Goal: Task Accomplishment & Management: Manage account settings

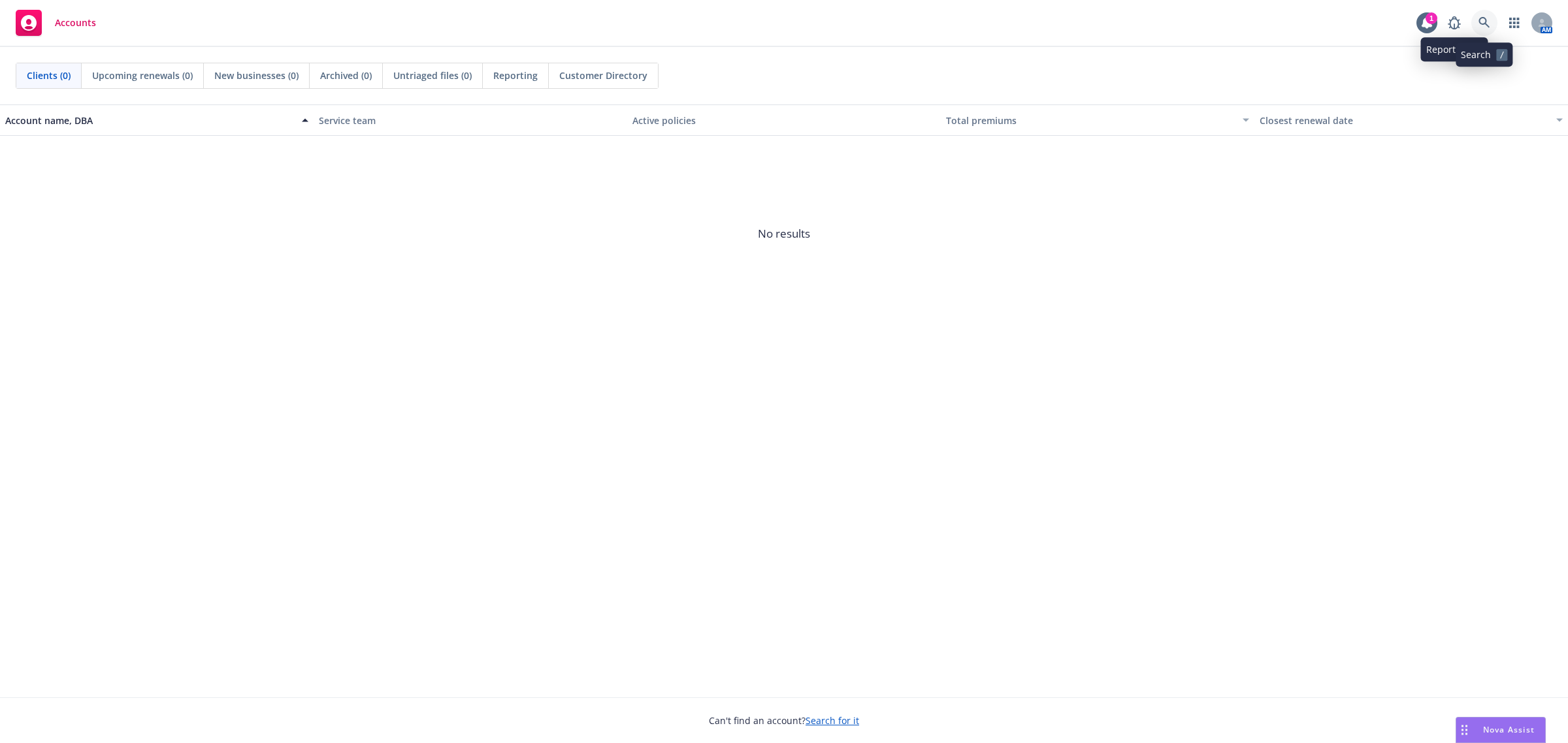
click at [1475, 17] on link at bounding box center [1483, 22] width 26 height 26
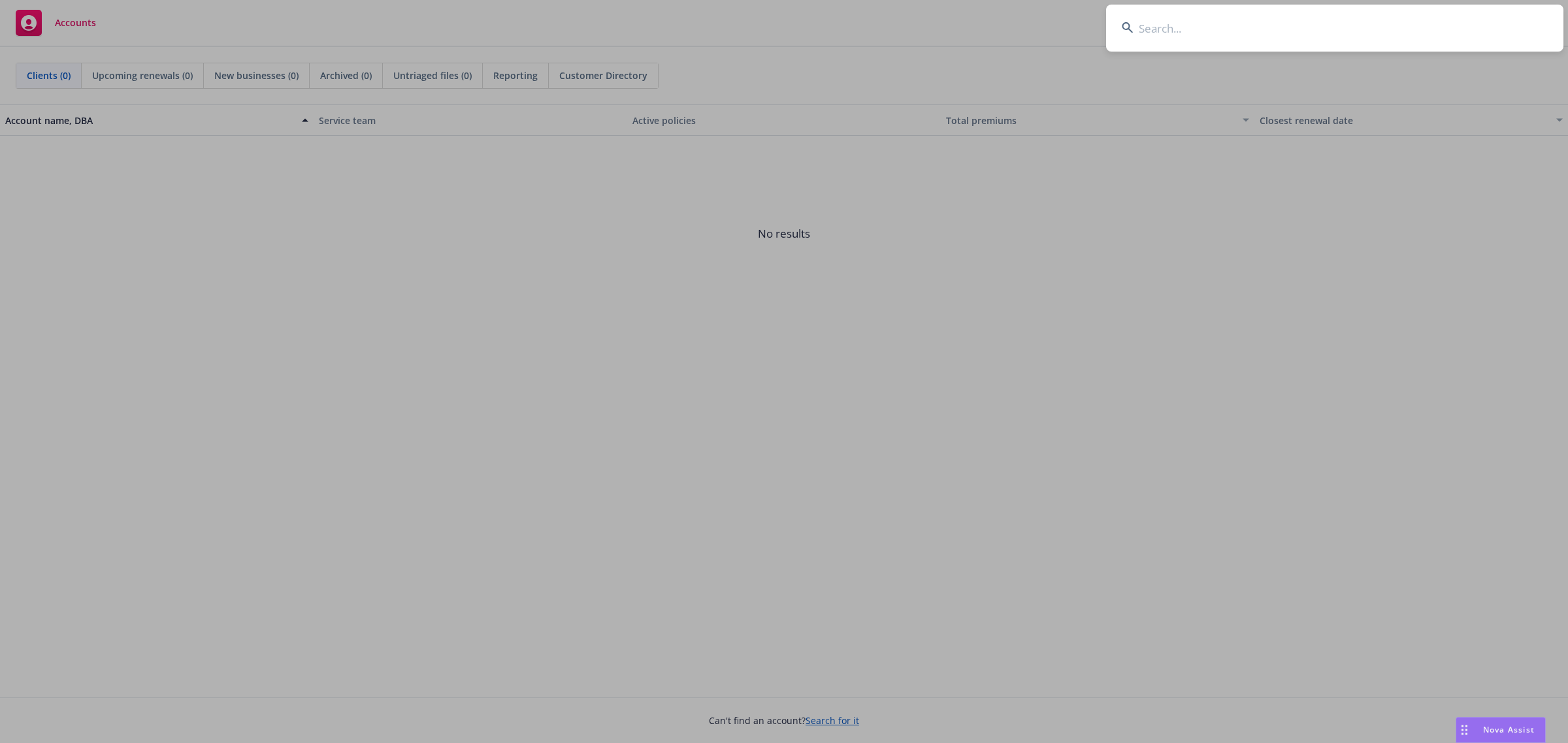
click at [1393, 25] on input at bounding box center [1334, 28] width 457 height 47
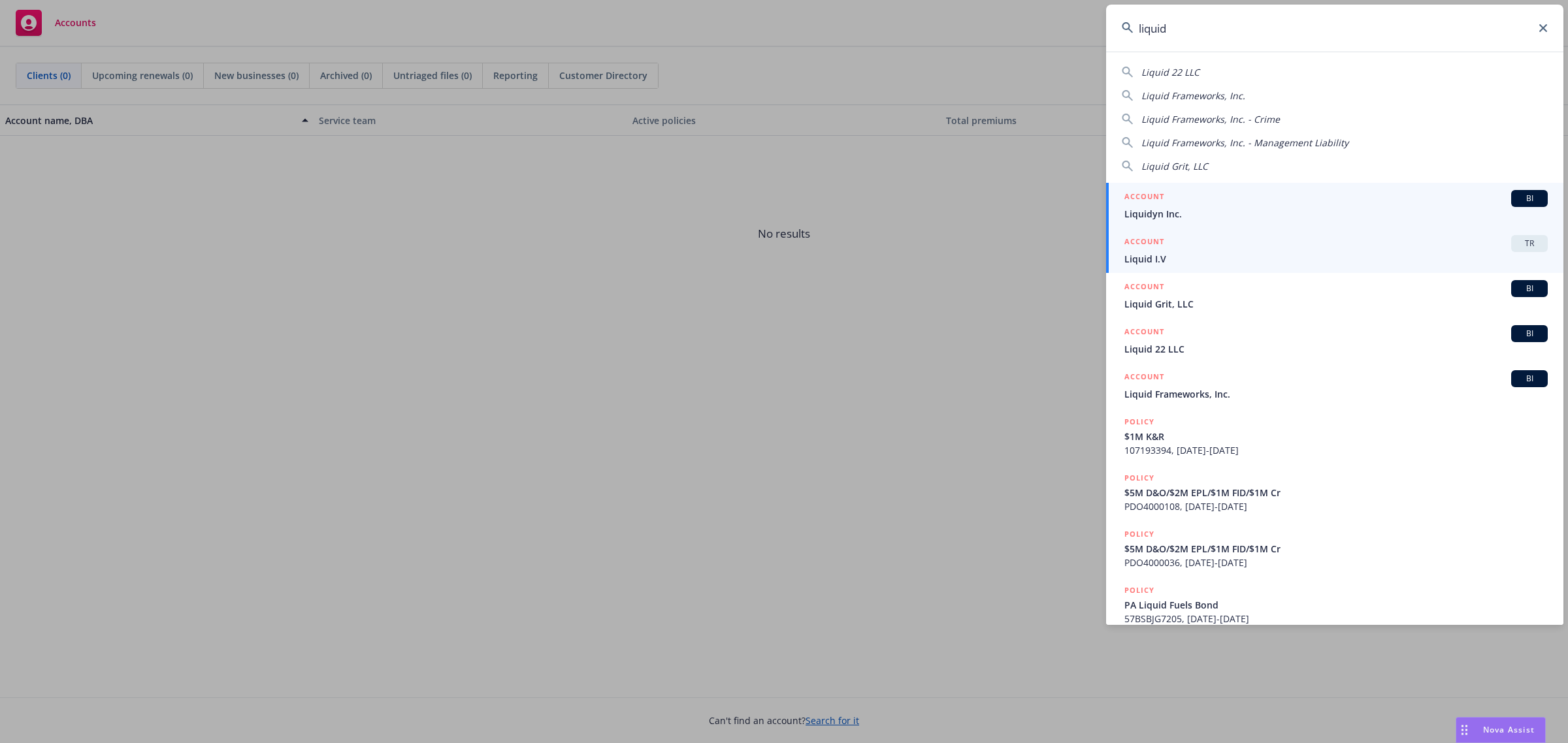
type input "liquid"
click at [1230, 249] on div "ACCOUNT TR" at bounding box center [1336, 243] width 423 height 17
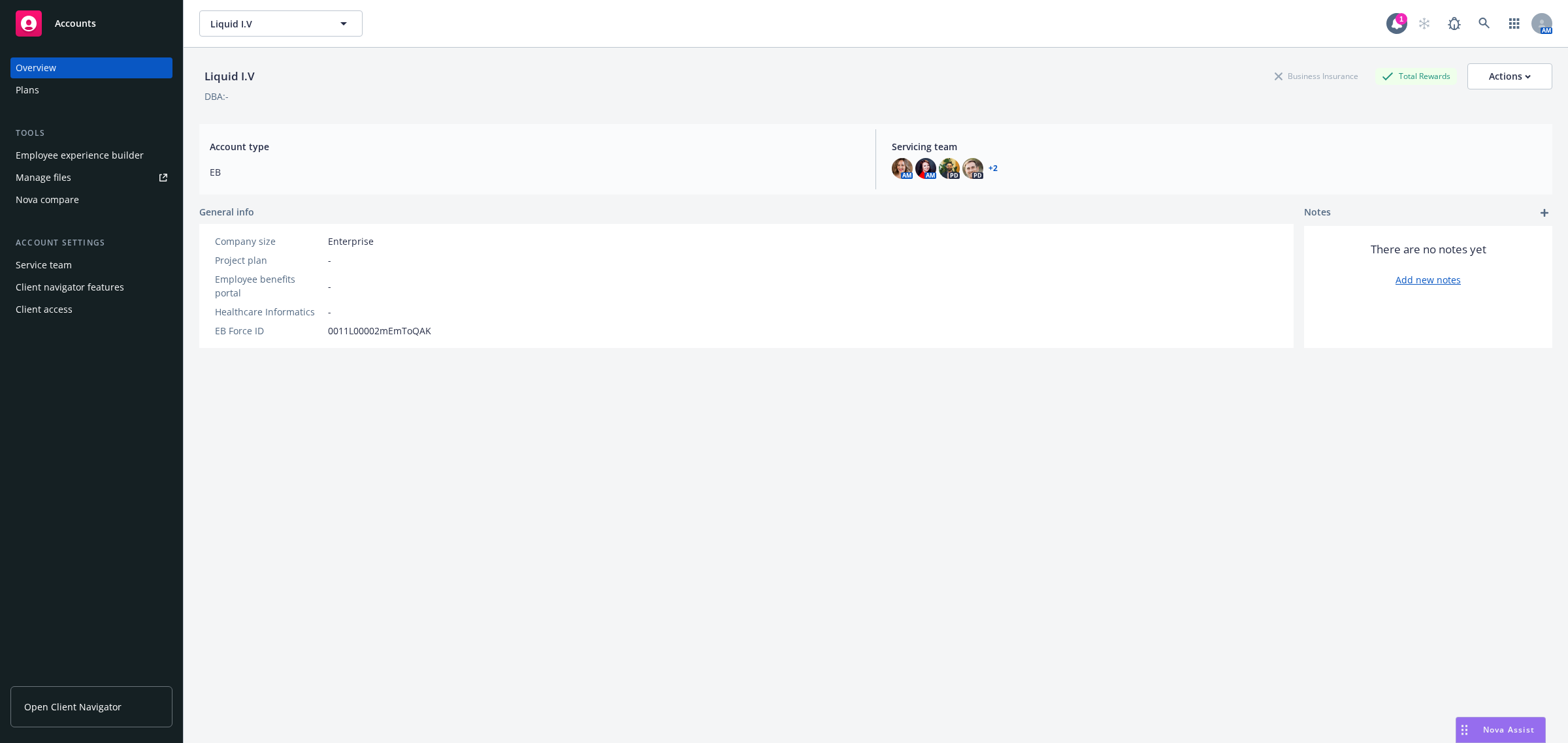
click at [57, 100] on div "Plans" at bounding box center [92, 89] width 152 height 21
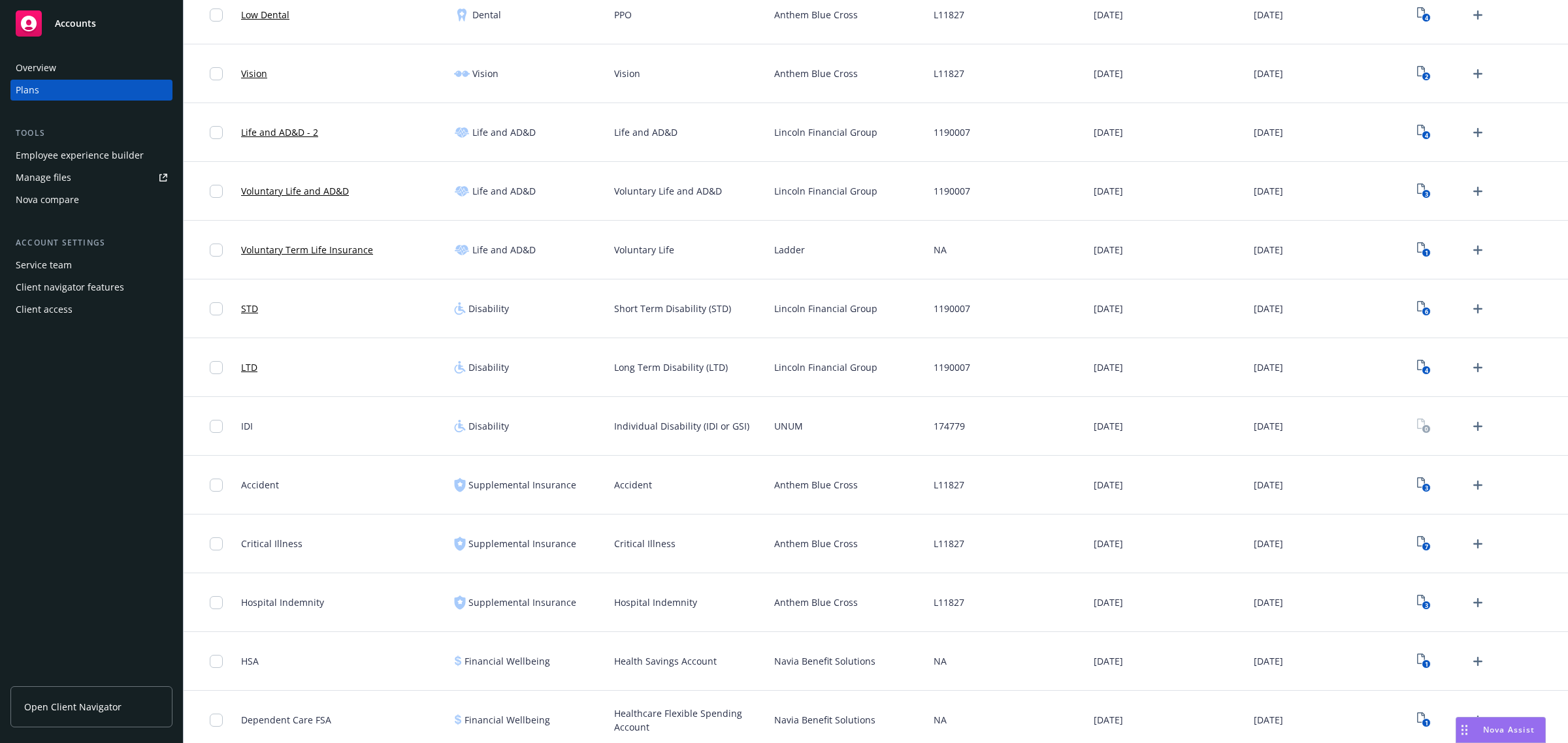
scroll to position [490, 0]
click at [1413, 312] on link "6" at bounding box center [1422, 313] width 21 height 21
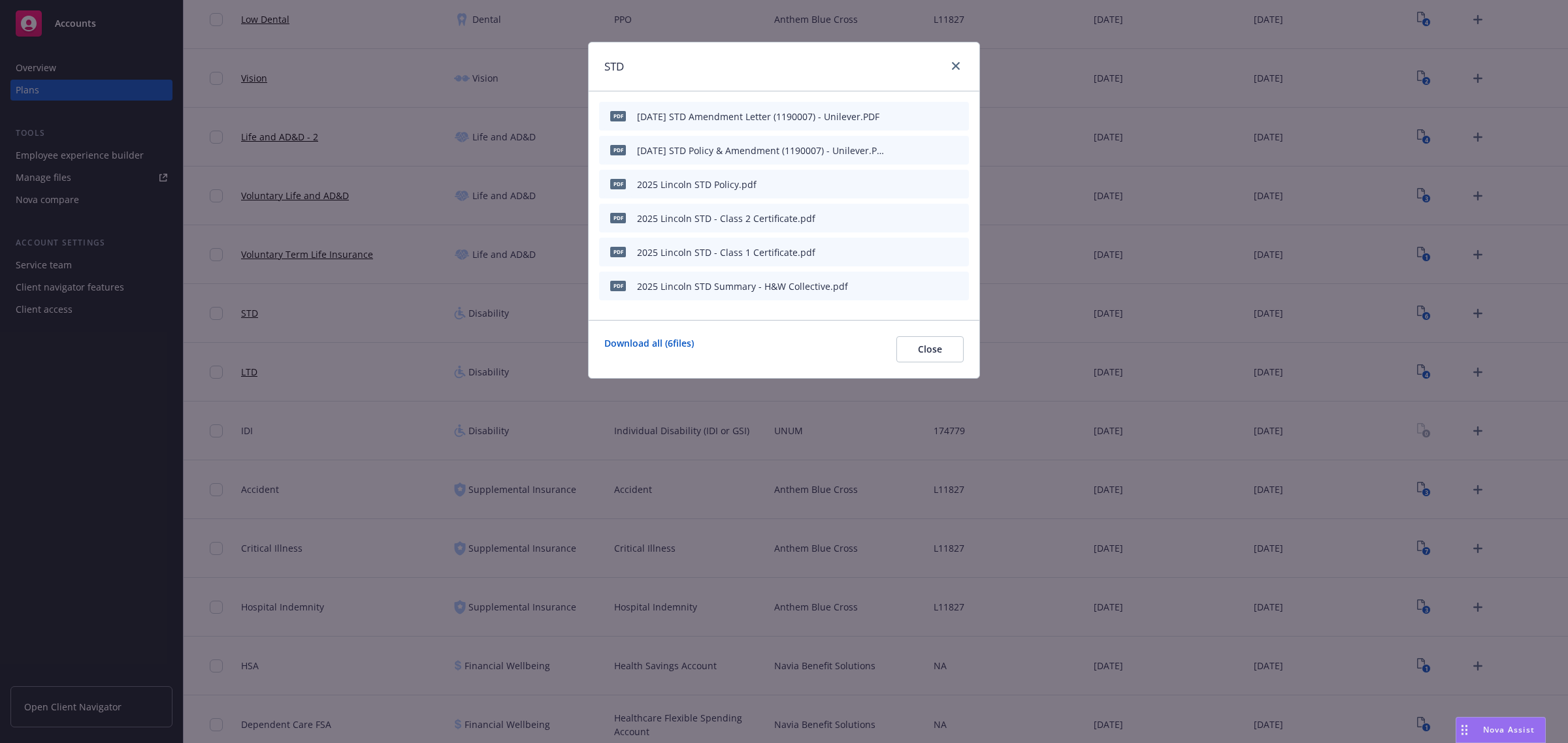
click at [953, 184] on icon "archive file" at bounding box center [957, 184] width 11 height 11
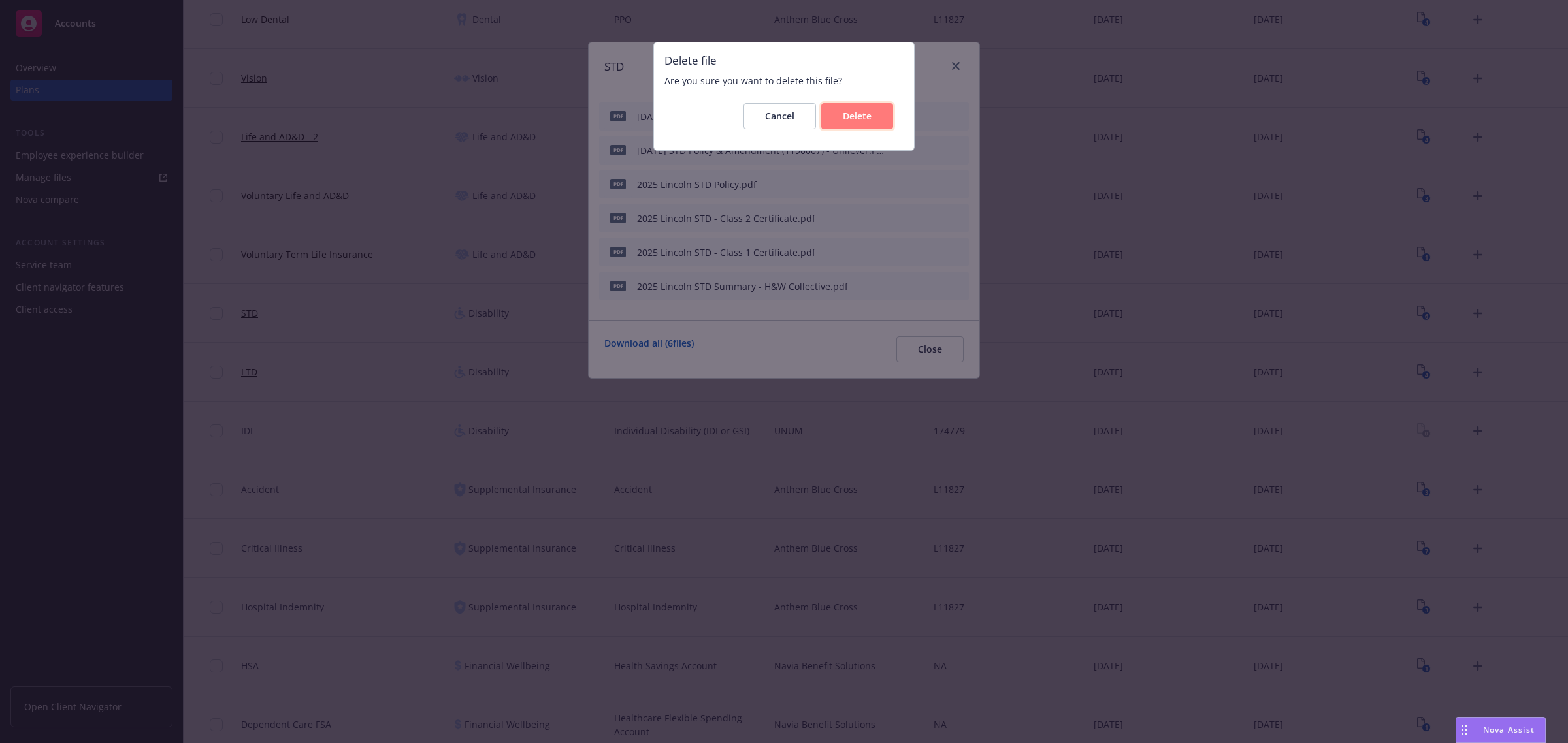
click at [851, 118] on span "Delete" at bounding box center [857, 116] width 29 height 13
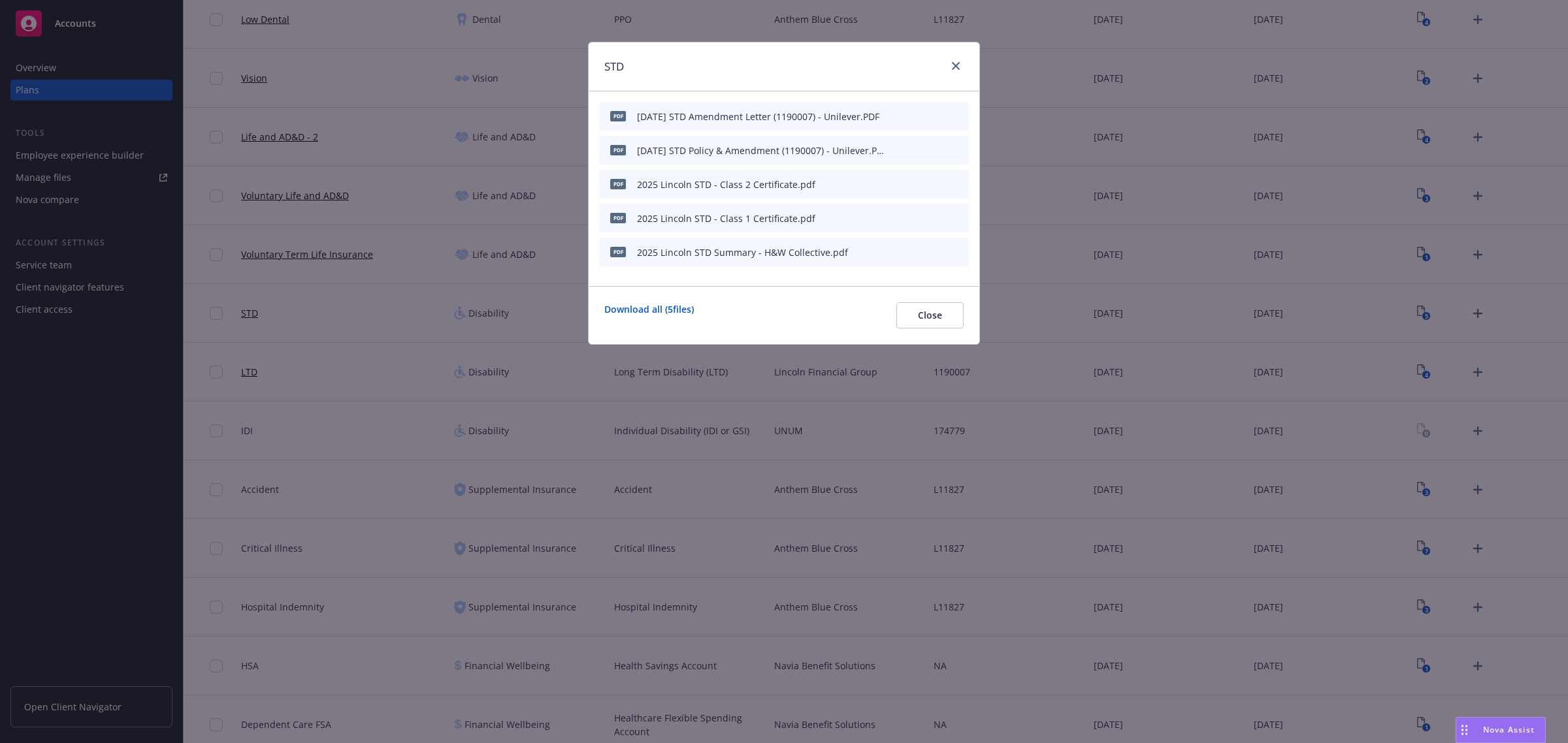
click at [955, 183] on icon "archive file" at bounding box center [957, 184] width 9 height 11
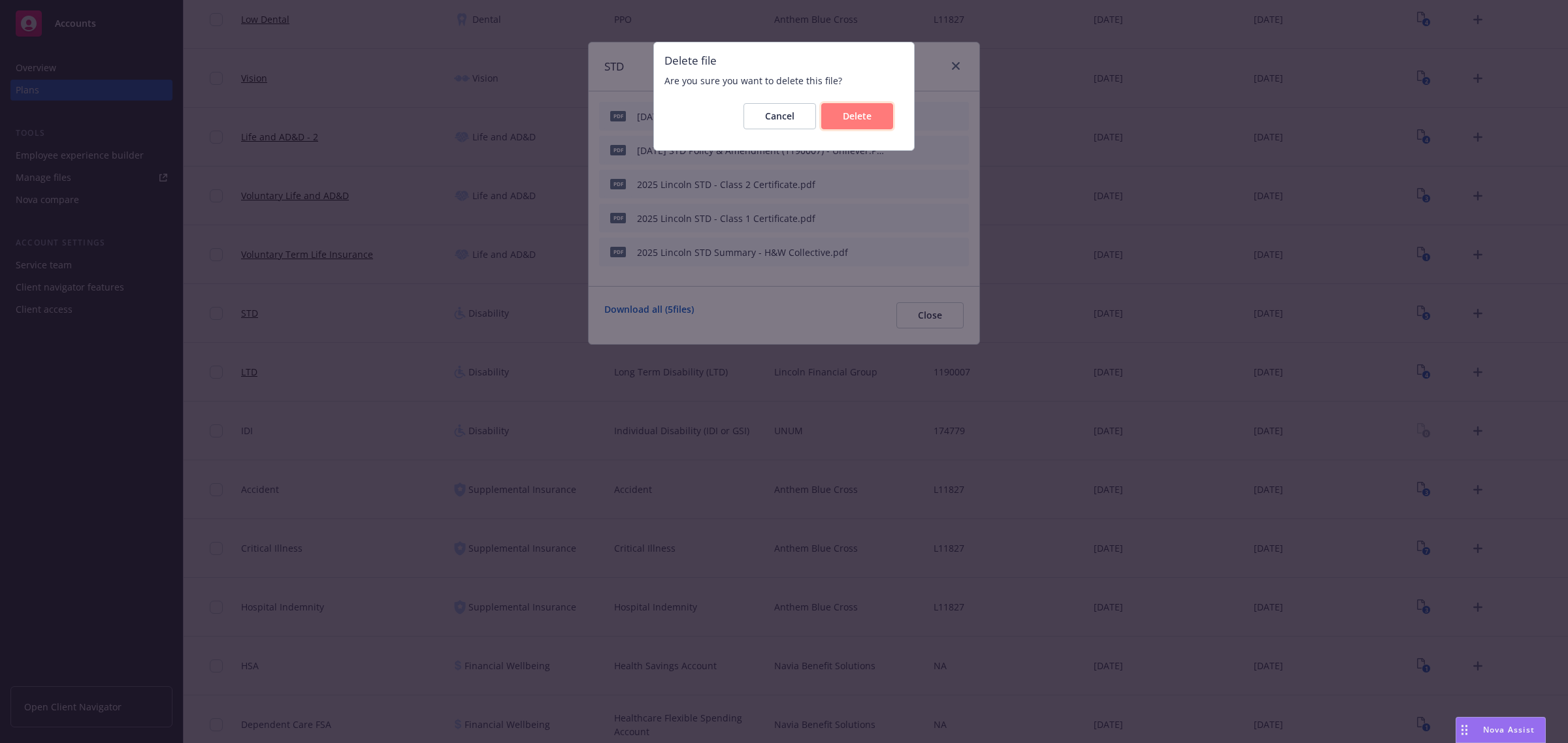
click at [830, 110] on button "Delete" at bounding box center [857, 116] width 71 height 26
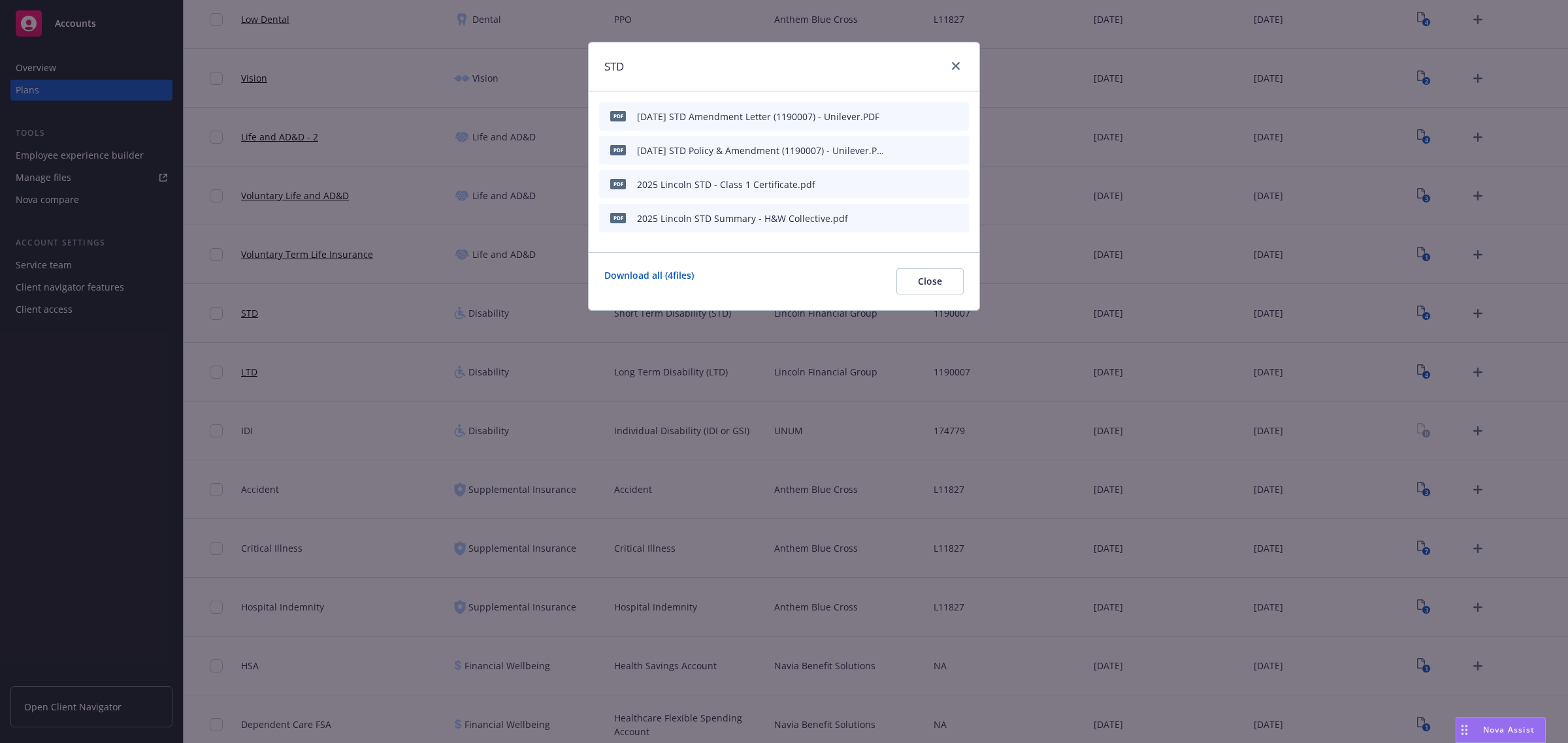
click at [953, 185] on icon "archive file" at bounding box center [957, 184] width 11 height 11
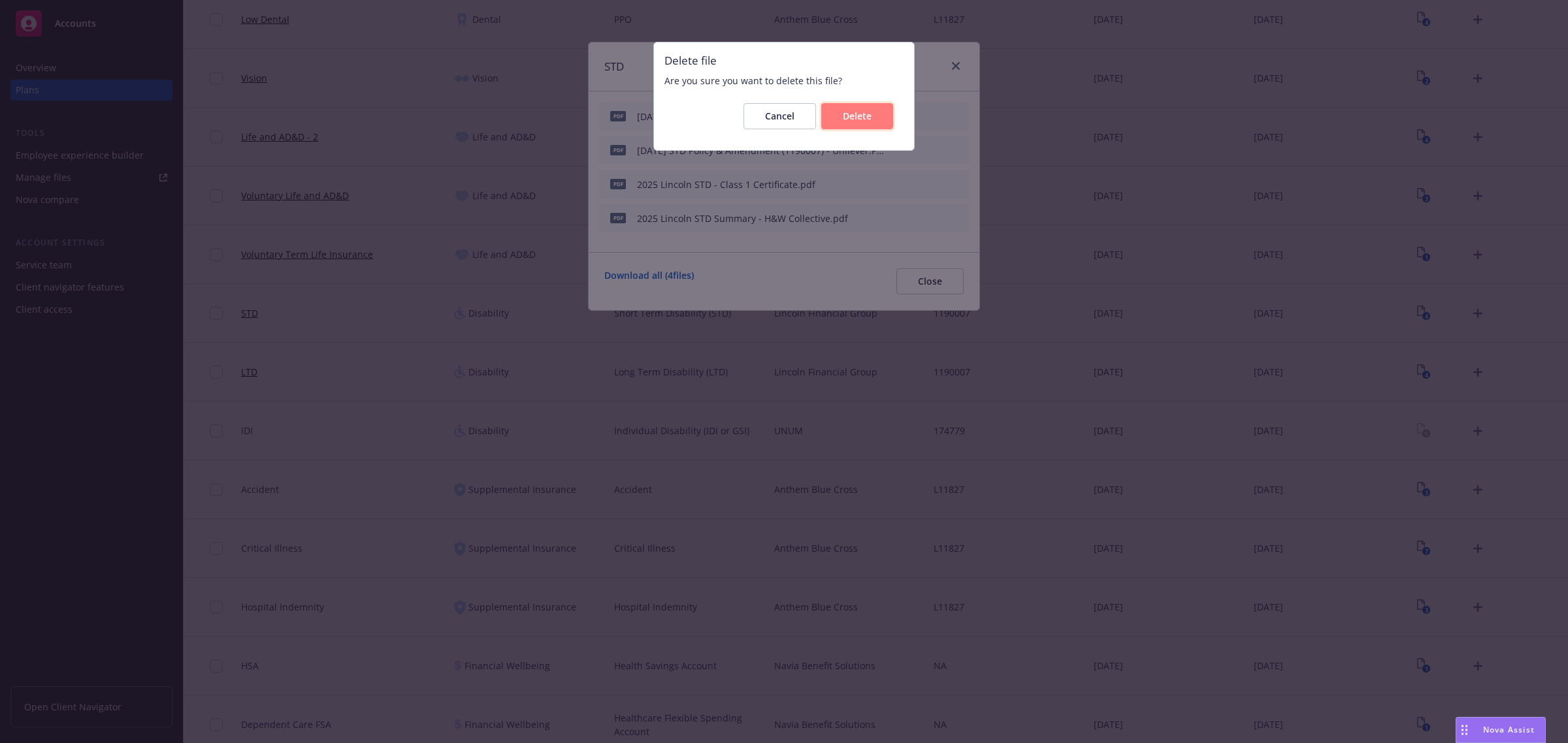
click at [876, 122] on button "Delete" at bounding box center [857, 116] width 71 height 26
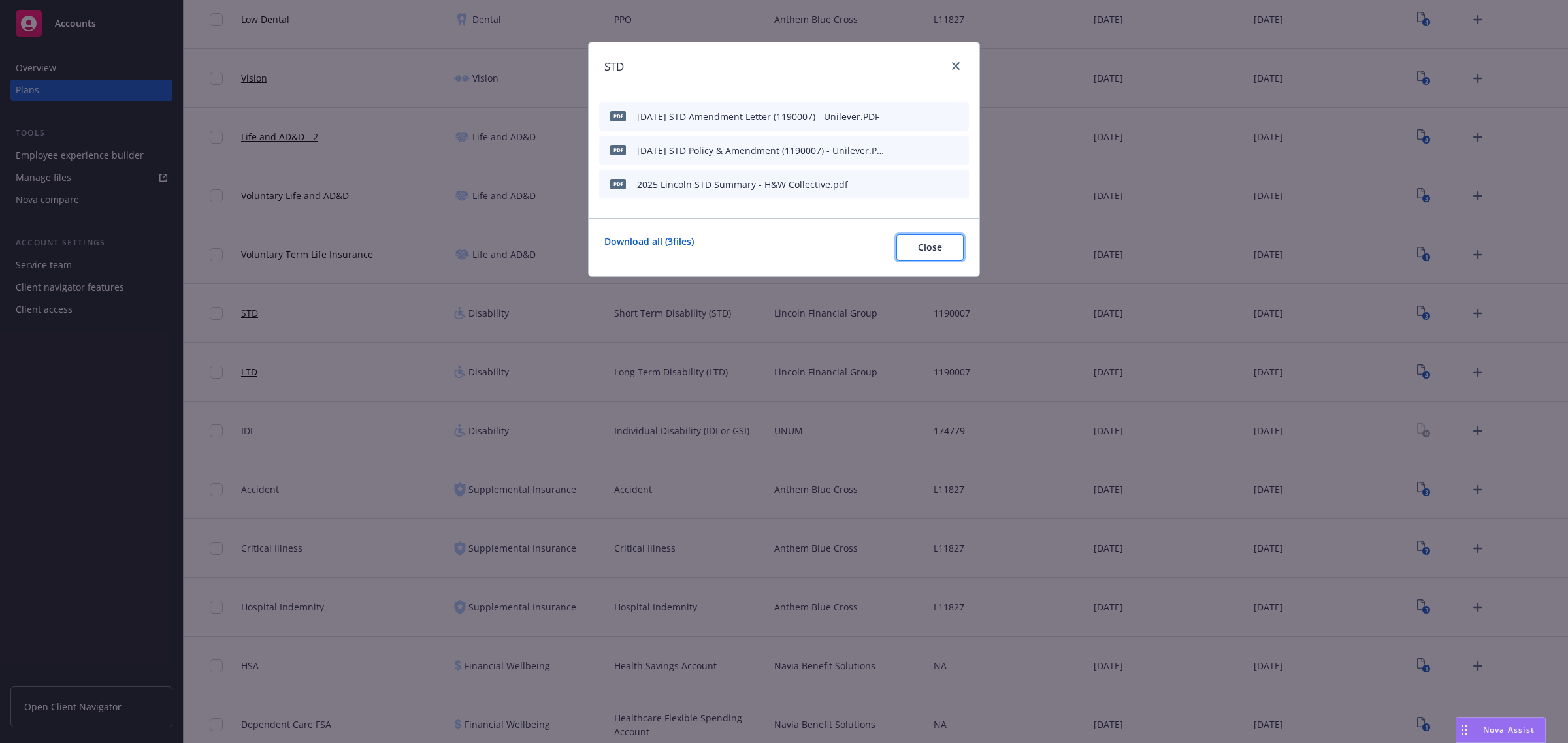
click at [930, 255] on button "Close" at bounding box center [930, 247] width 67 height 26
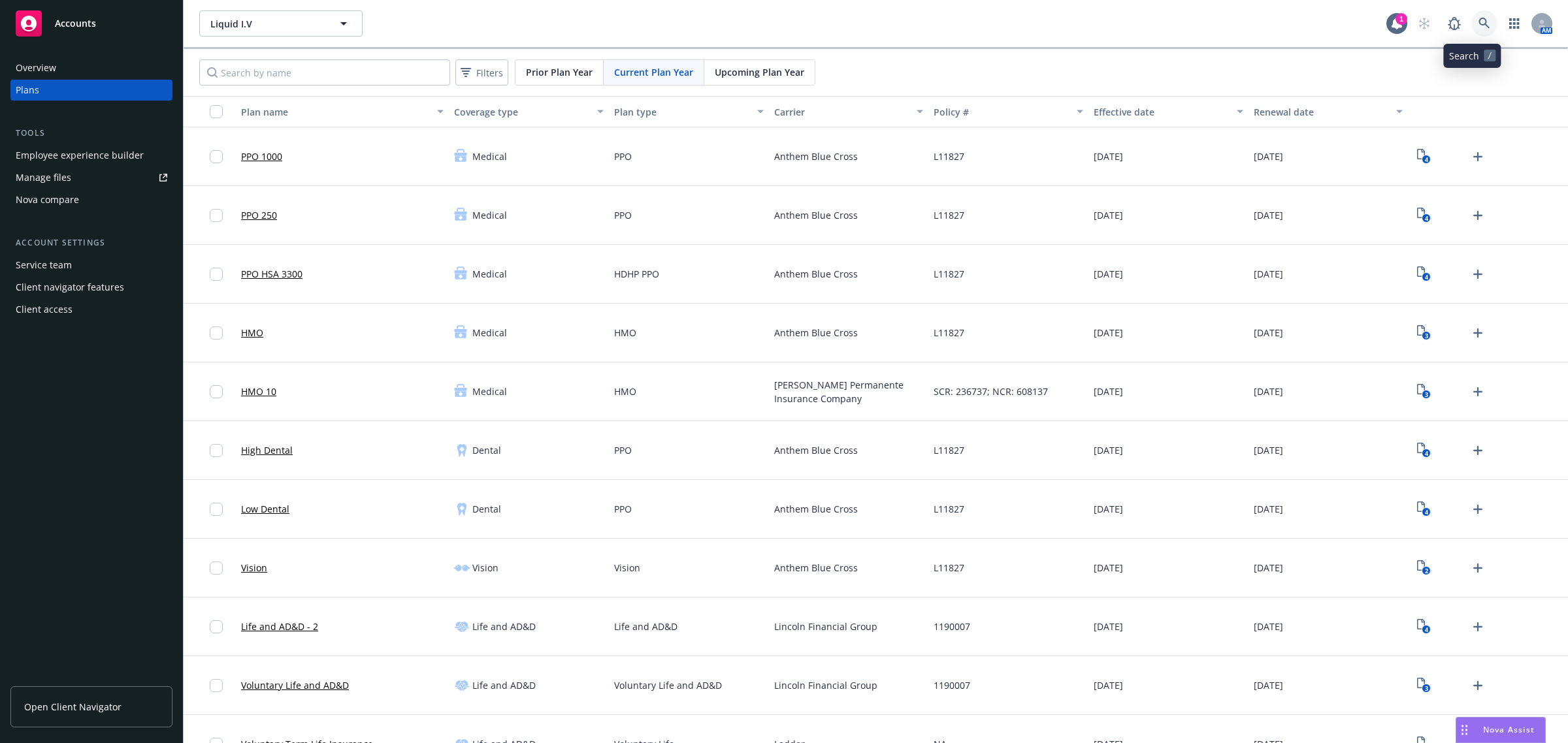
click at [1471, 29] on link at bounding box center [1483, 23] width 26 height 26
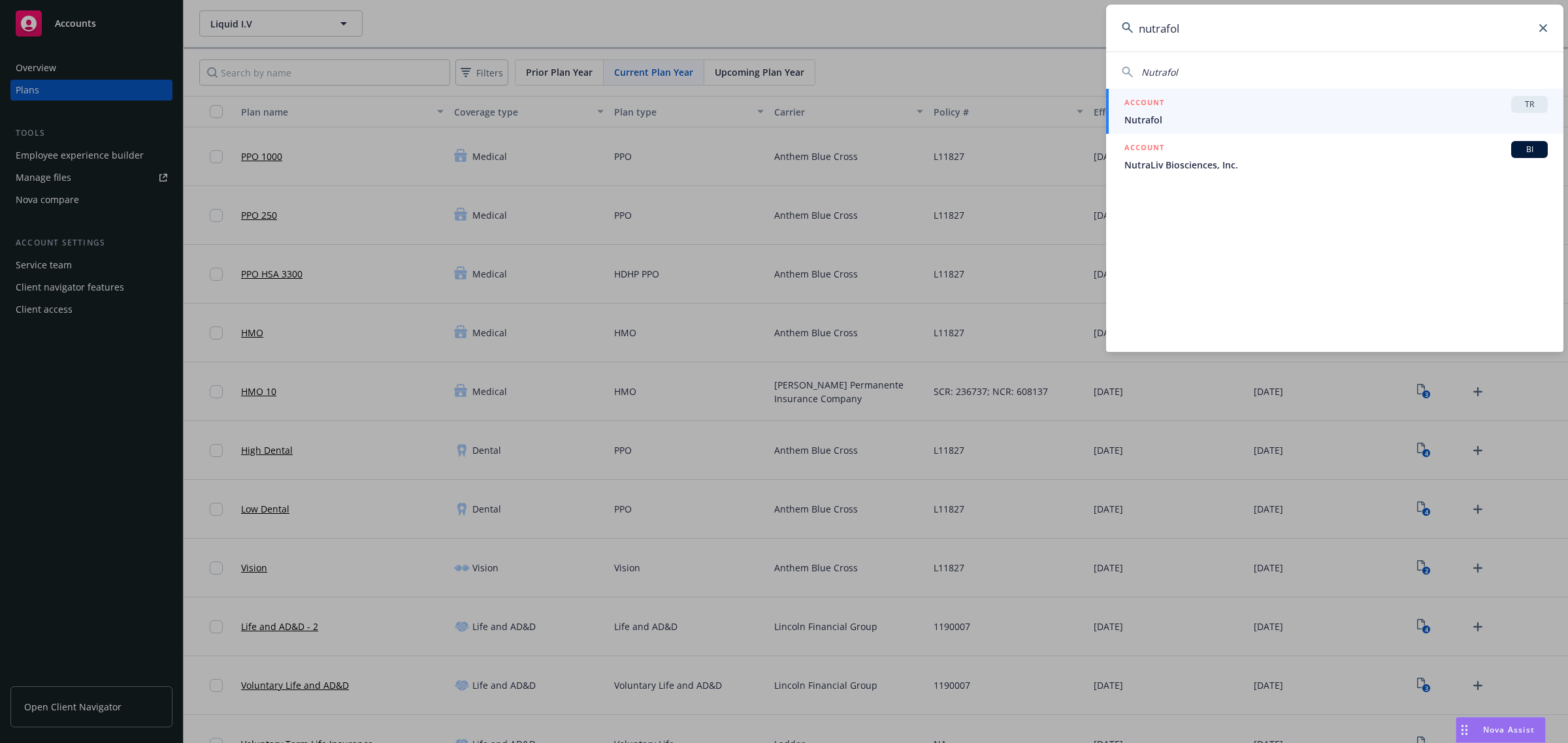
type input "nutrafol"
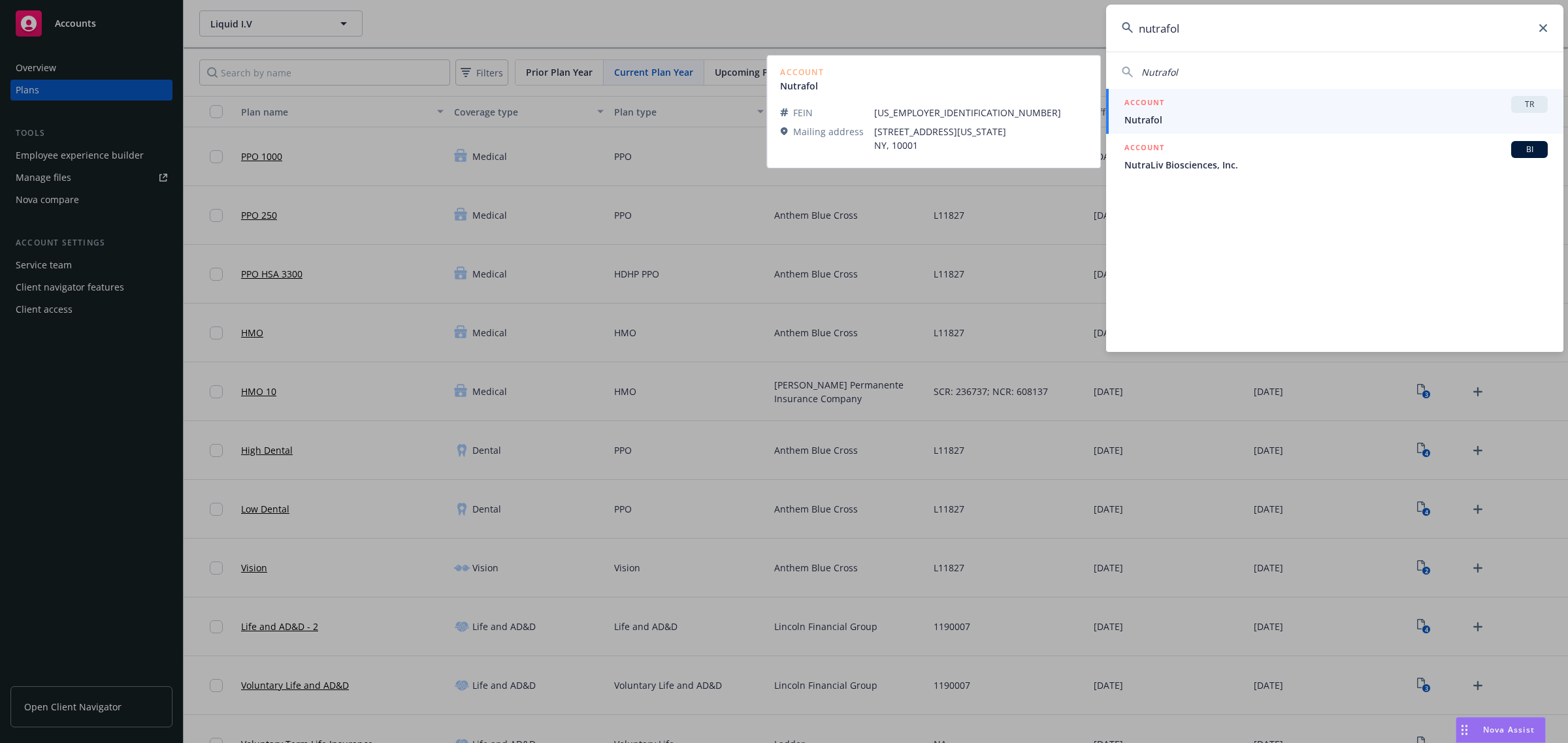
click at [1359, 106] on div "ACCOUNT TR" at bounding box center [1336, 104] width 423 height 17
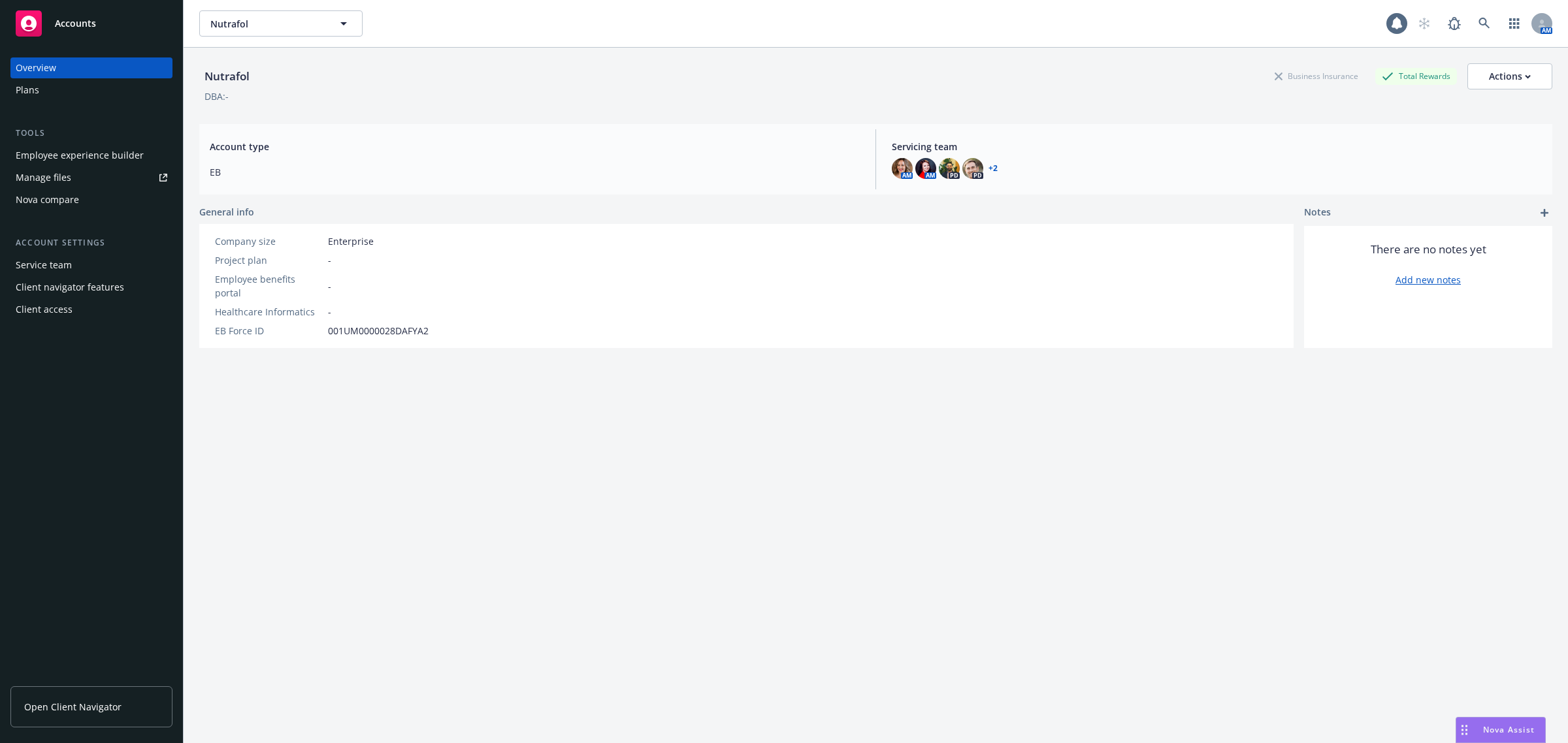
click at [121, 94] on div "Plans" at bounding box center [92, 89] width 152 height 21
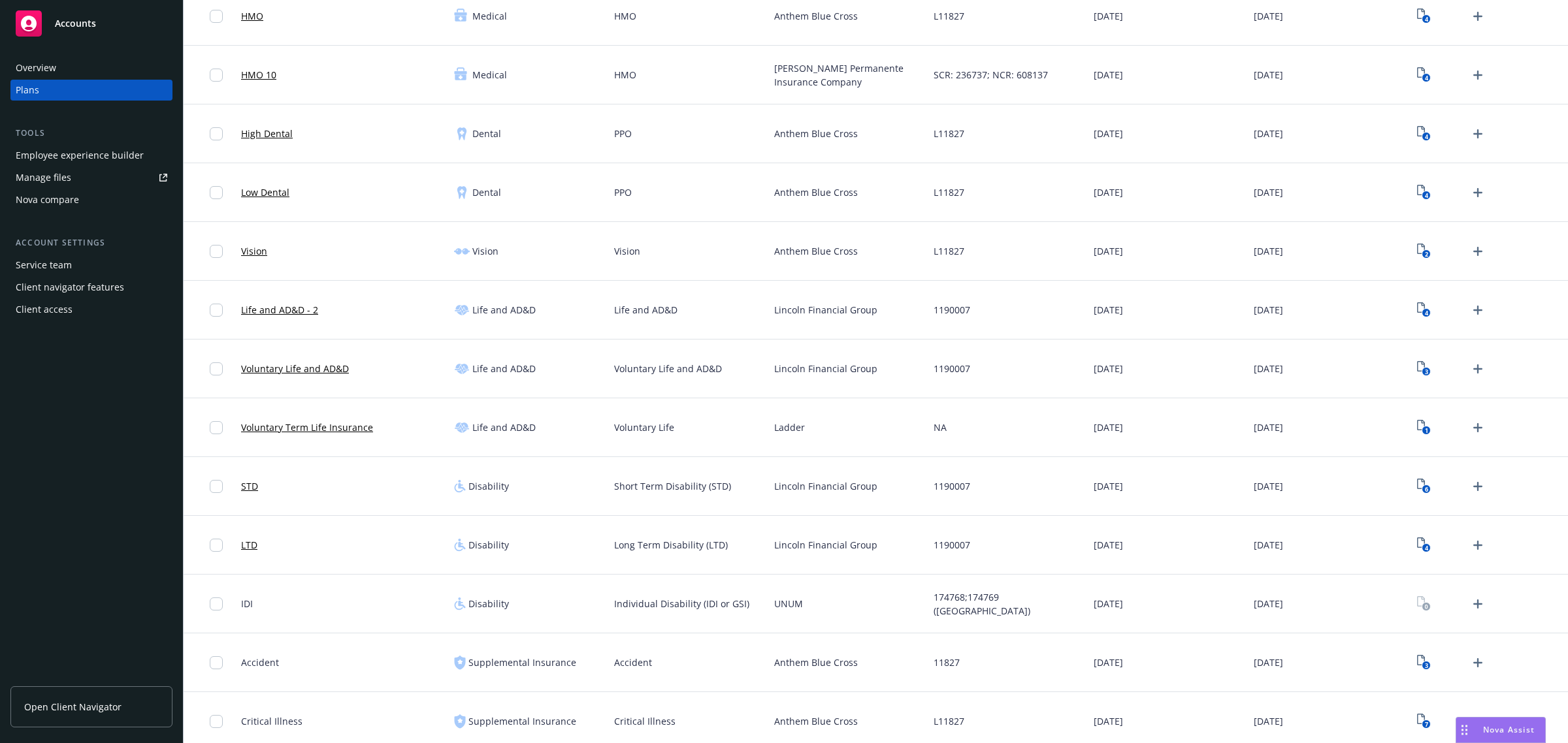
scroll to position [572, 0]
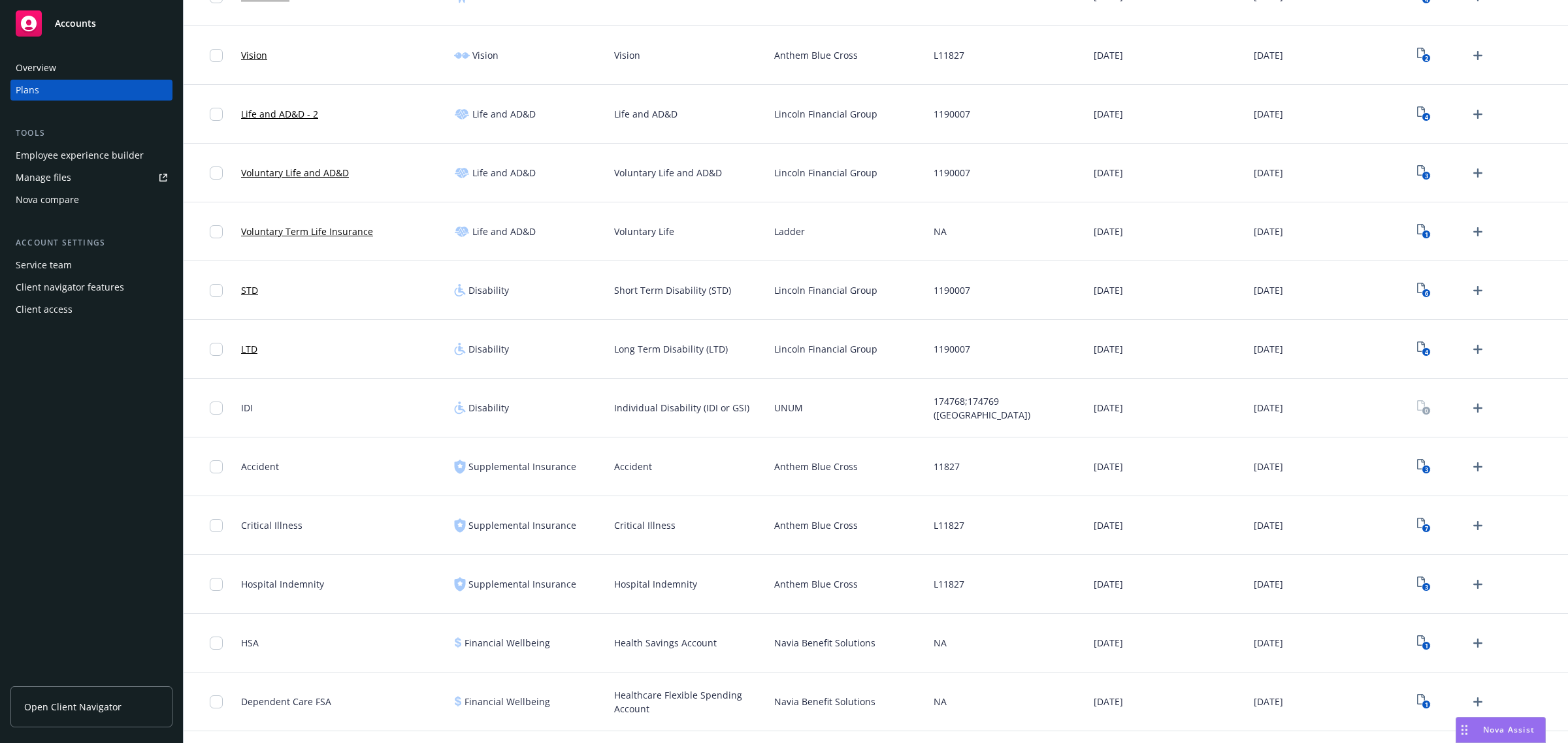
click at [1407, 293] on div "6" at bounding box center [1487, 291] width 160 height 59
click at [1417, 289] on icon "View Plan Documents" at bounding box center [1421, 288] width 8 height 11
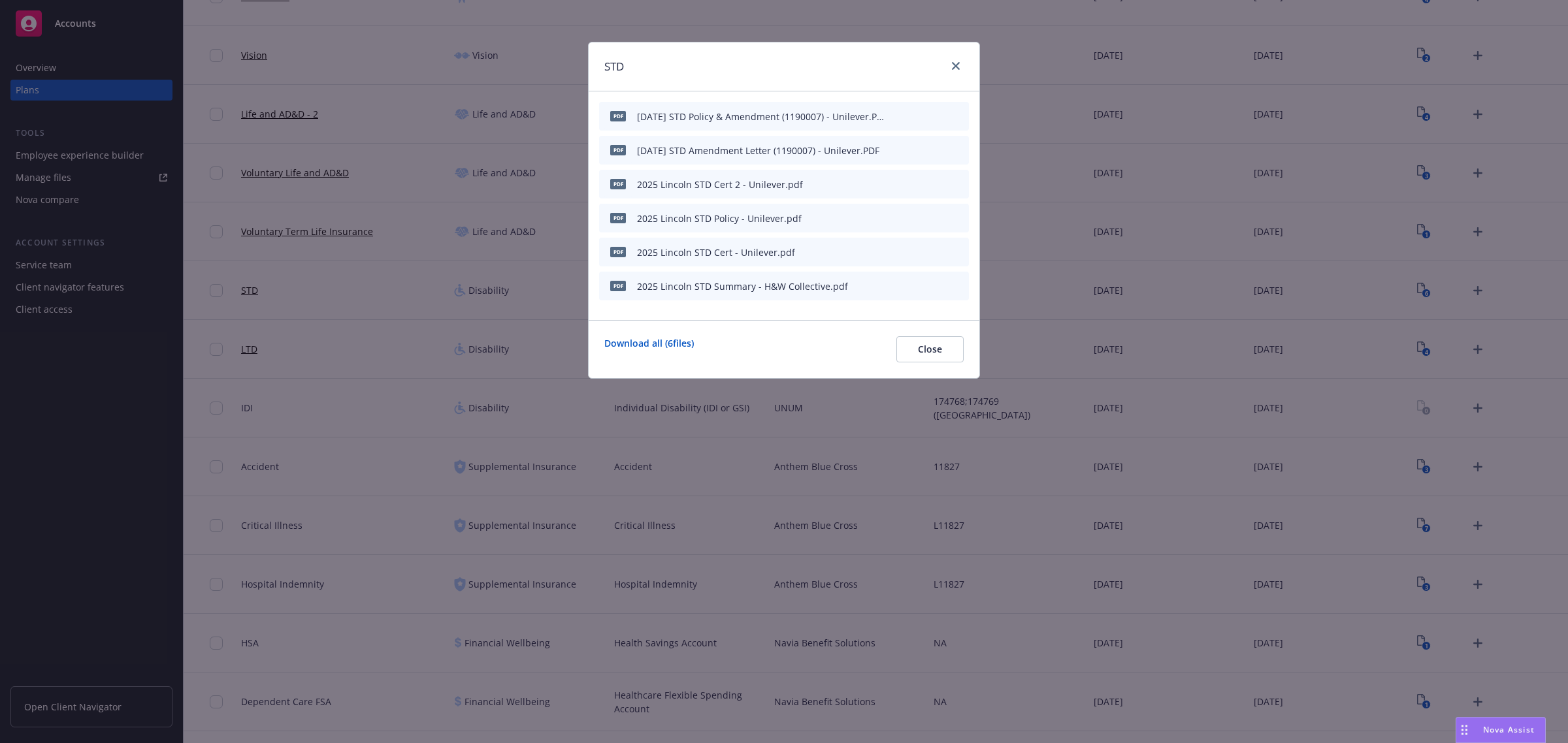
click at [951, 250] on div at bounding box center [928, 252] width 71 height 13
click at [954, 249] on icon "archive file" at bounding box center [957, 252] width 11 height 11
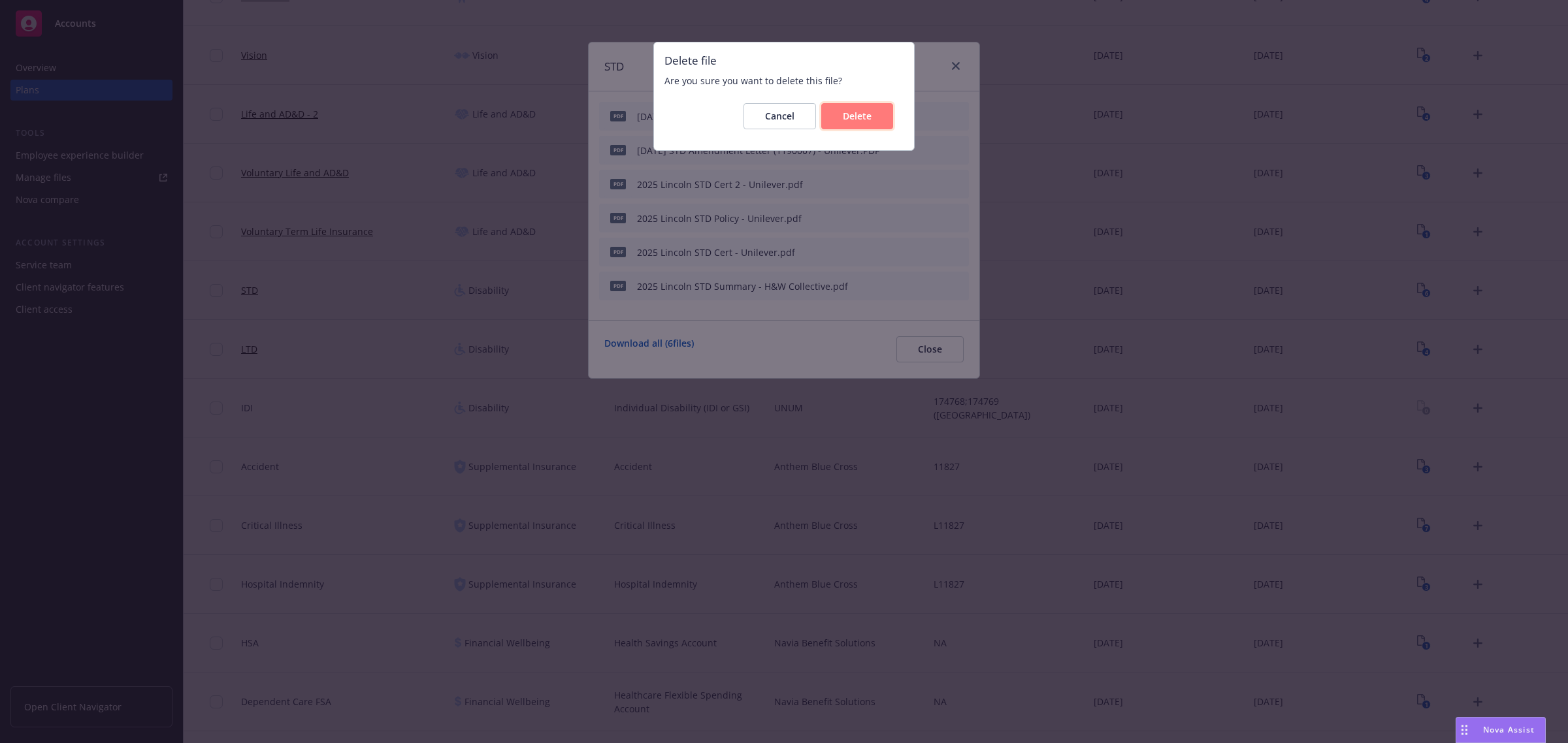
click at [855, 128] on button "Delete" at bounding box center [857, 116] width 71 height 26
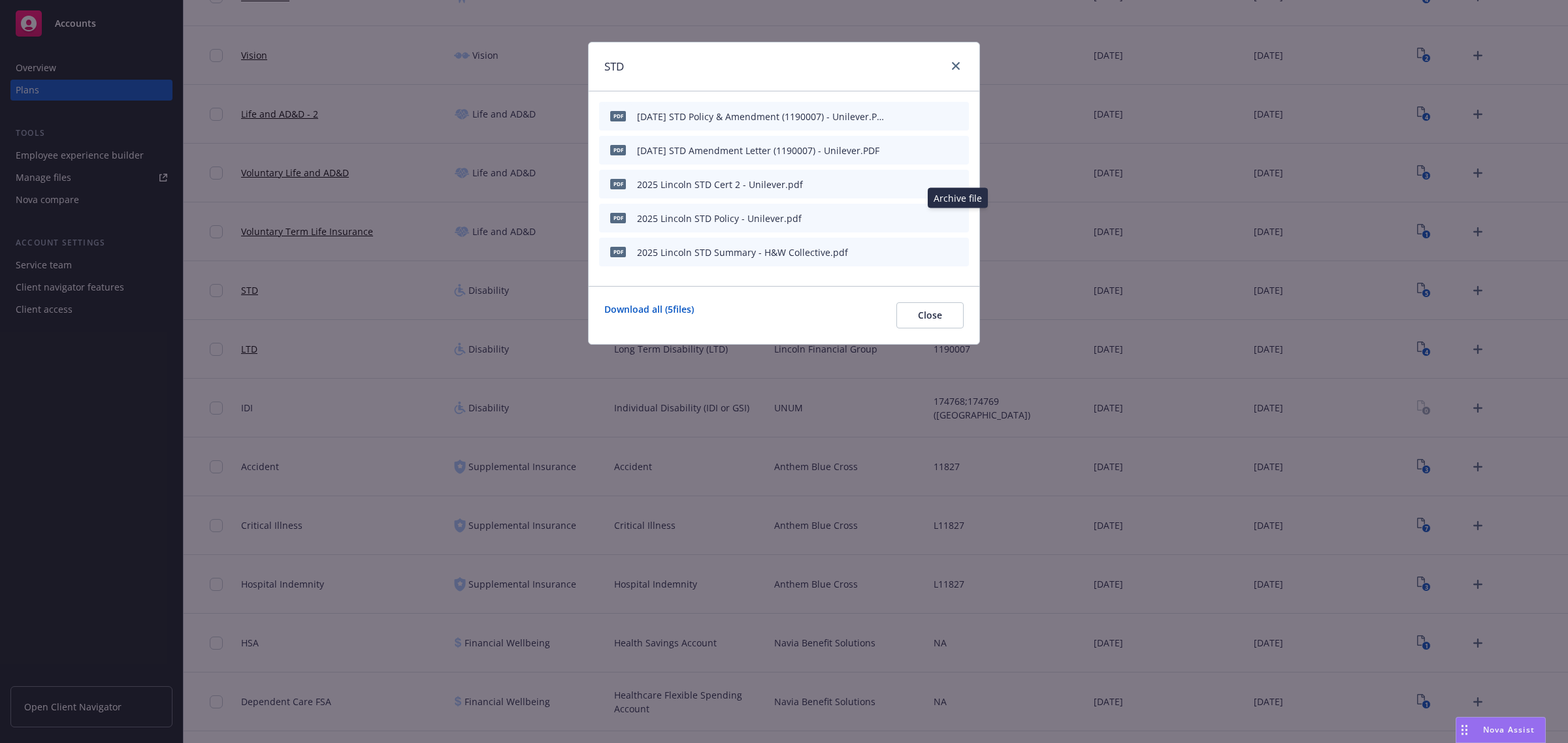
click at [953, 217] on icon "archive file" at bounding box center [957, 218] width 11 height 11
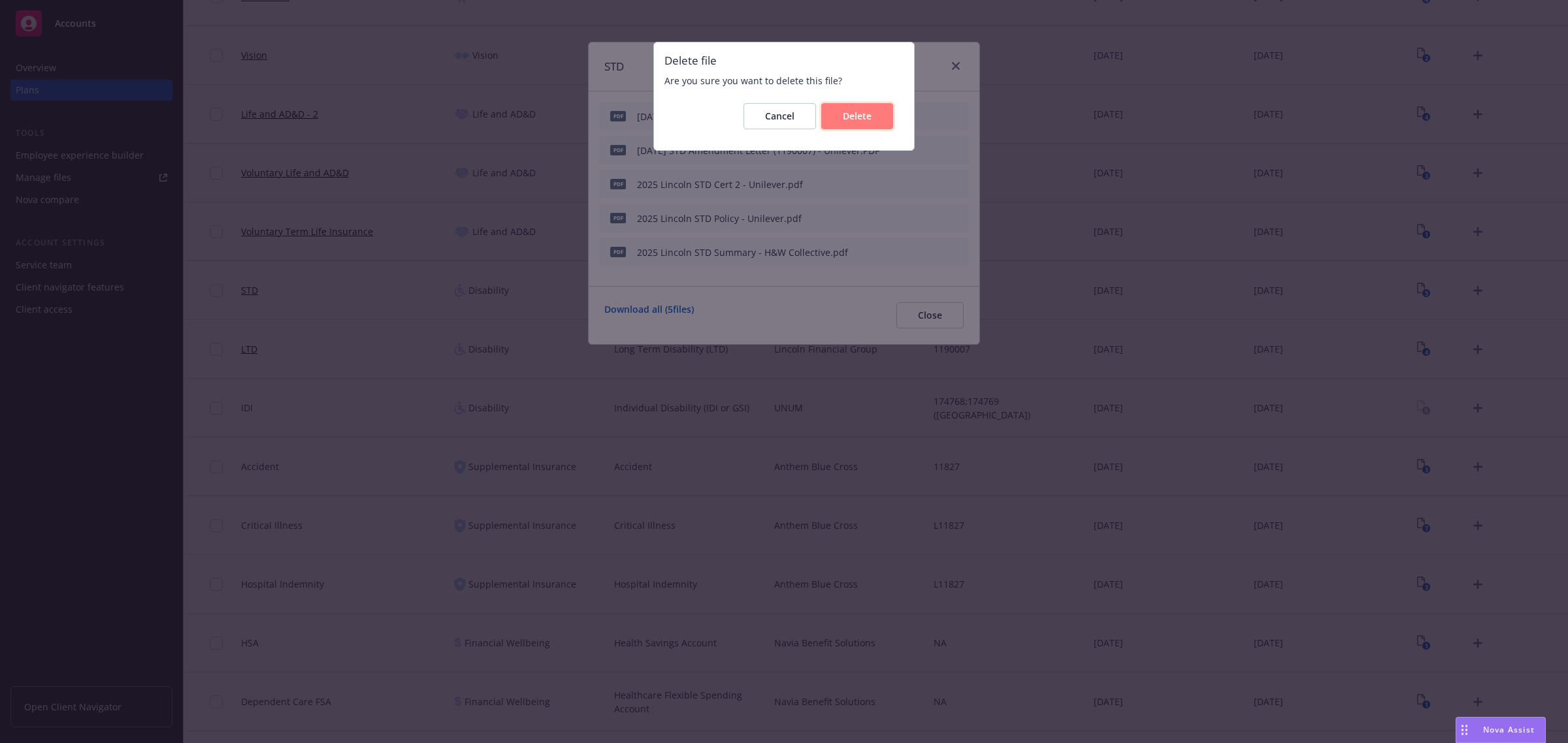
click at [871, 115] on button "Delete" at bounding box center [857, 116] width 71 height 26
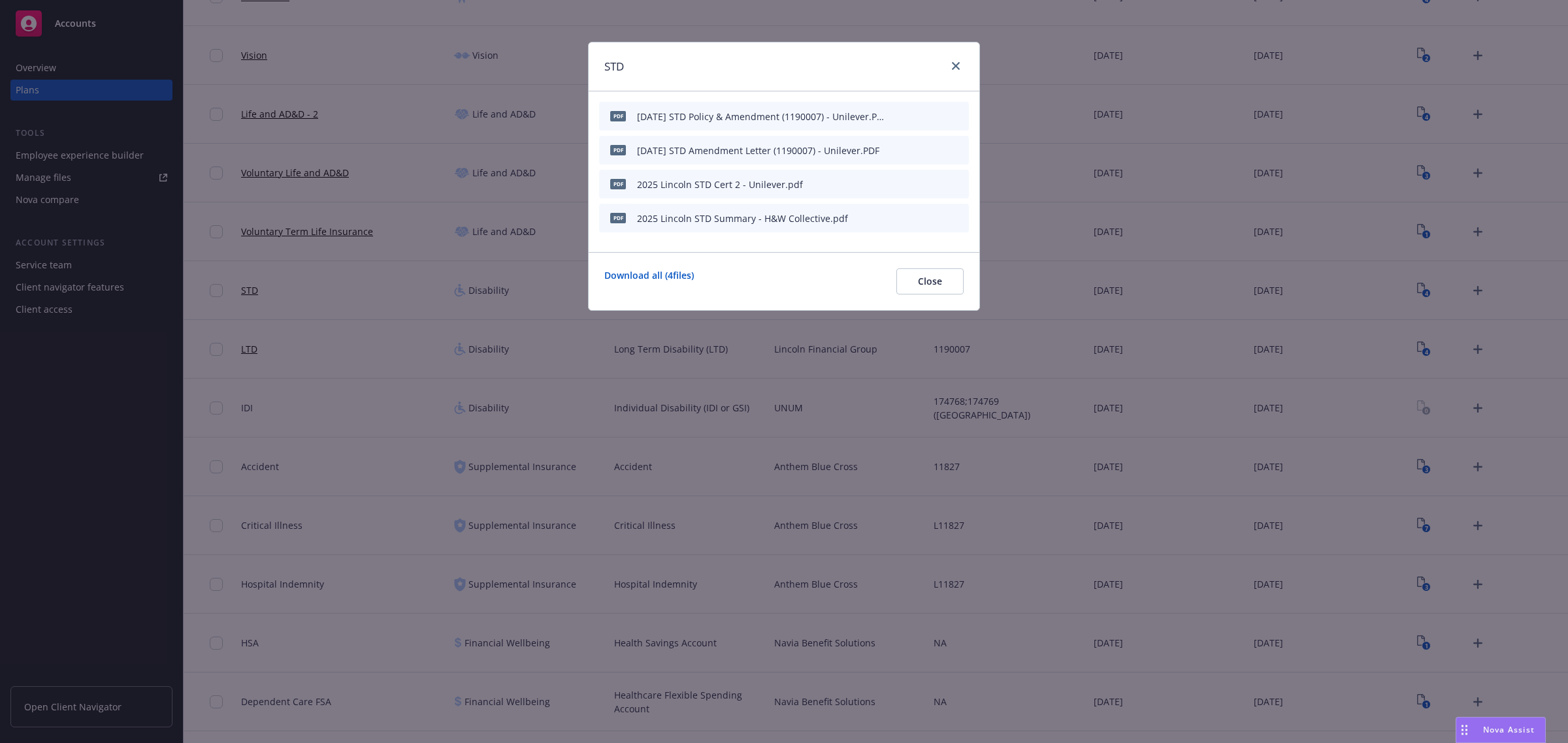
click at [955, 181] on icon "archive file" at bounding box center [957, 184] width 9 height 11
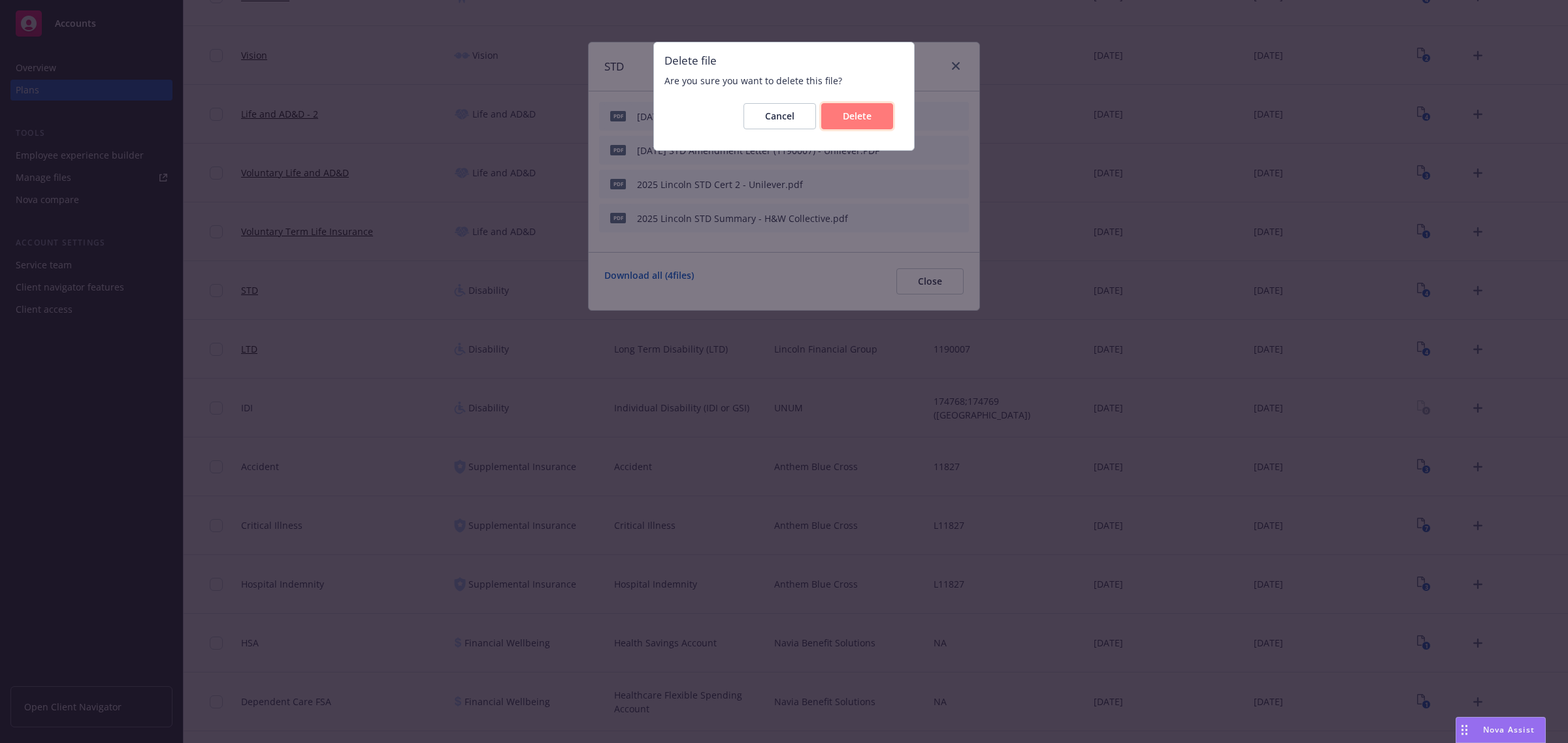
click at [870, 113] on span "Delete" at bounding box center [857, 116] width 29 height 13
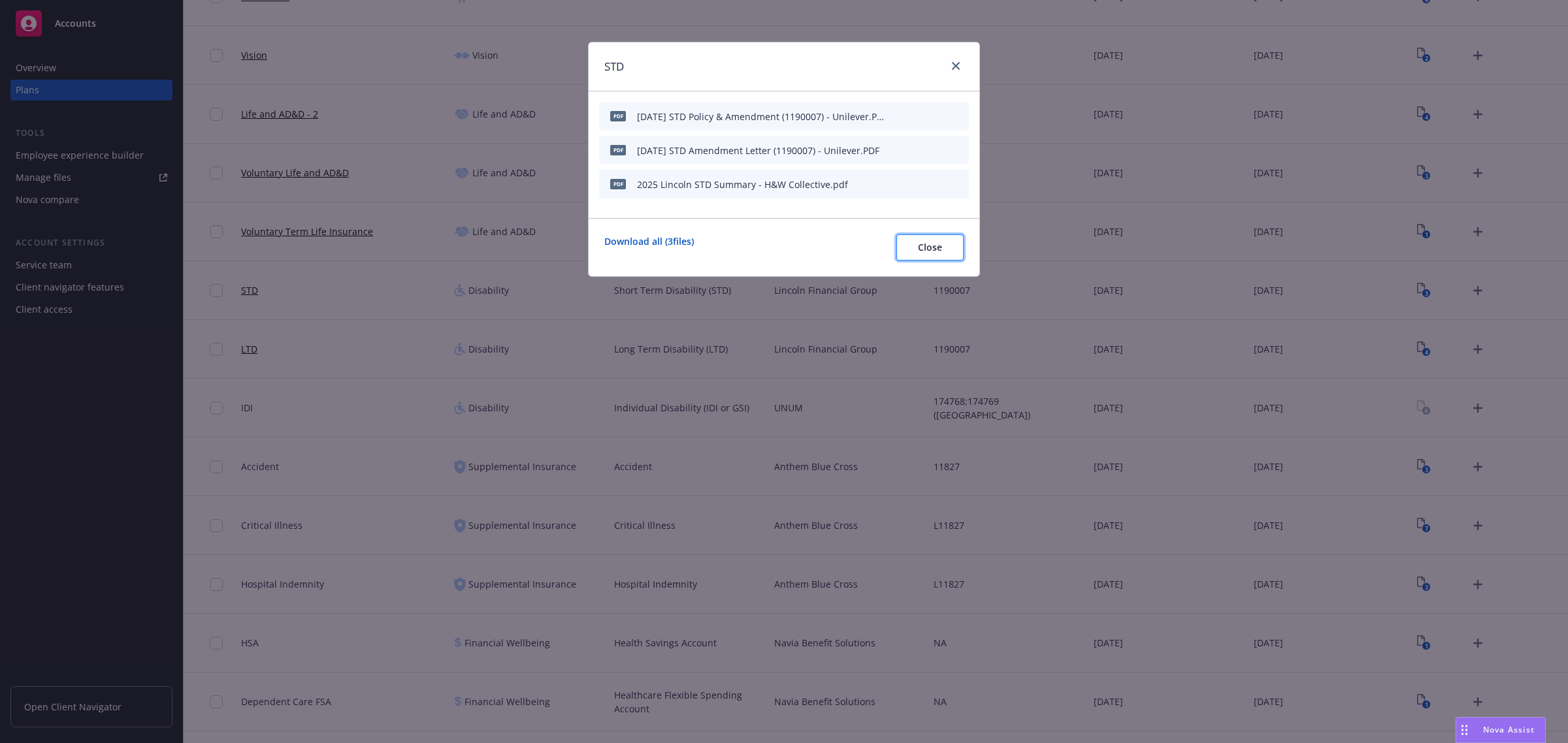
click at [946, 245] on button "Close" at bounding box center [930, 247] width 67 height 26
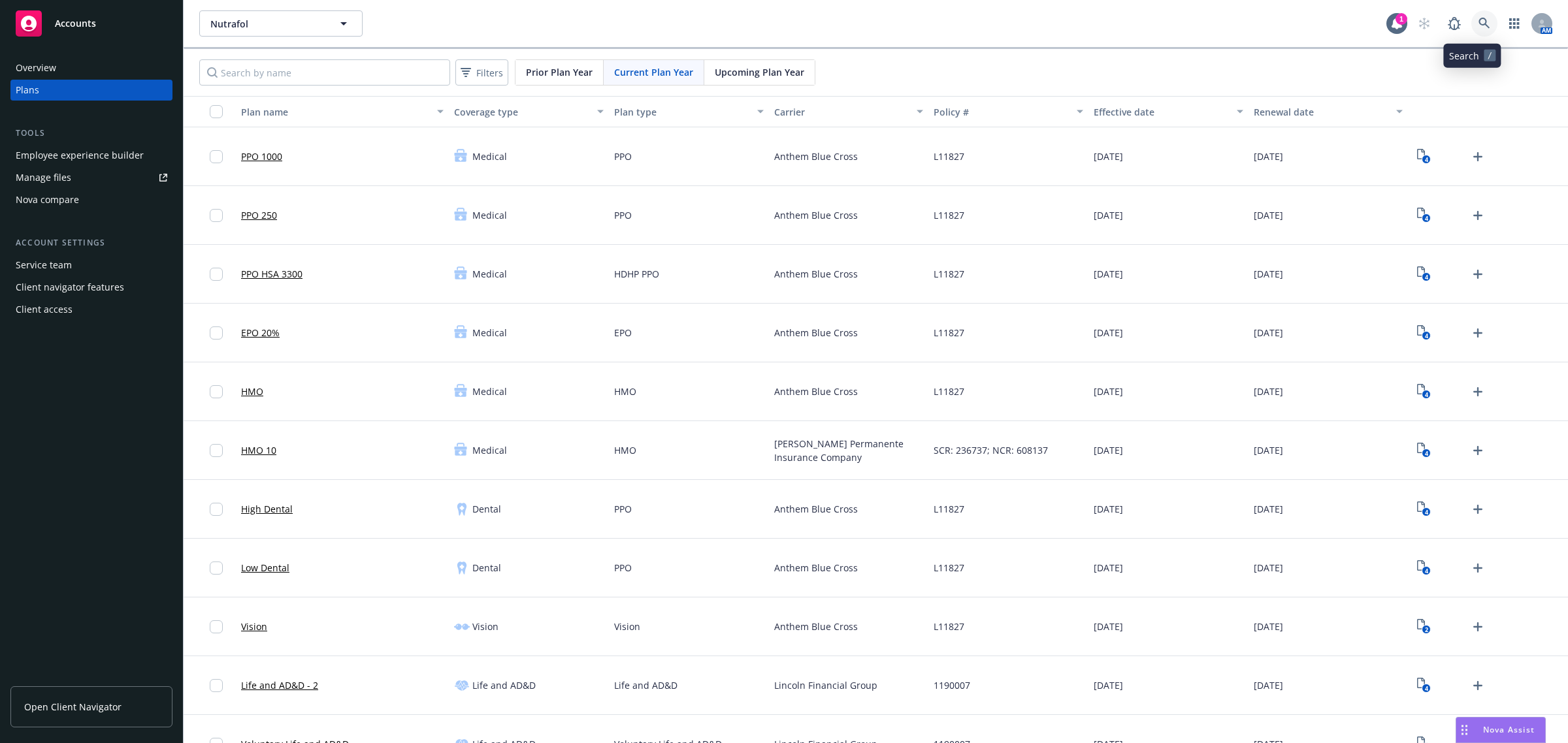
click at [1478, 21] on icon at bounding box center [1483, 23] width 12 height 12
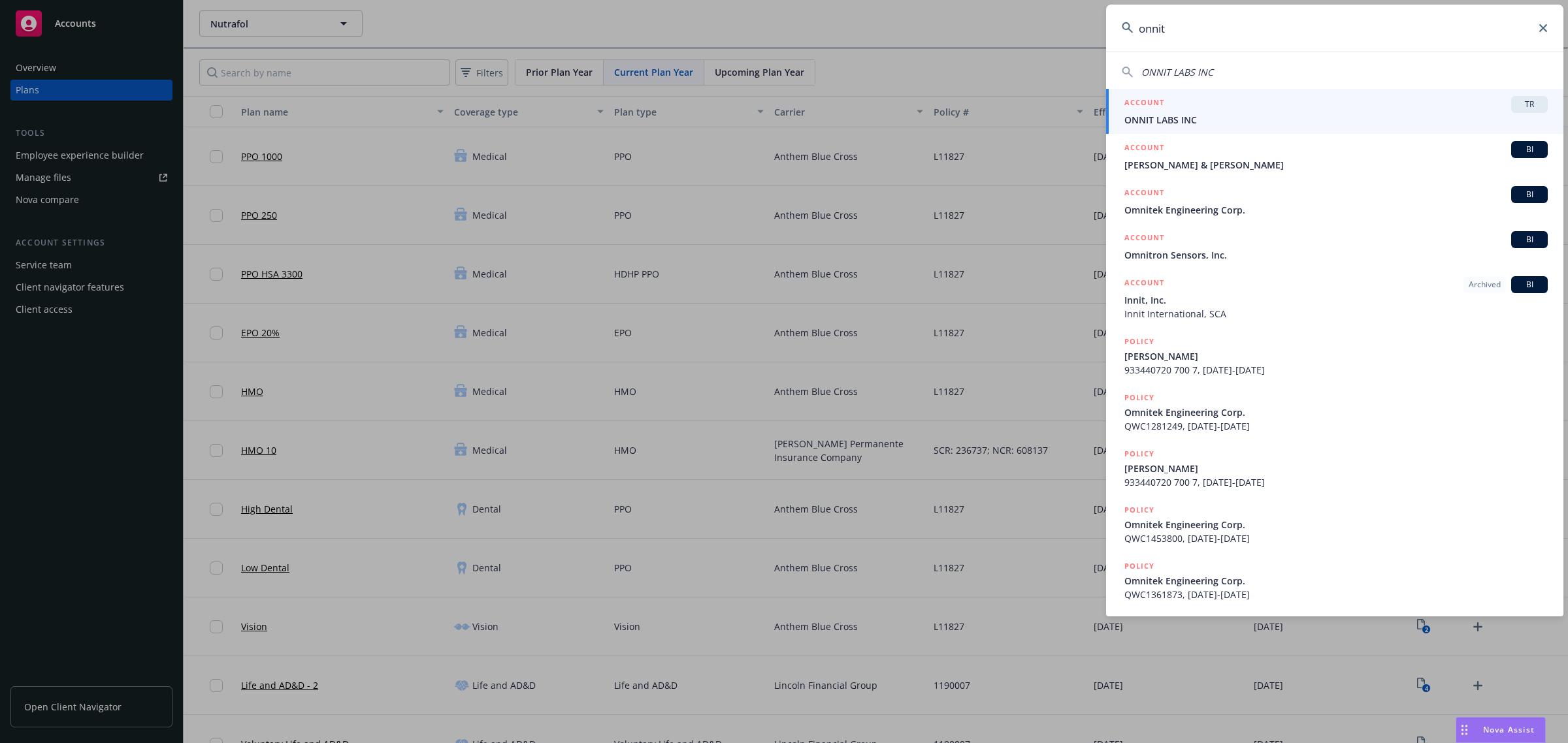
type input "onnit"
click at [1317, 111] on div "ACCOUNT TR" at bounding box center [1336, 104] width 423 height 17
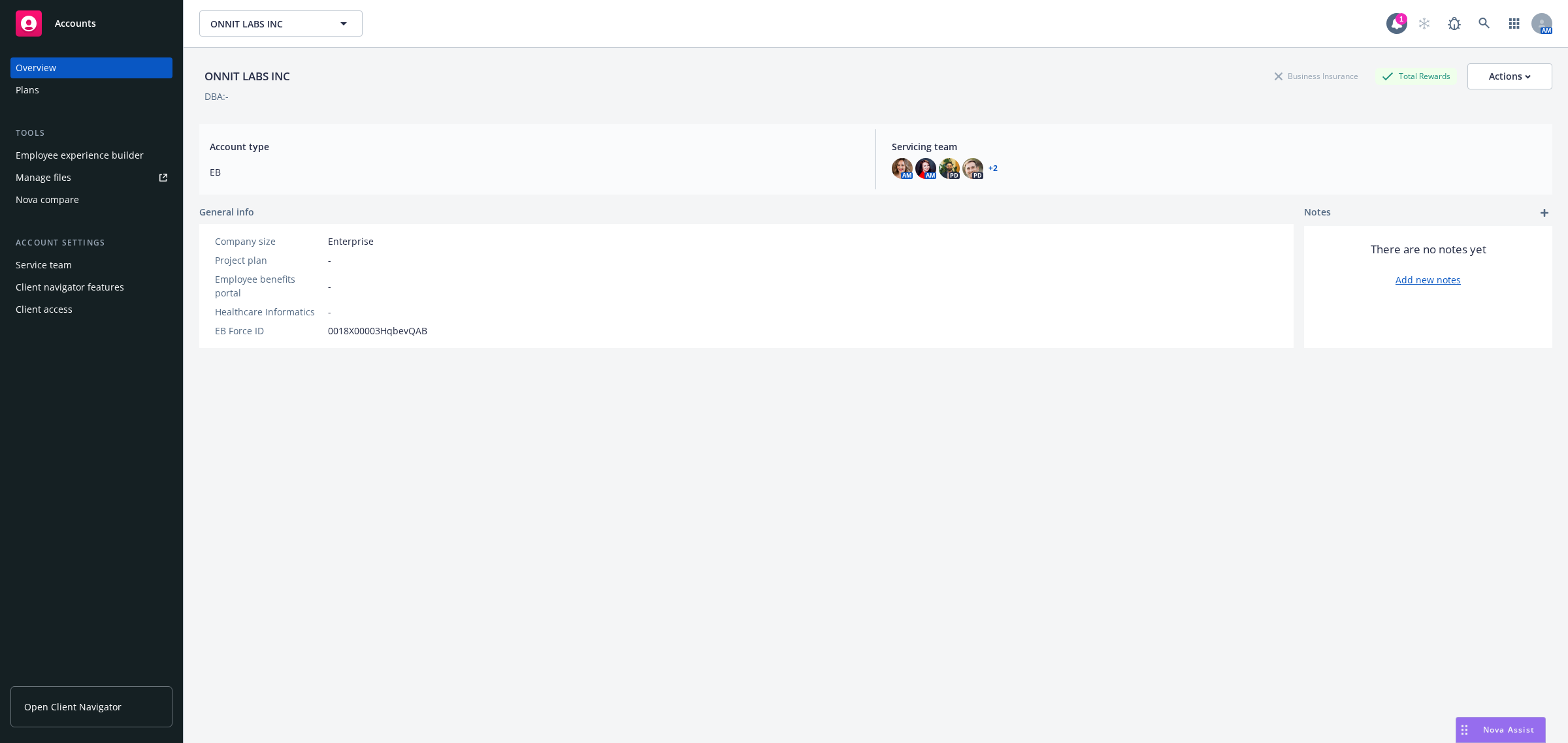
click at [115, 94] on div "Plans" at bounding box center [92, 89] width 152 height 21
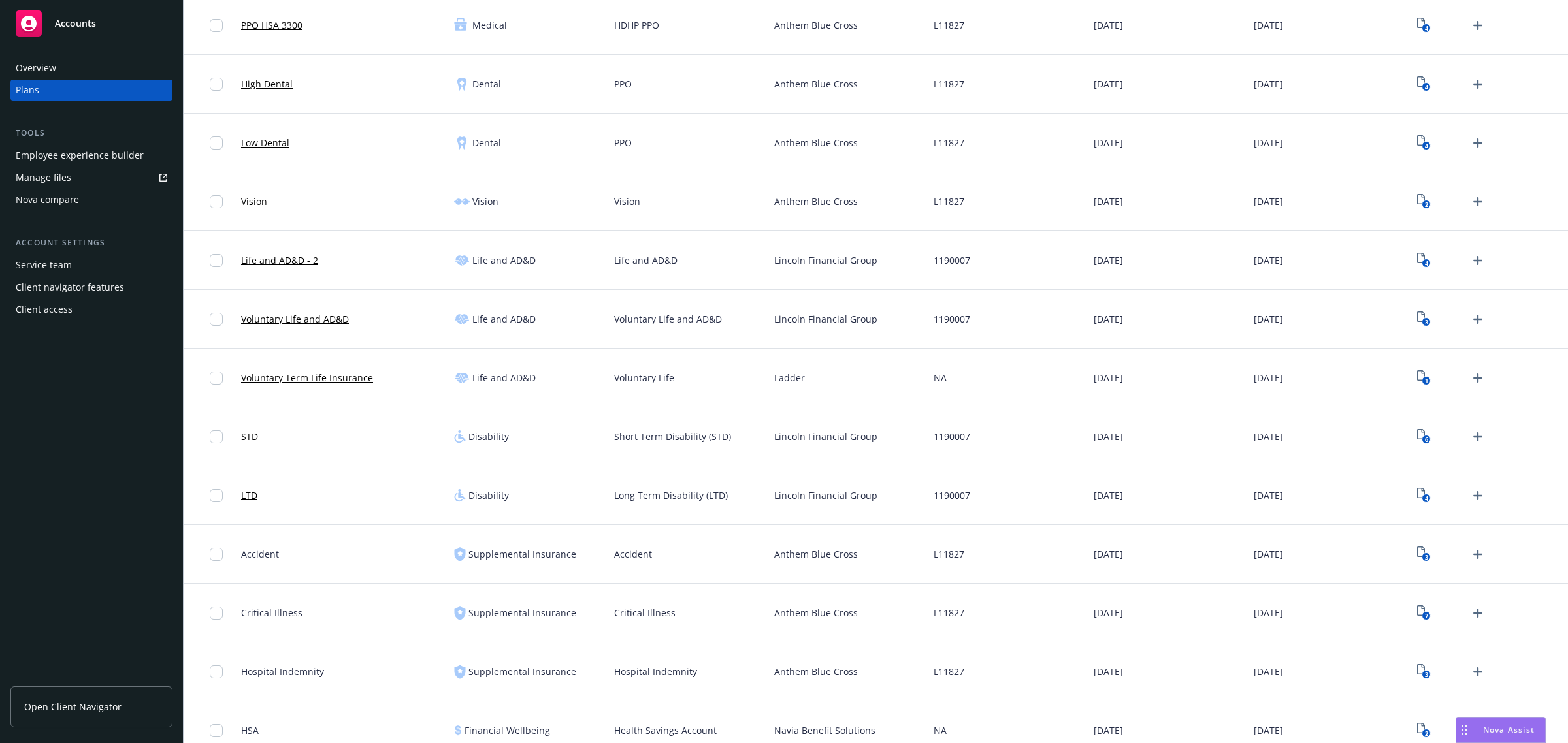
scroll to position [408, 0]
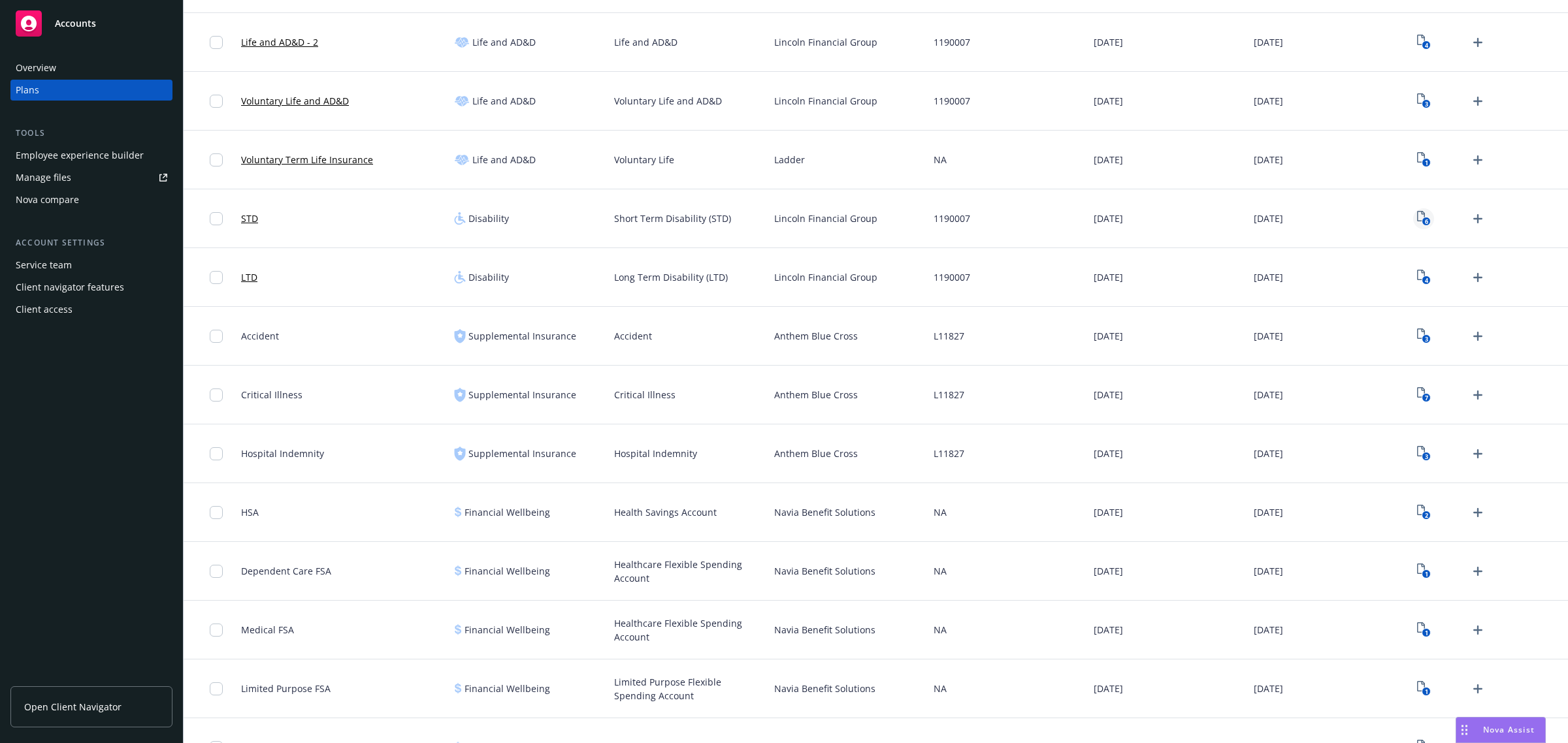
click at [1424, 220] on text "6" at bounding box center [1426, 222] width 4 height 9
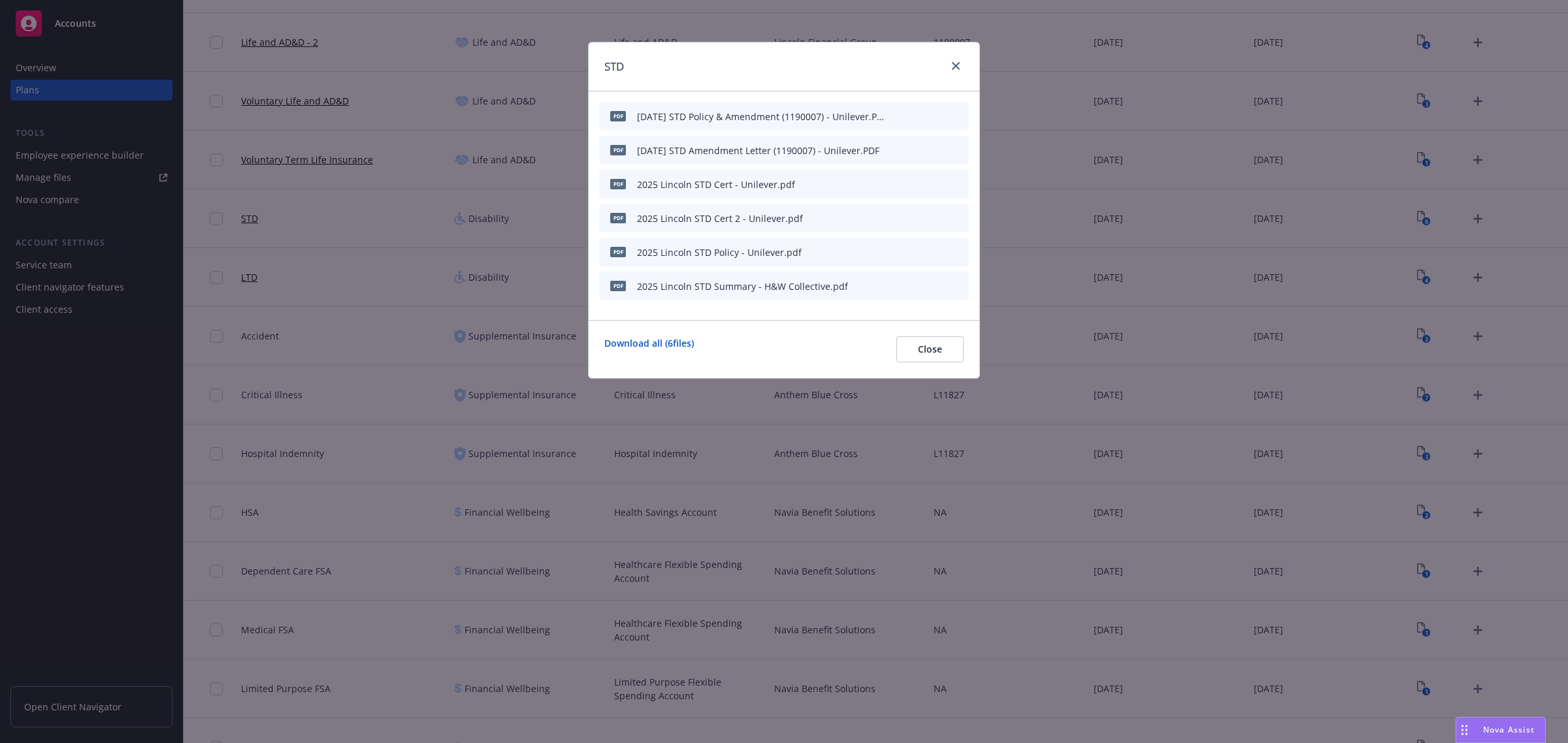
click at [952, 249] on div at bounding box center [928, 252] width 71 height 13
click at [953, 249] on icon "archive file" at bounding box center [957, 252] width 11 height 11
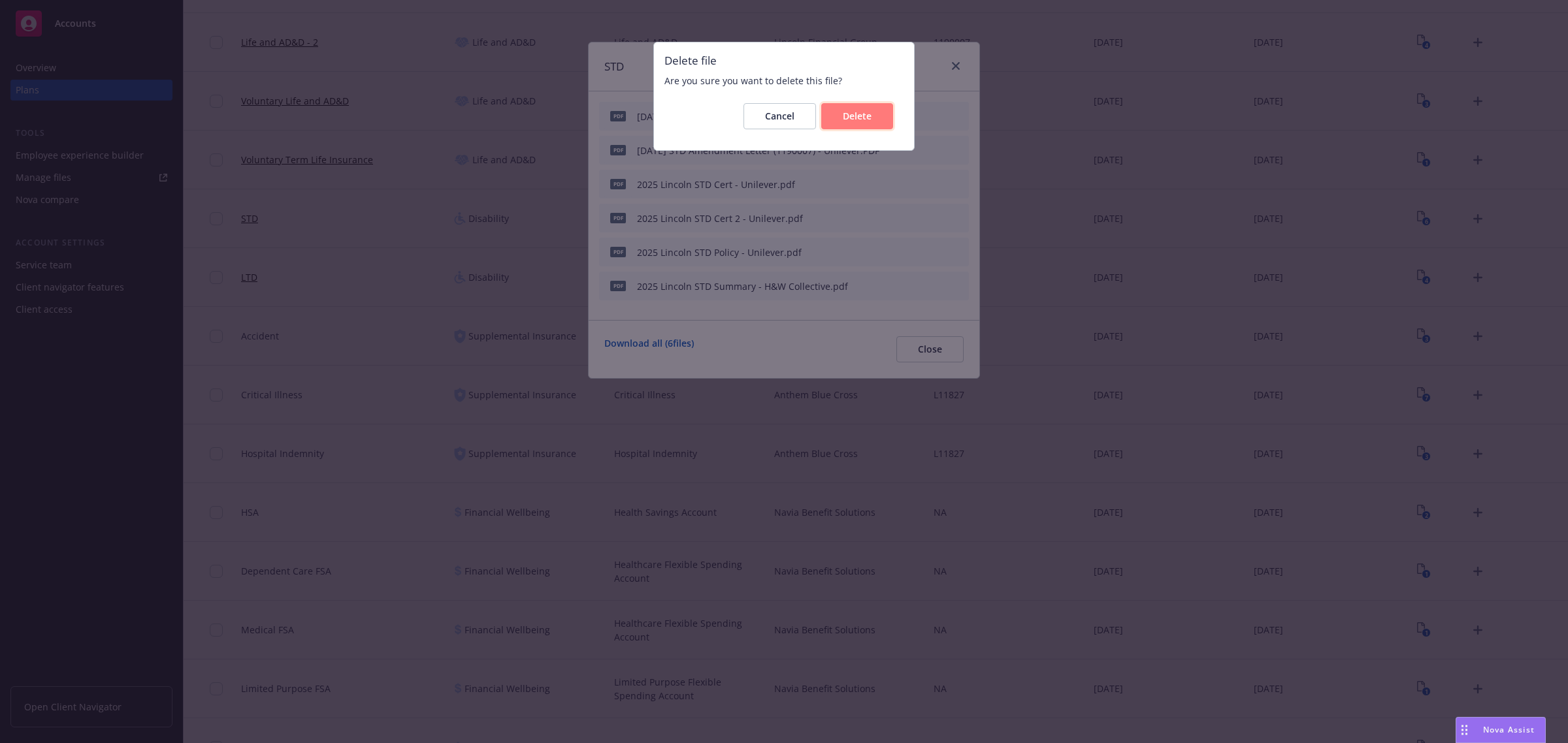
click at [846, 128] on button "Delete" at bounding box center [857, 116] width 71 height 26
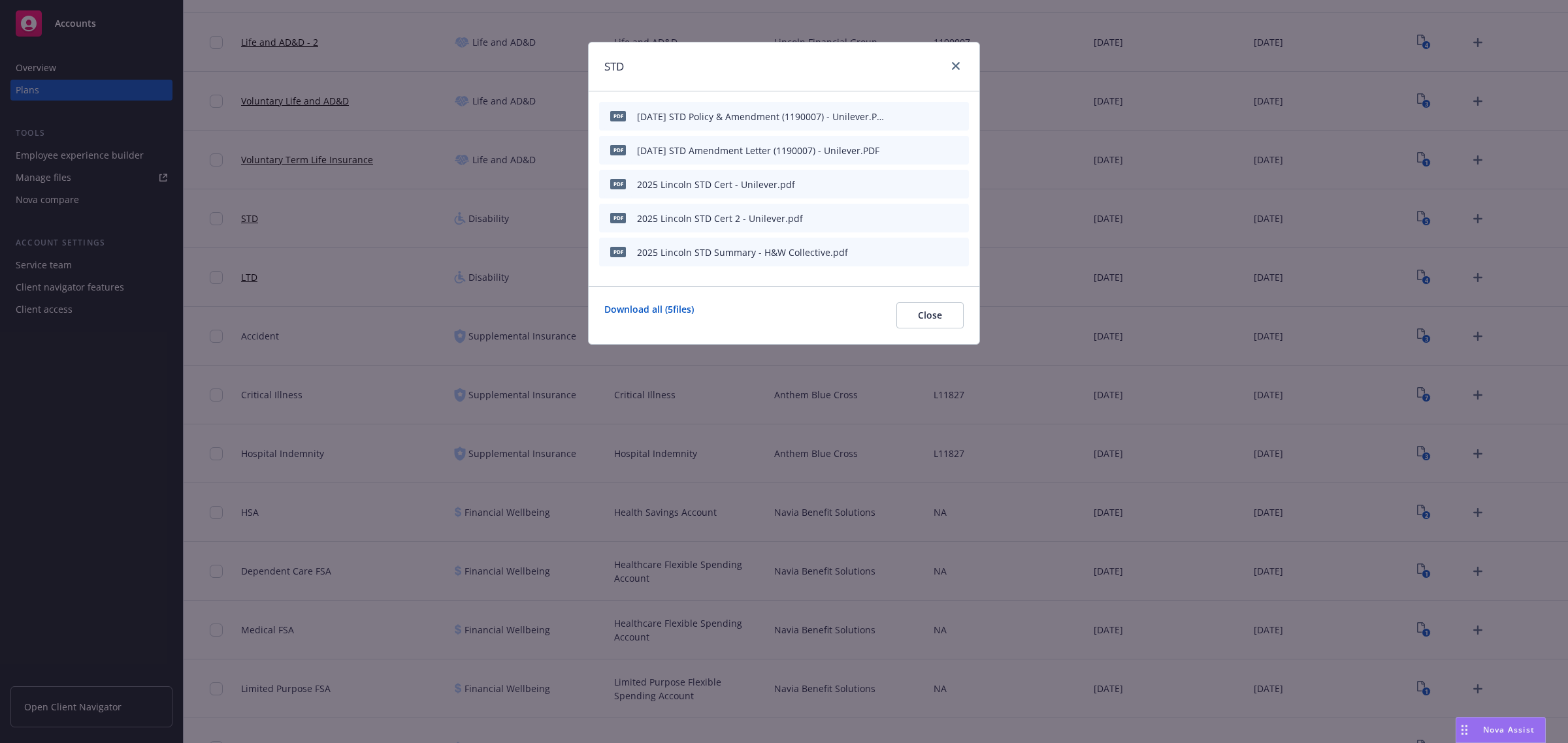
click at [959, 219] on icon "archive file" at bounding box center [957, 218] width 9 height 11
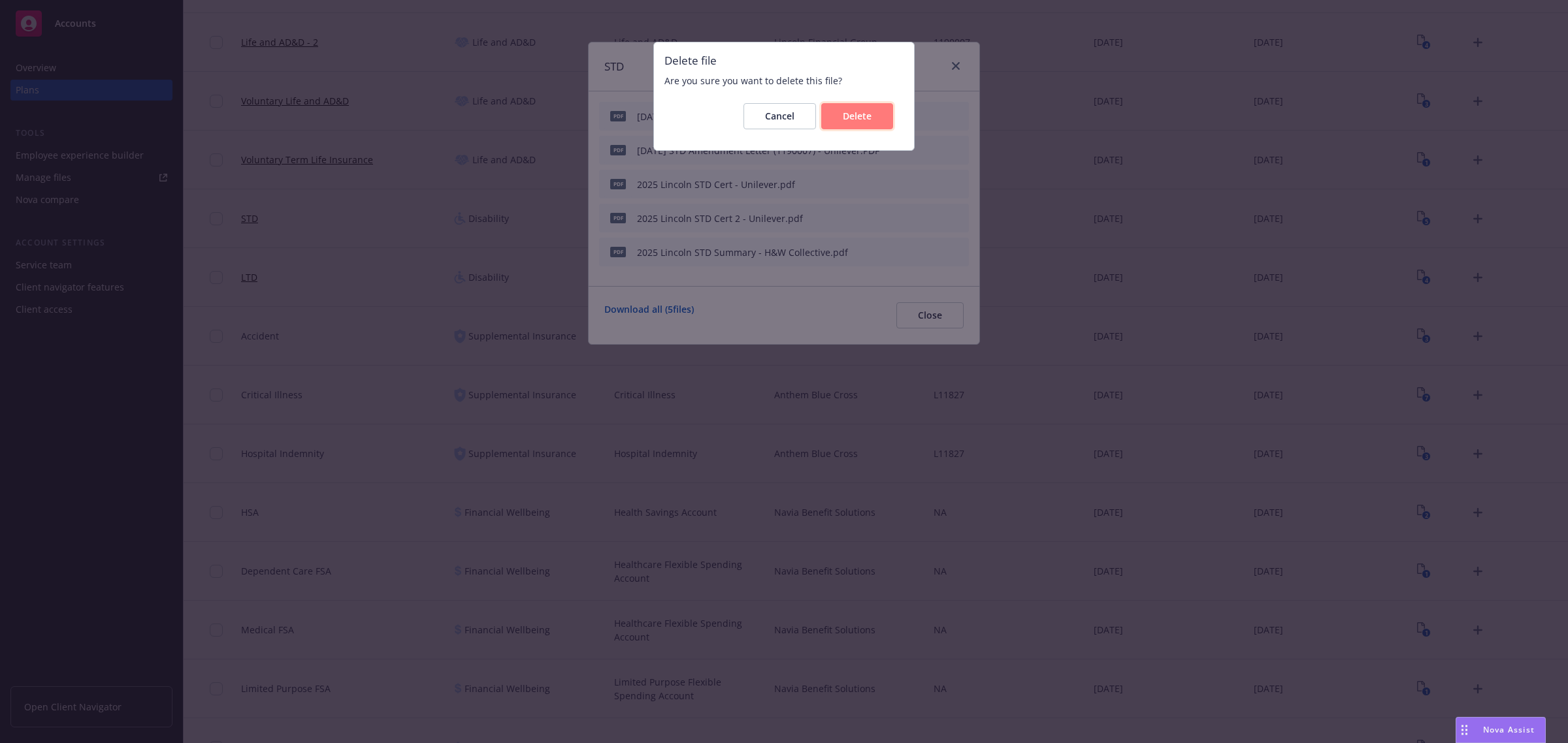
click at [860, 115] on span "Delete" at bounding box center [857, 116] width 29 height 13
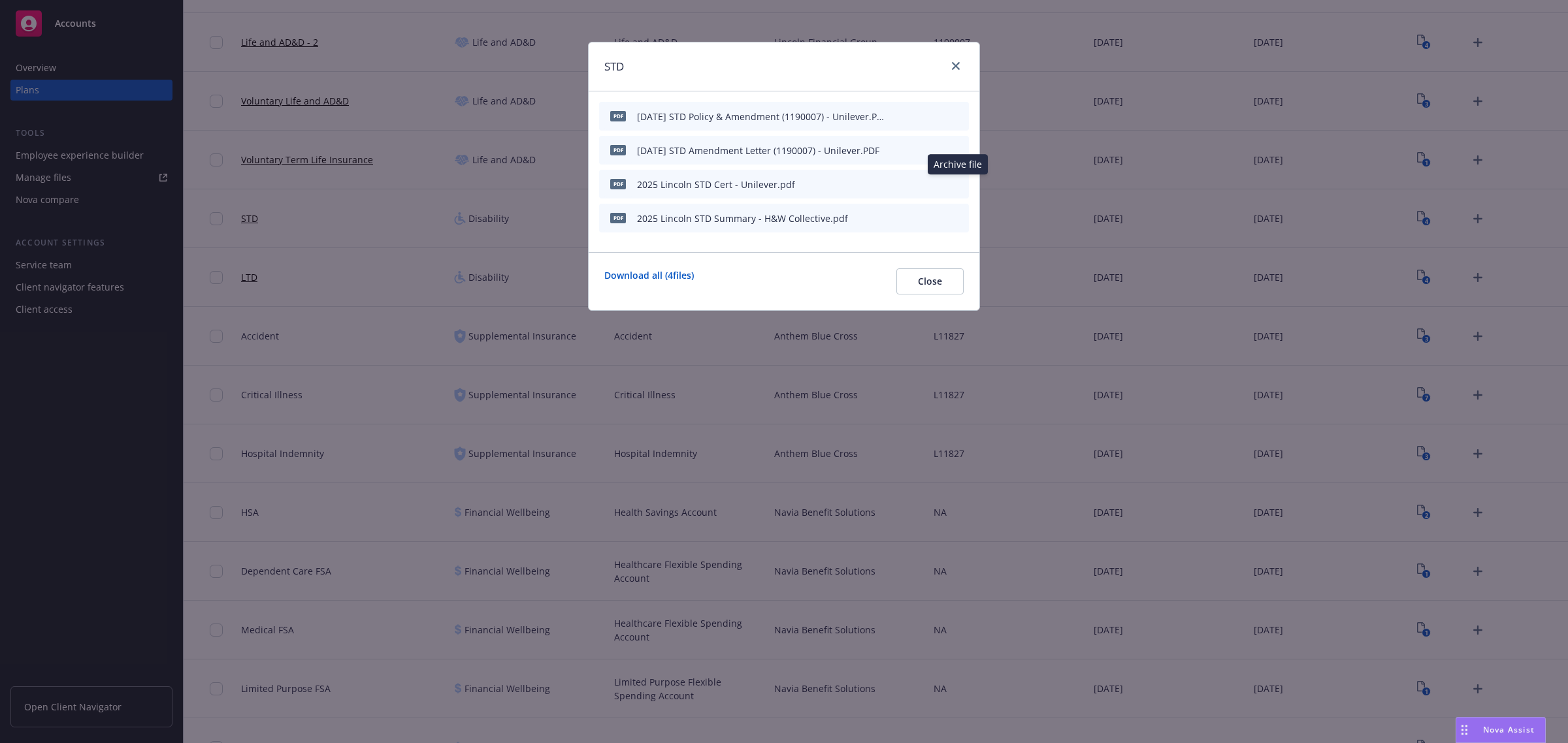
click at [953, 179] on icon "archive file" at bounding box center [957, 184] width 11 height 11
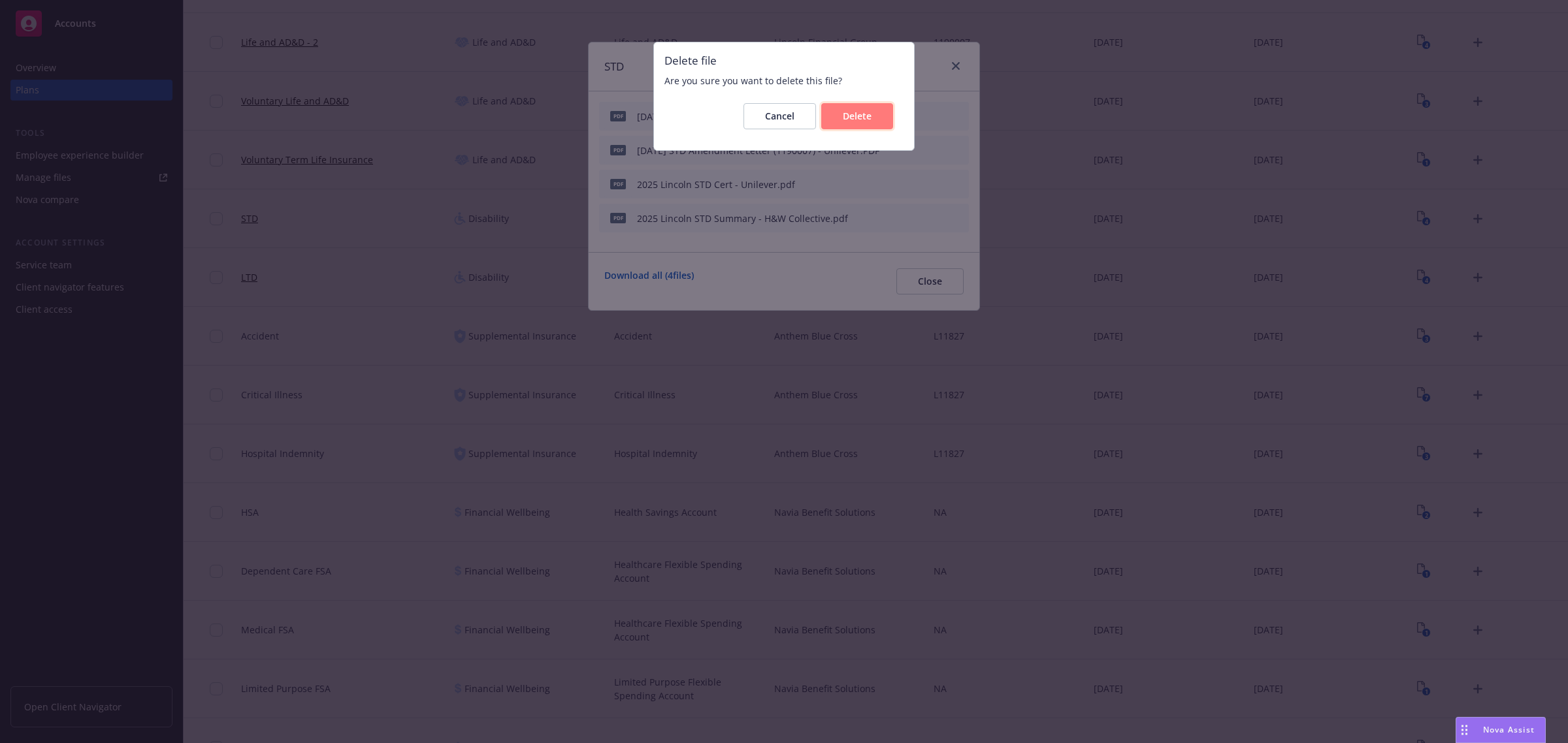
click at [883, 116] on button "Delete" at bounding box center [857, 116] width 71 height 26
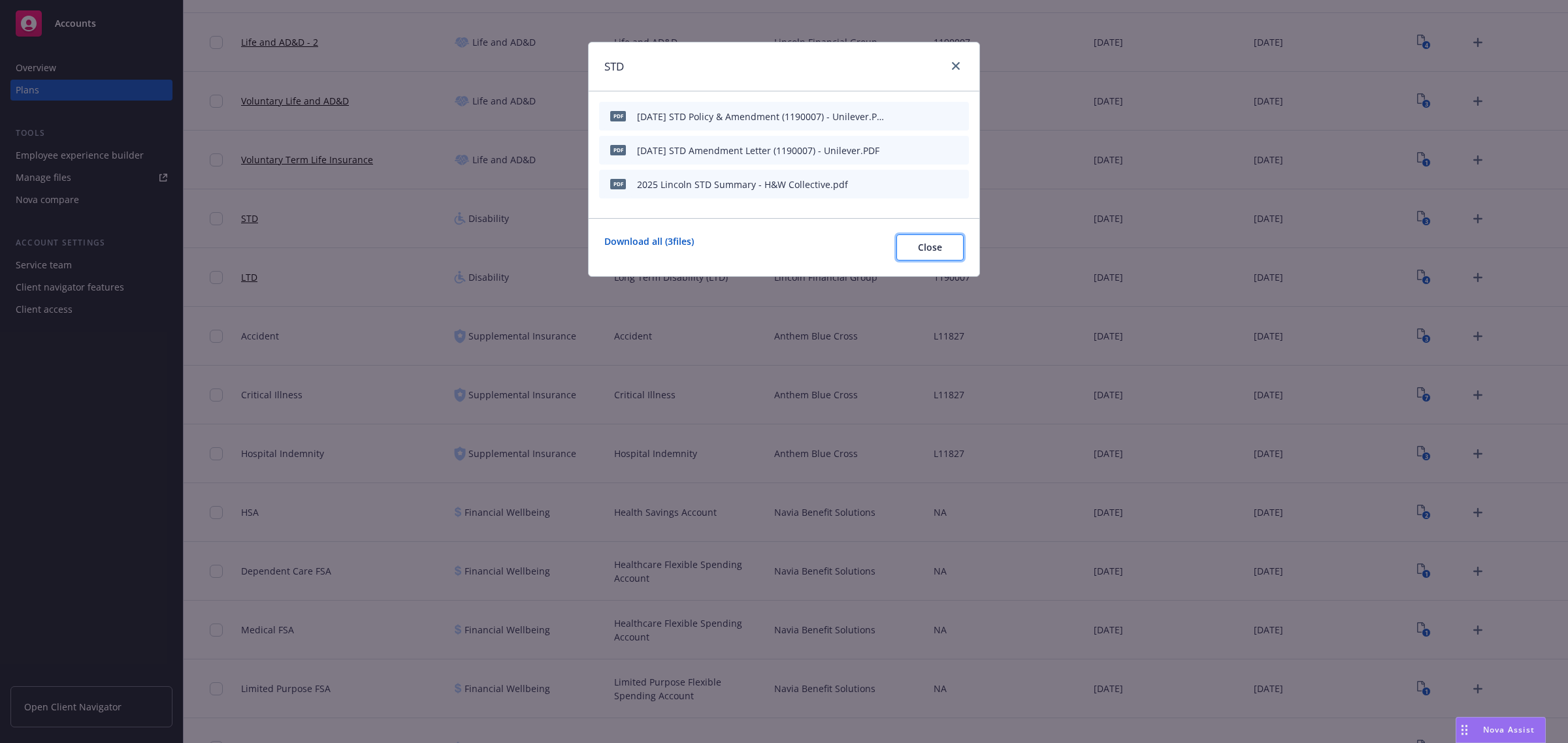
click at [945, 255] on button "Close" at bounding box center [930, 247] width 67 height 26
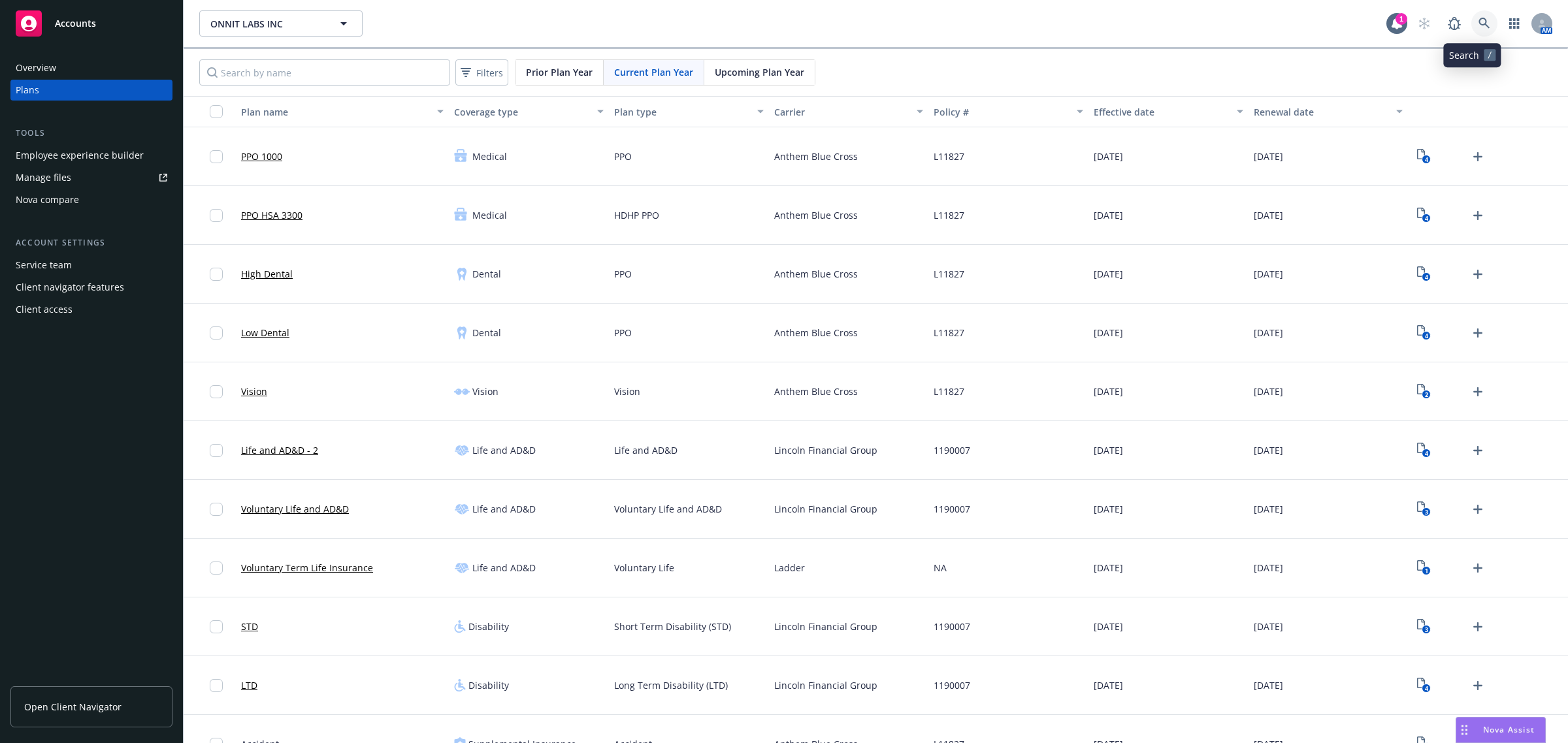
click at [1478, 23] on icon at bounding box center [1483, 23] width 12 height 12
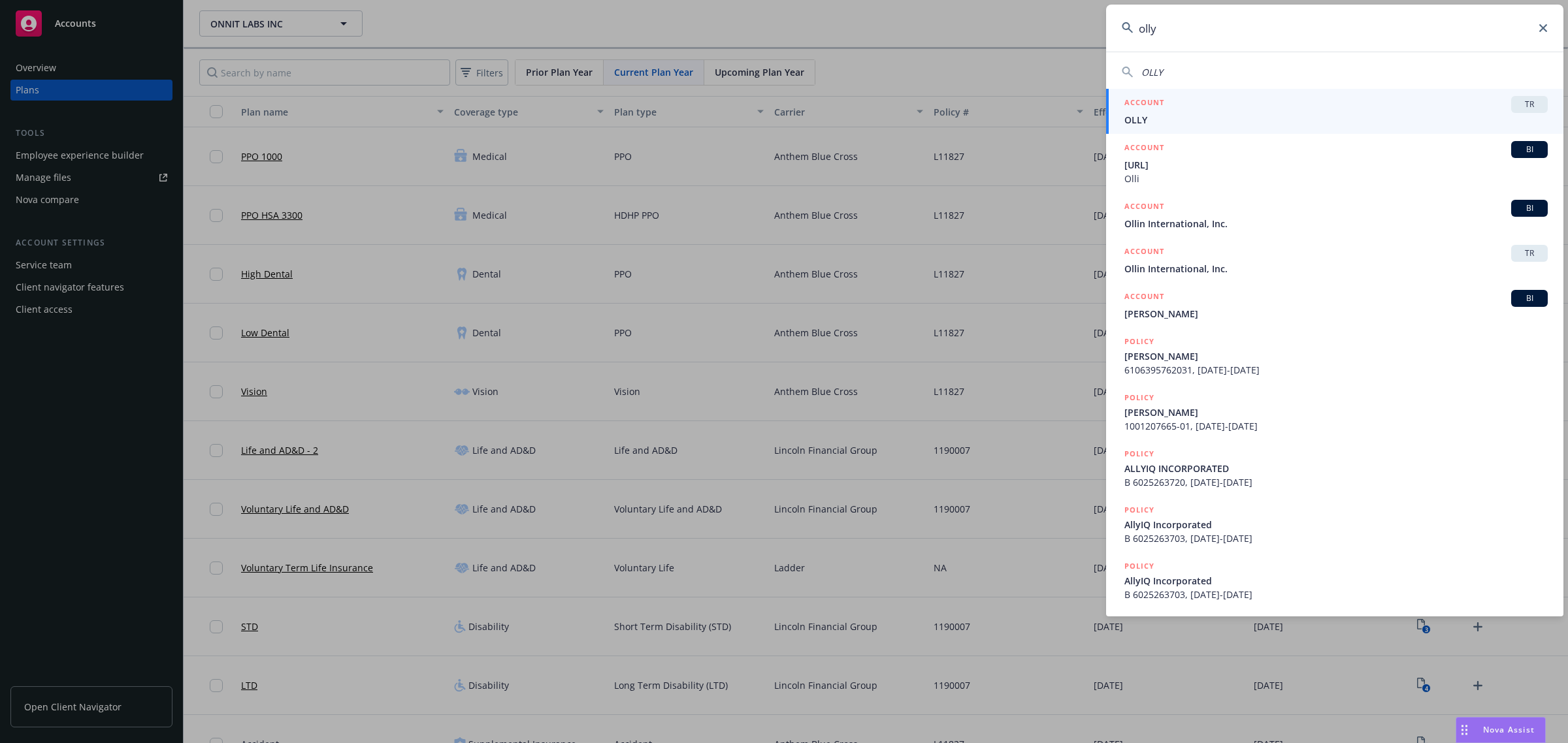
type input "olly"
click at [1180, 108] on div "ACCOUNT TR" at bounding box center [1336, 104] width 423 height 17
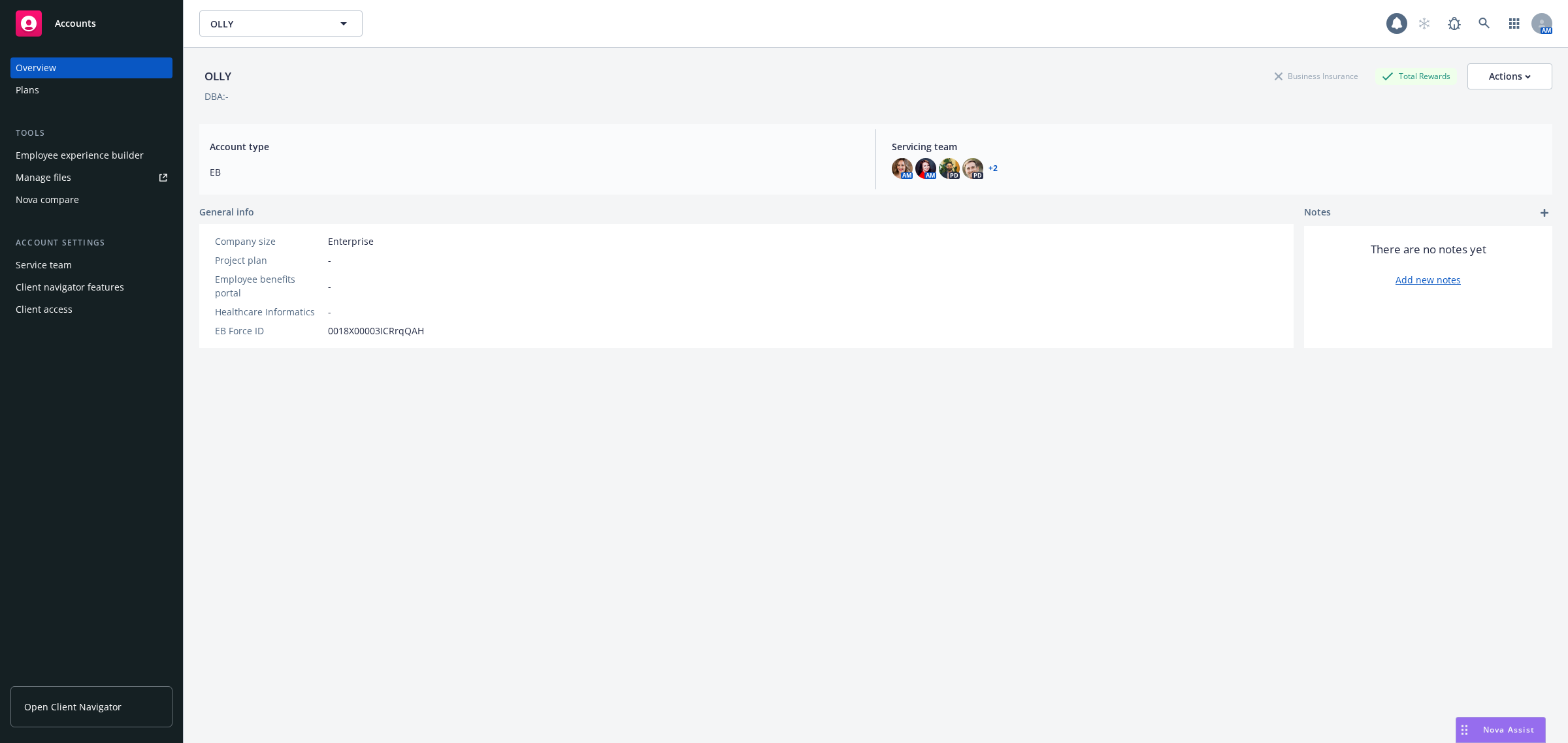
click at [94, 89] on div "Plans" at bounding box center [92, 89] width 152 height 21
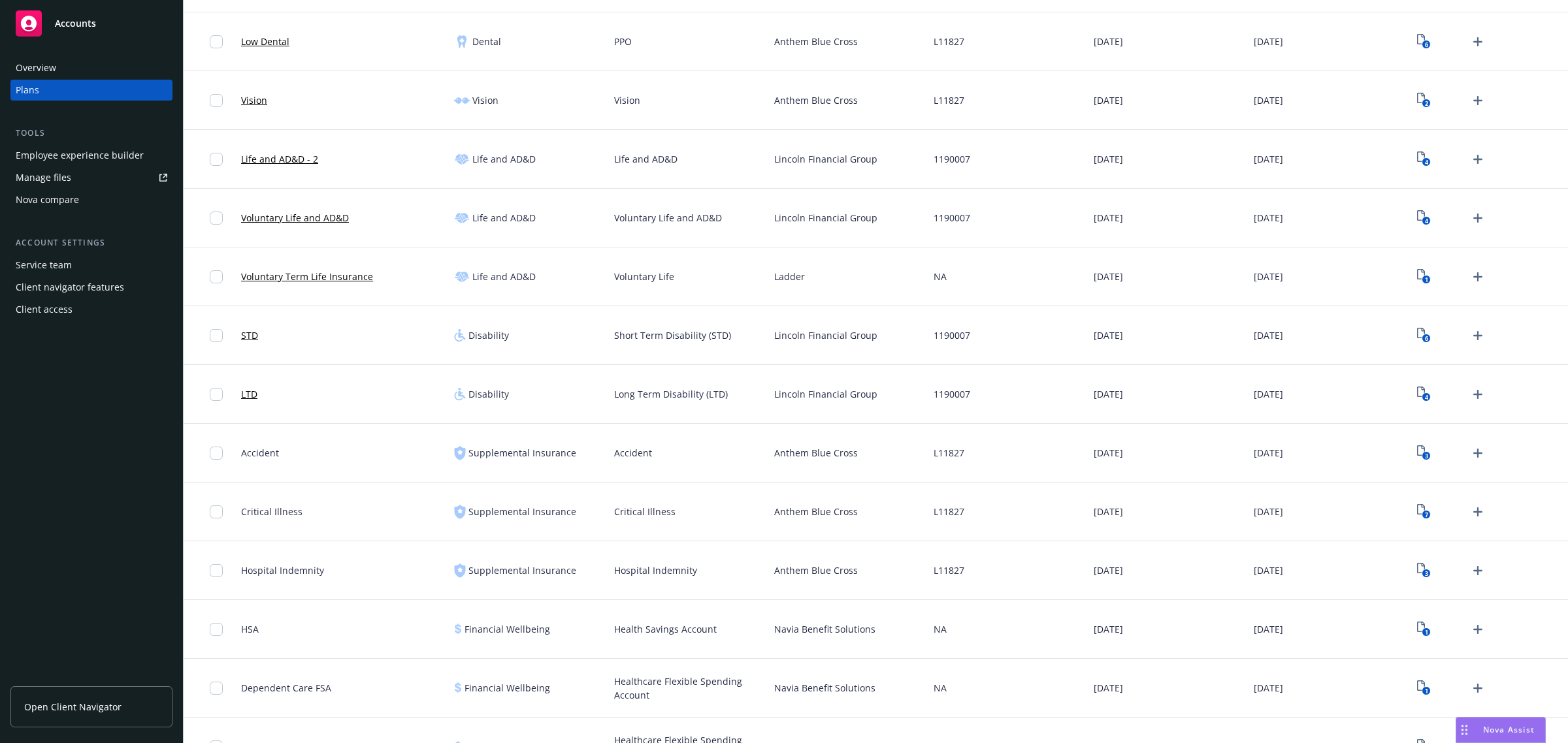
scroll to position [572, 0]
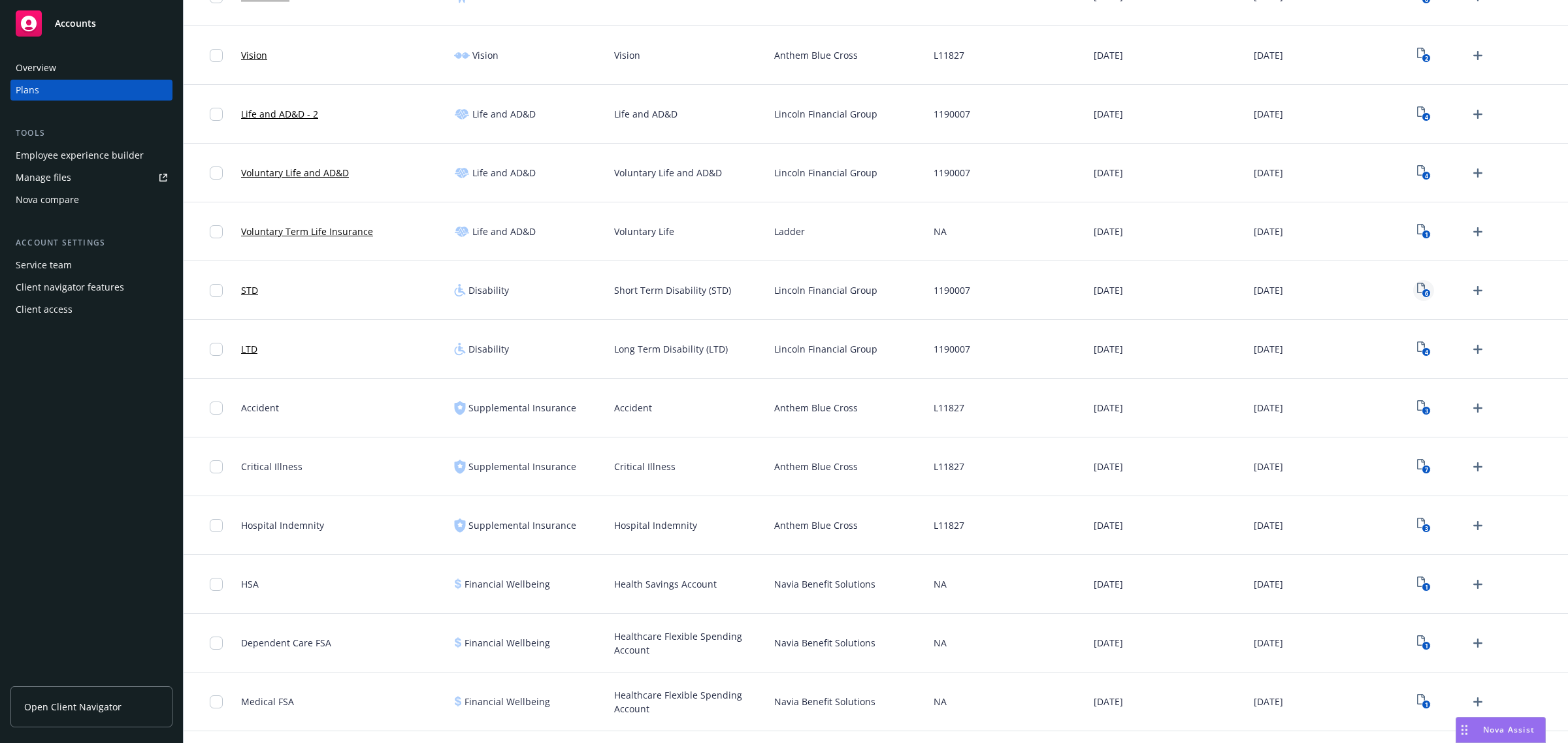
click at [1418, 291] on icon "6" at bounding box center [1423, 290] width 13 height 15
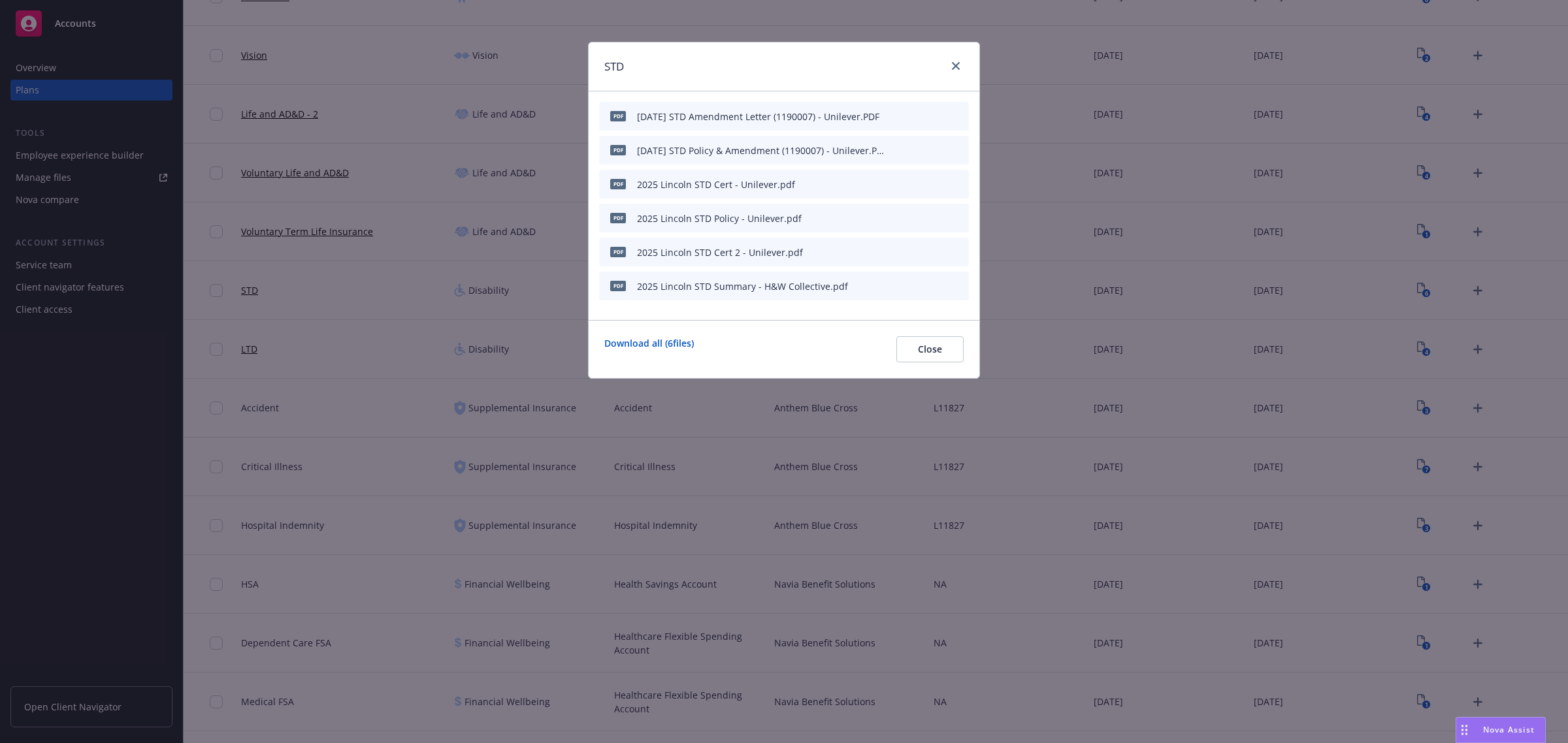
click at [957, 250] on icon "archive file" at bounding box center [957, 252] width 9 height 11
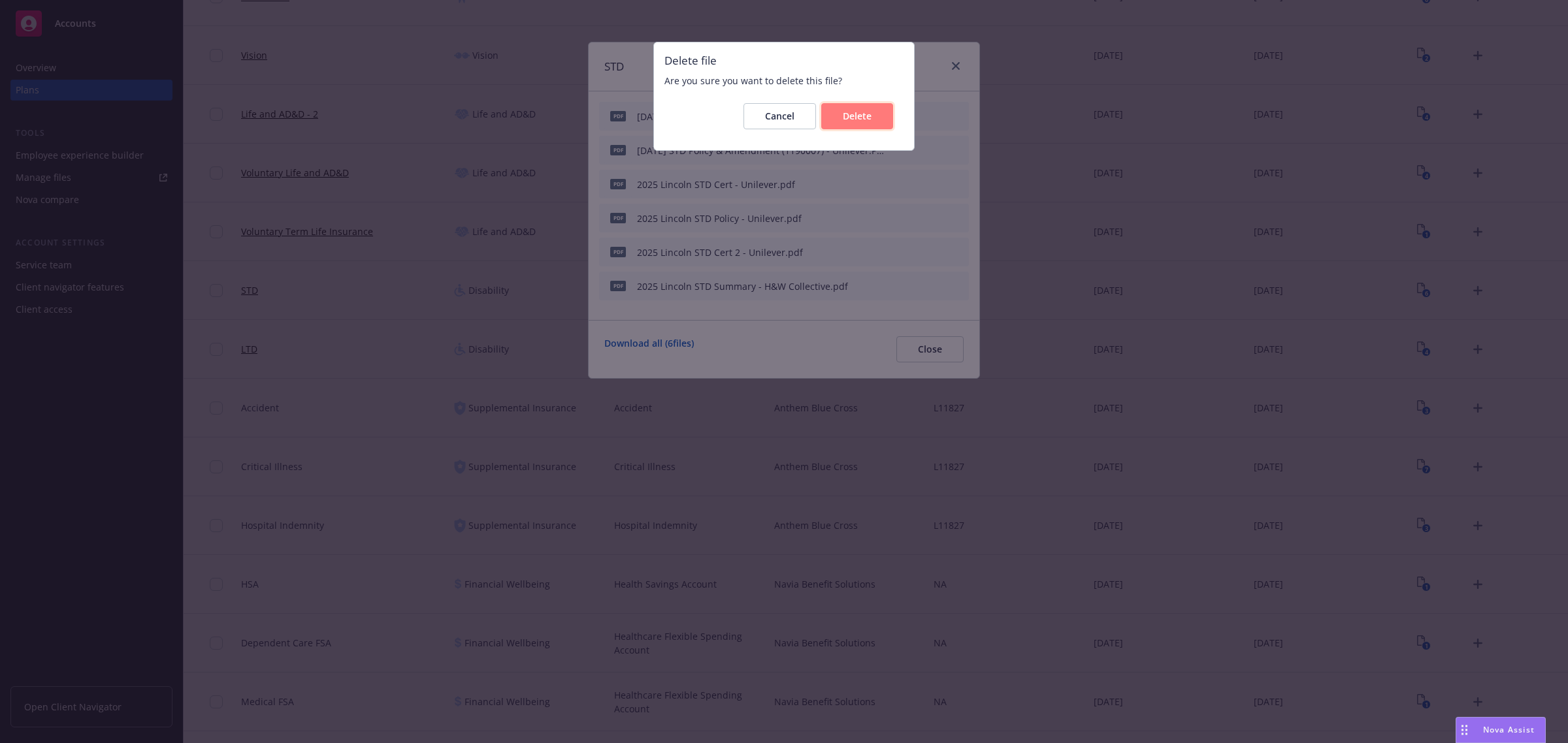
click at [877, 115] on button "Delete" at bounding box center [857, 116] width 71 height 26
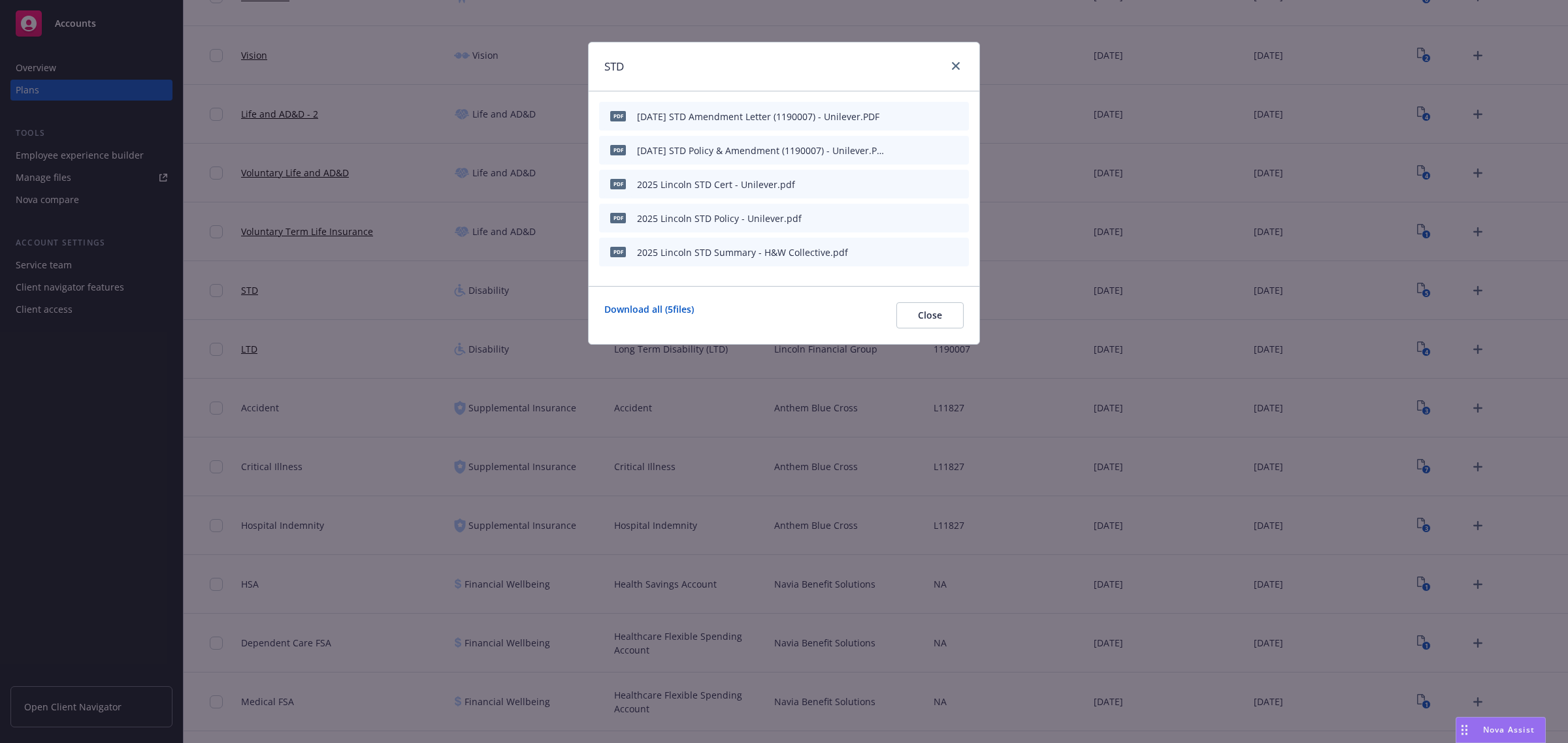
click at [957, 218] on icon "archive file" at bounding box center [957, 218] width 9 height 11
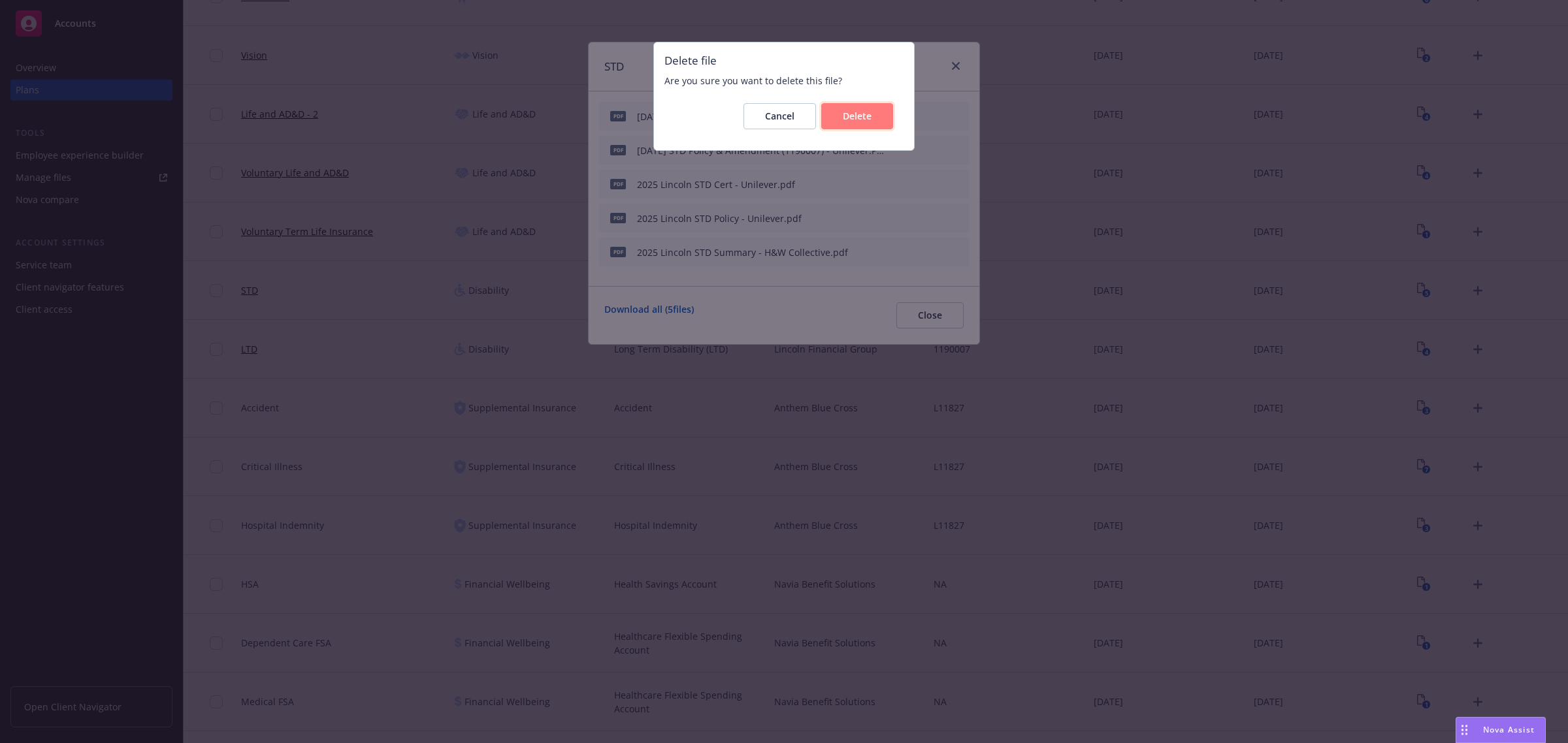
click at [861, 118] on span "Delete" at bounding box center [857, 116] width 29 height 13
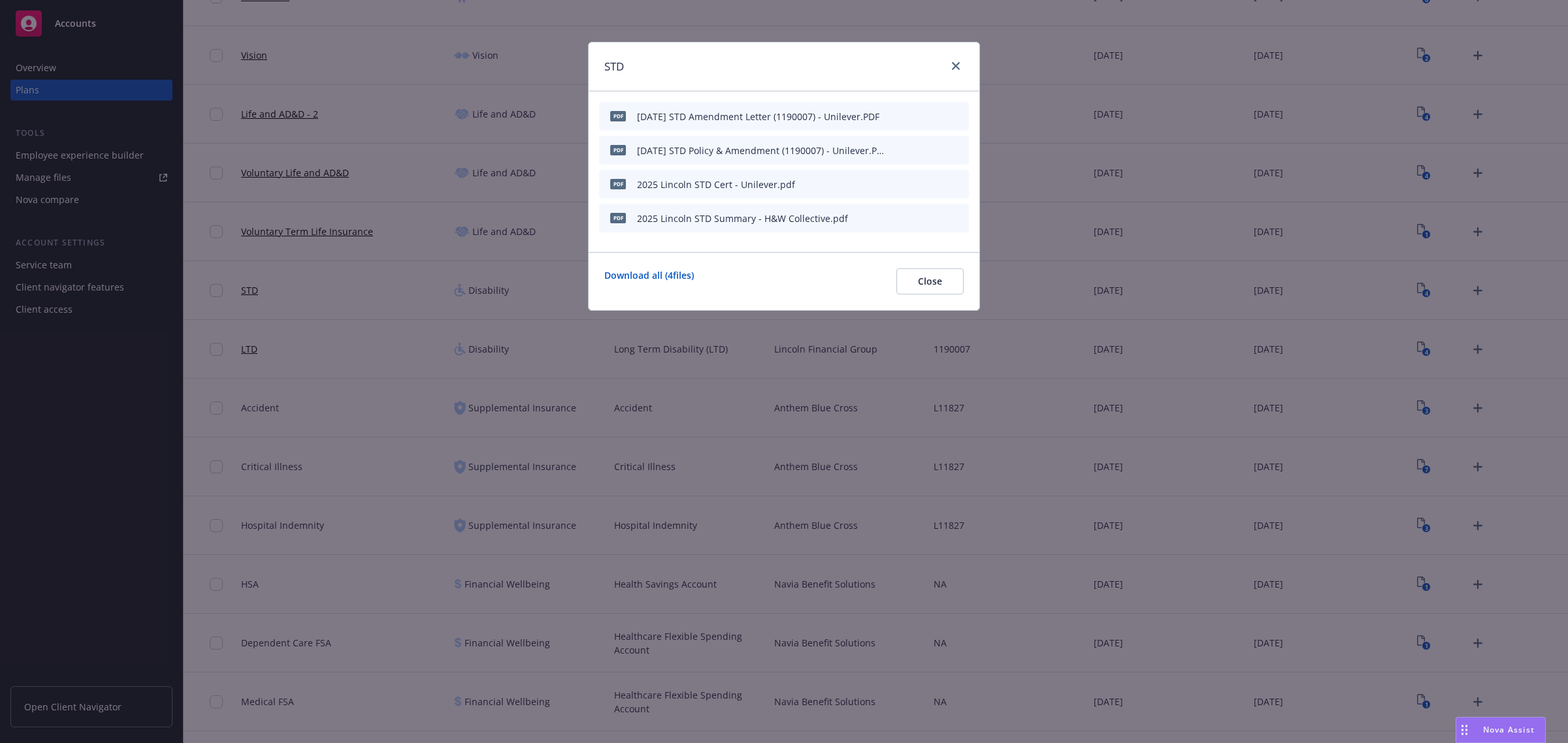
click at [957, 181] on icon "archive file" at bounding box center [957, 184] width 9 height 11
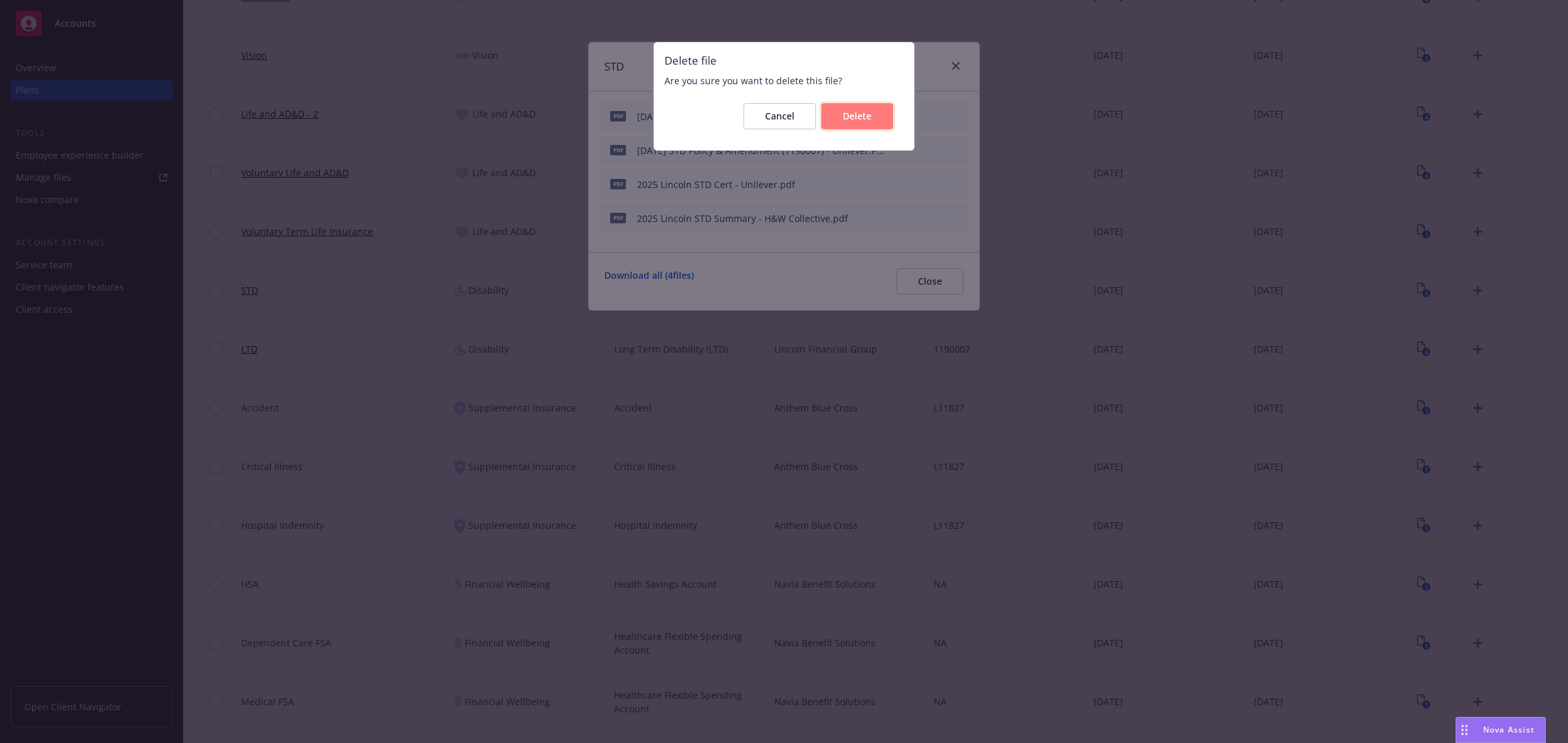
click at [867, 123] on button "Delete" at bounding box center [857, 116] width 71 height 26
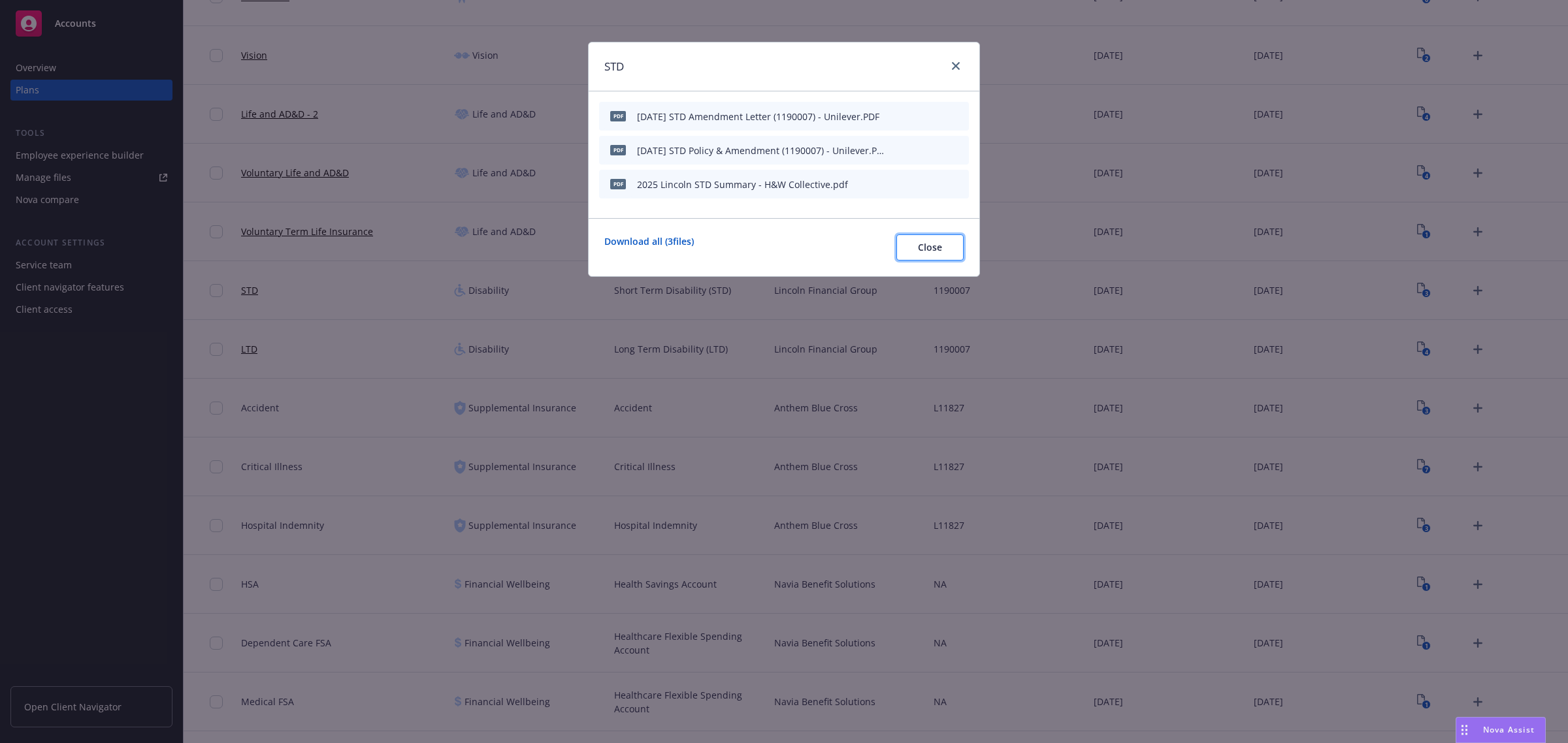
click at [911, 246] on button "Close" at bounding box center [930, 247] width 67 height 26
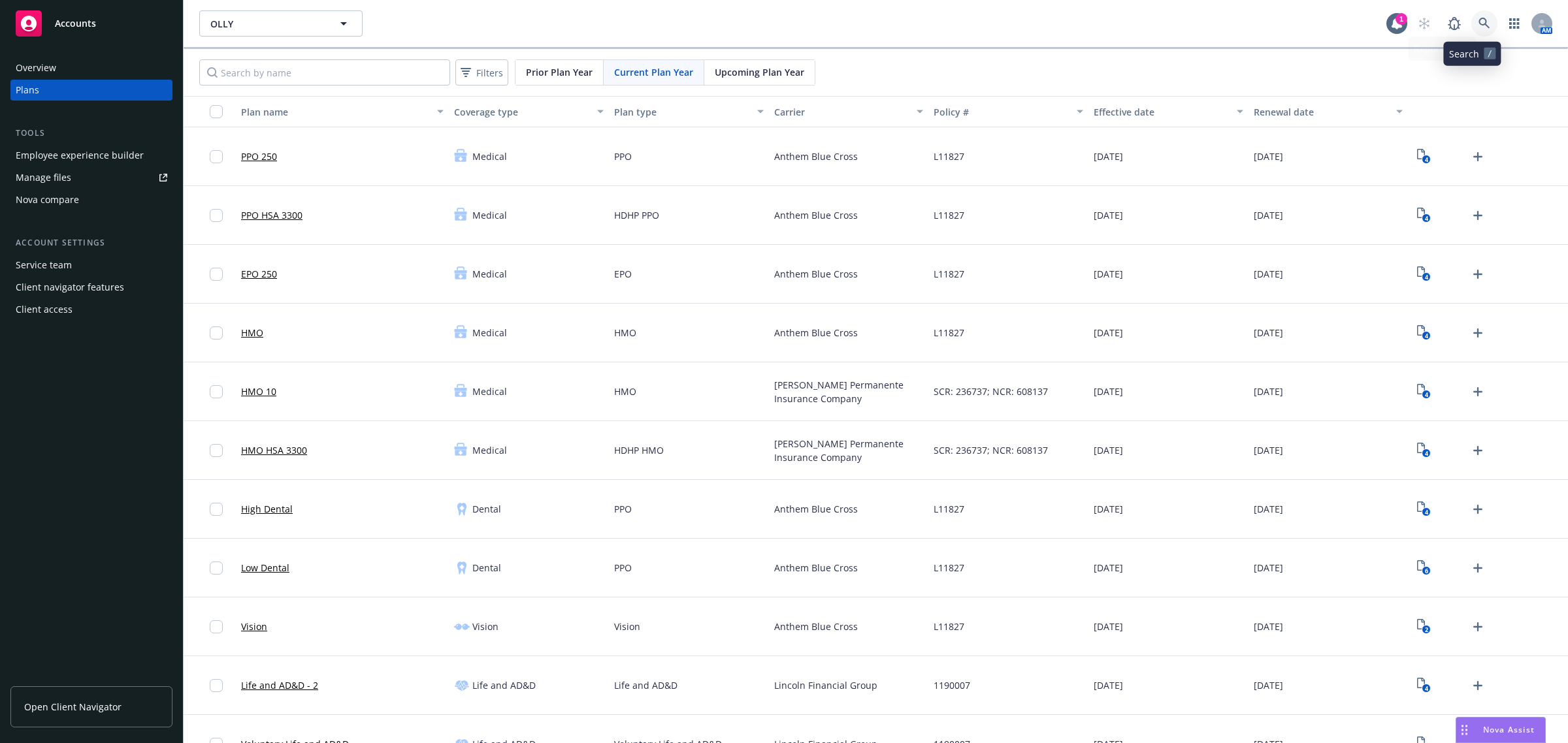
click at [1478, 21] on icon at bounding box center [1483, 23] width 12 height 12
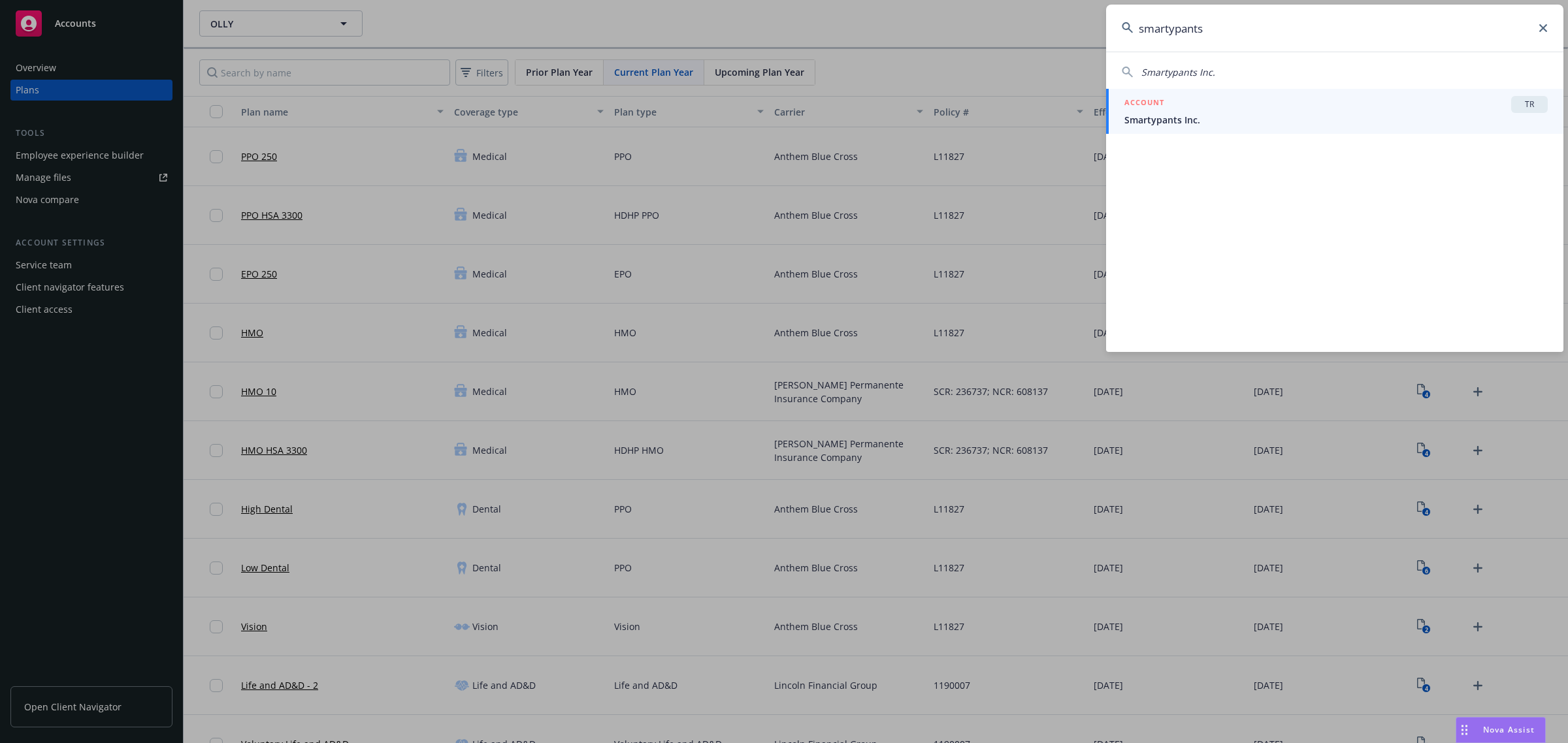
type input "smartypants"
click at [1301, 98] on div "ACCOUNT TR" at bounding box center [1336, 104] width 423 height 17
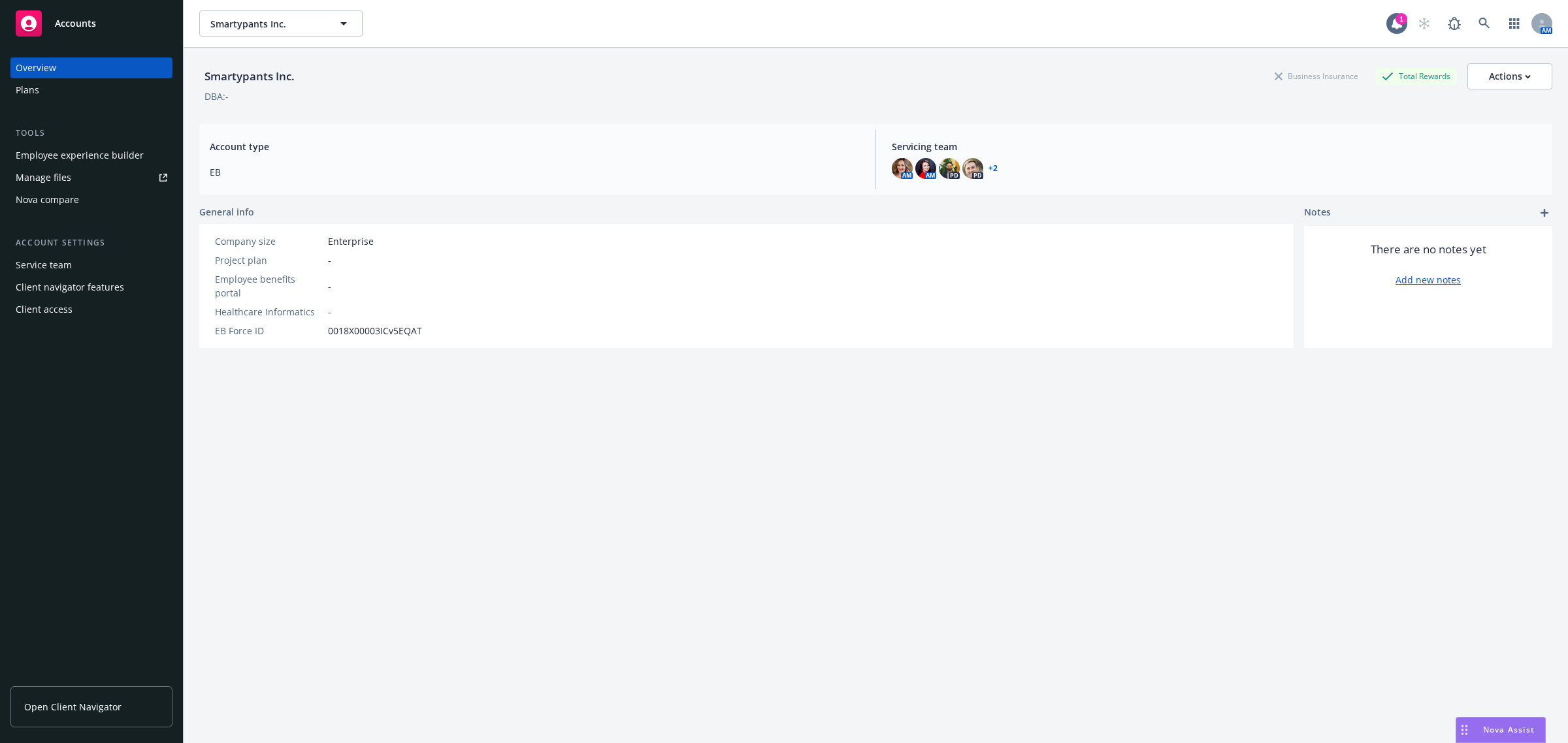
click at [108, 93] on div "Plans" at bounding box center [92, 89] width 152 height 21
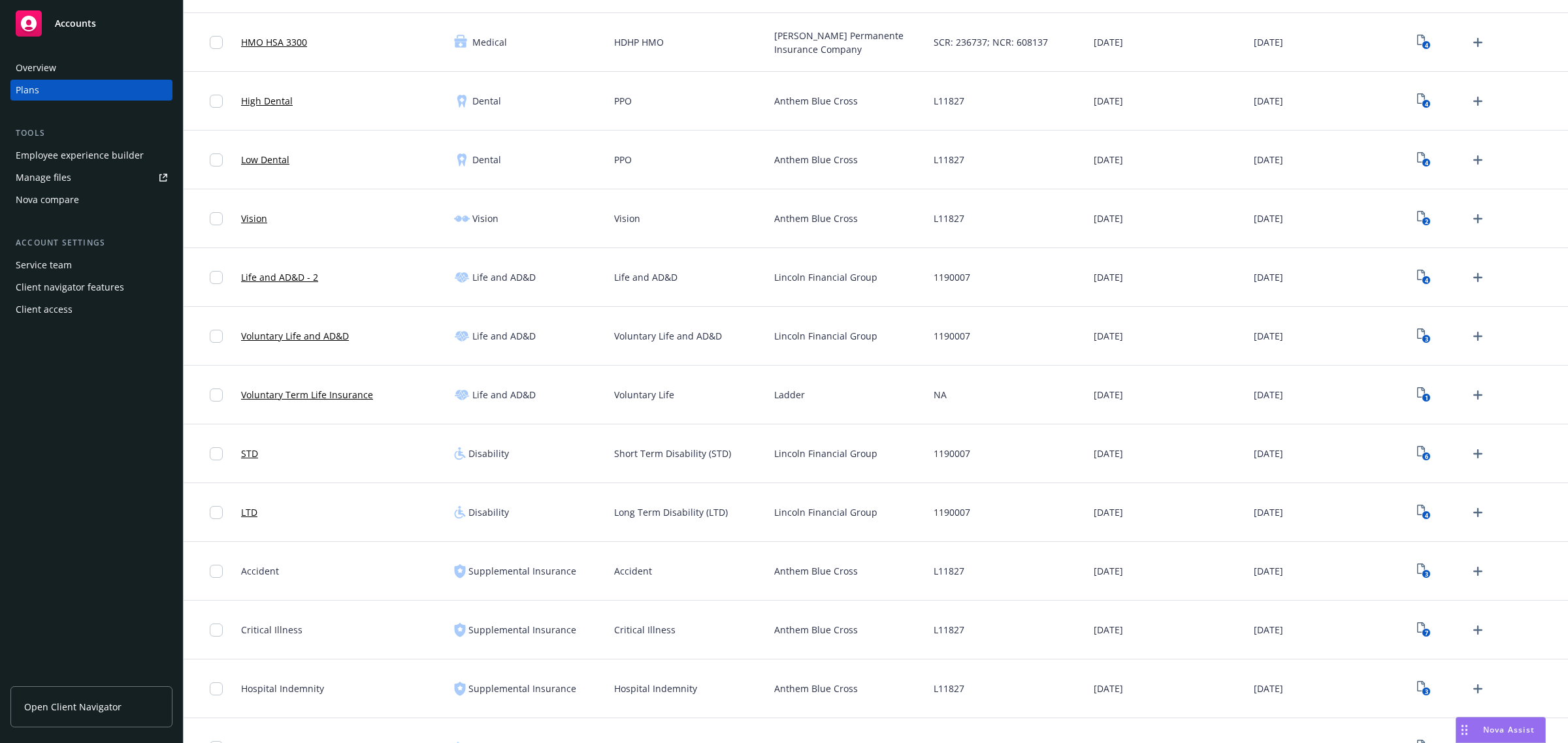
scroll to position [490, 0]
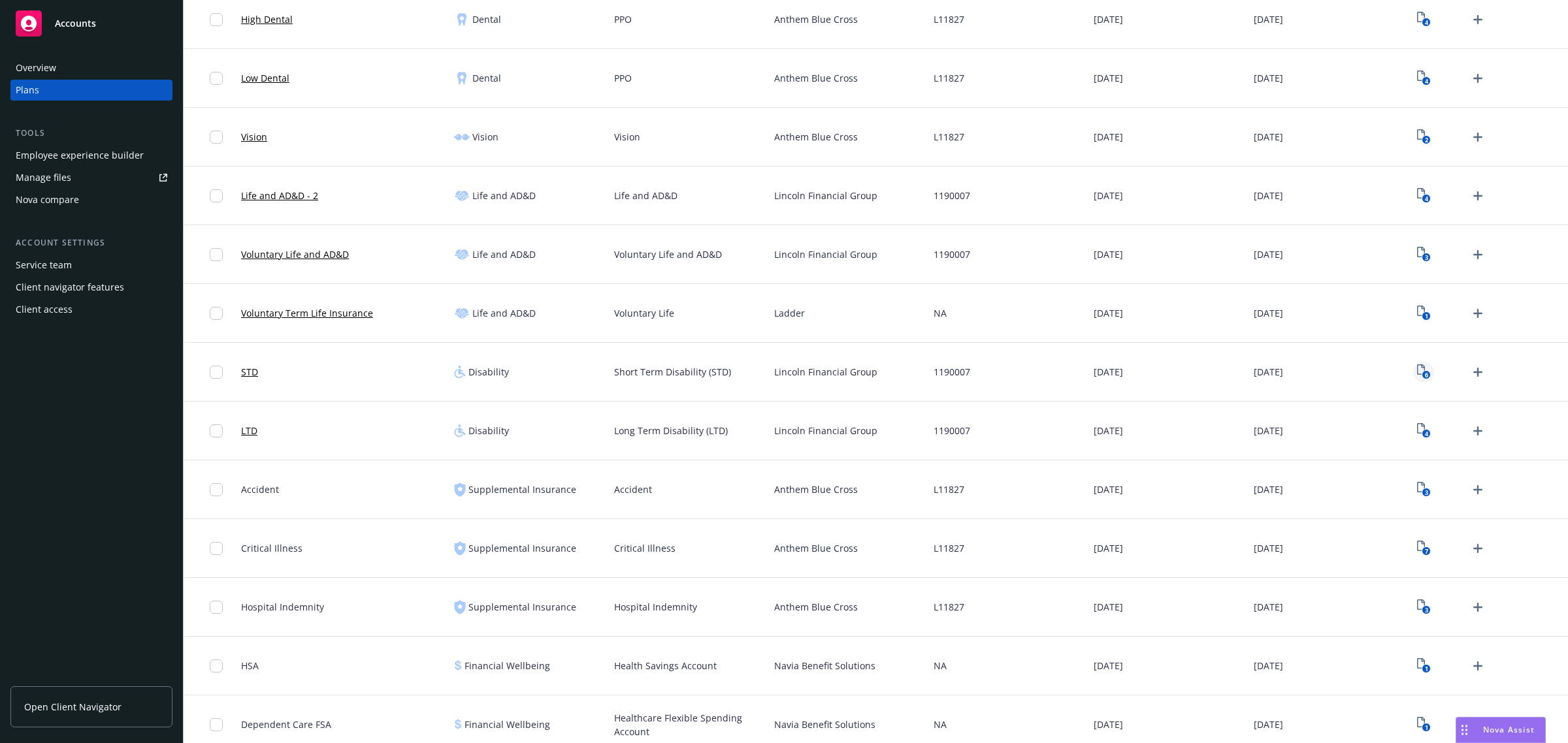
click at [1417, 364] on icon "6" at bounding box center [1423, 372] width 13 height 15
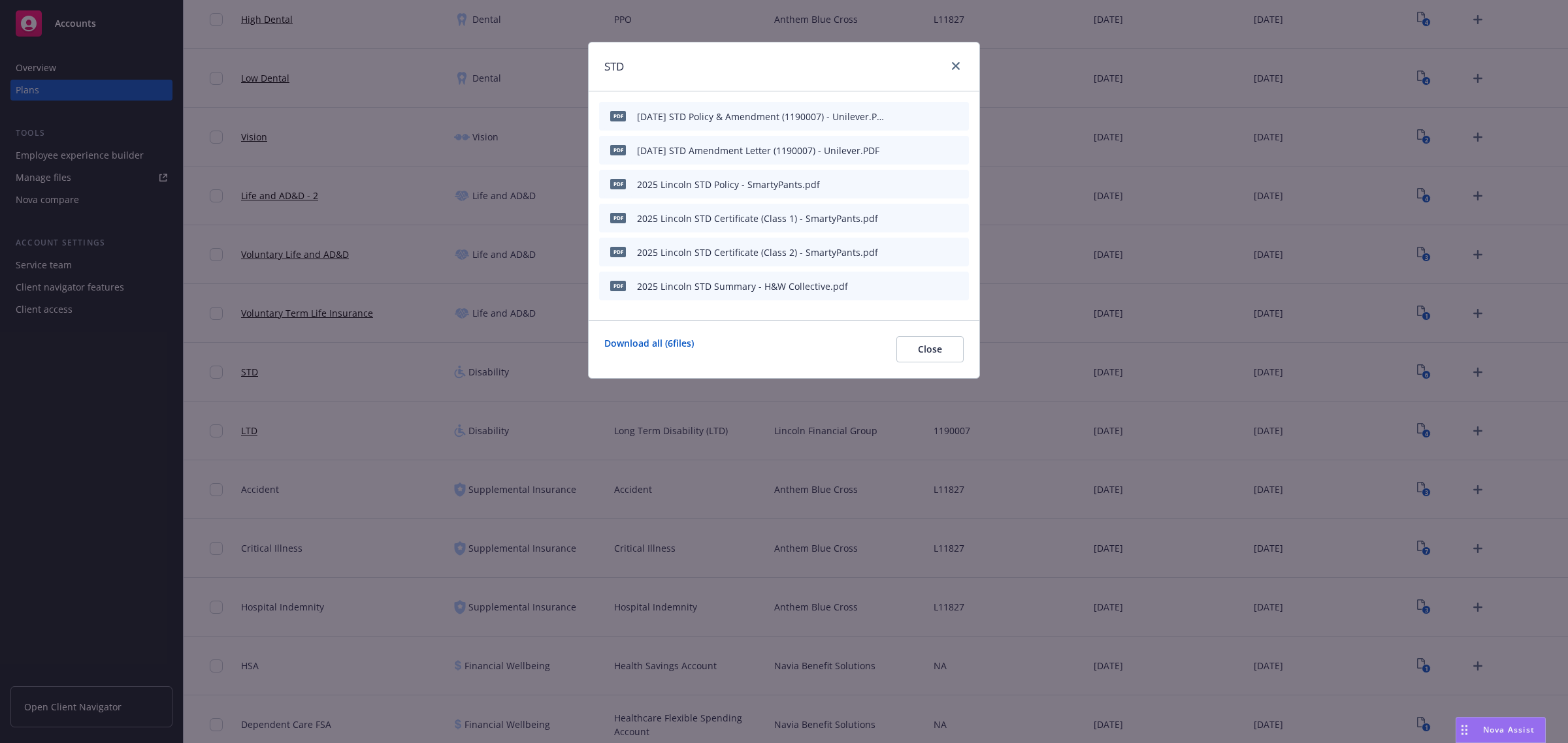
click at [955, 184] on icon "archive file" at bounding box center [957, 184] width 9 height 11
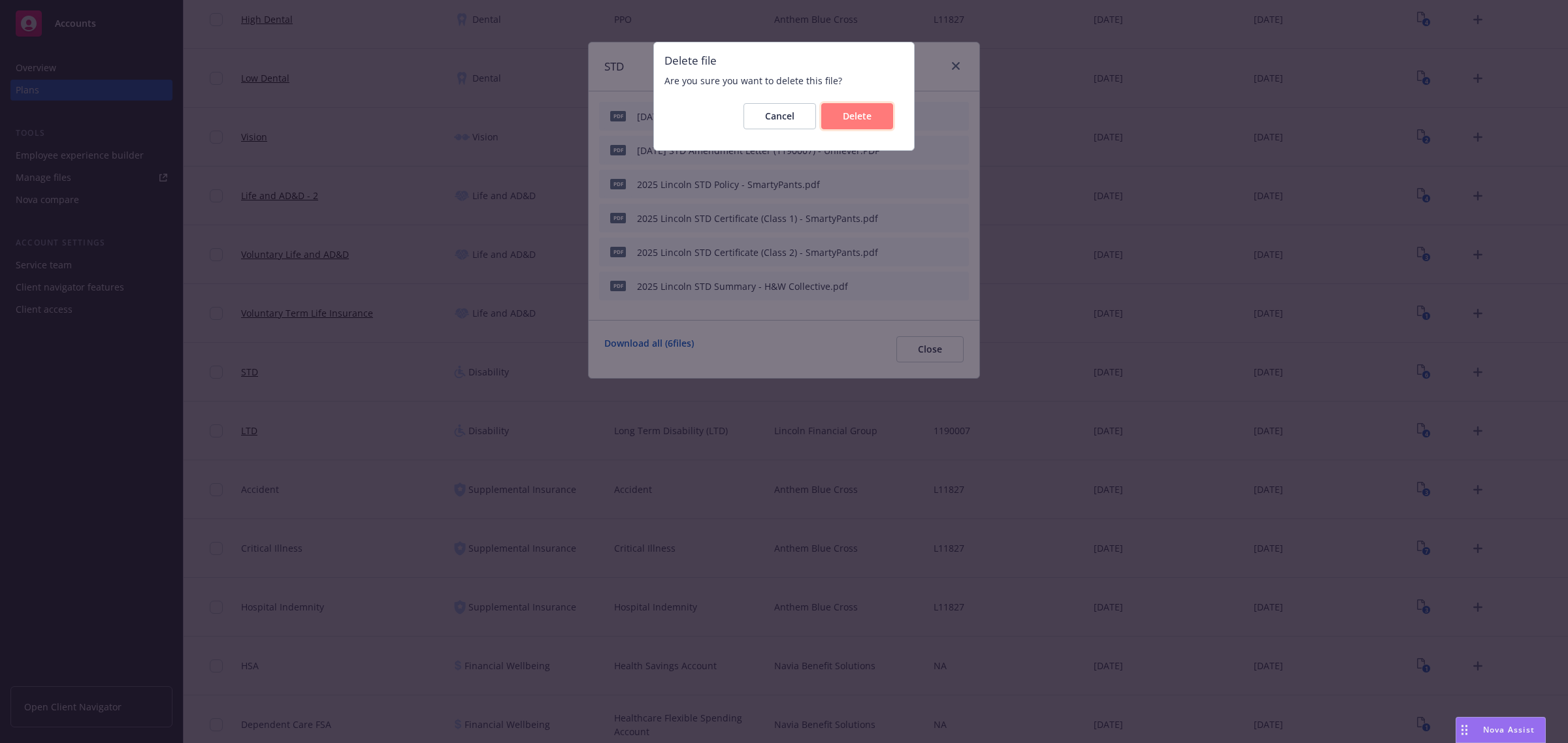
click at [843, 126] on button "Delete" at bounding box center [857, 116] width 71 height 26
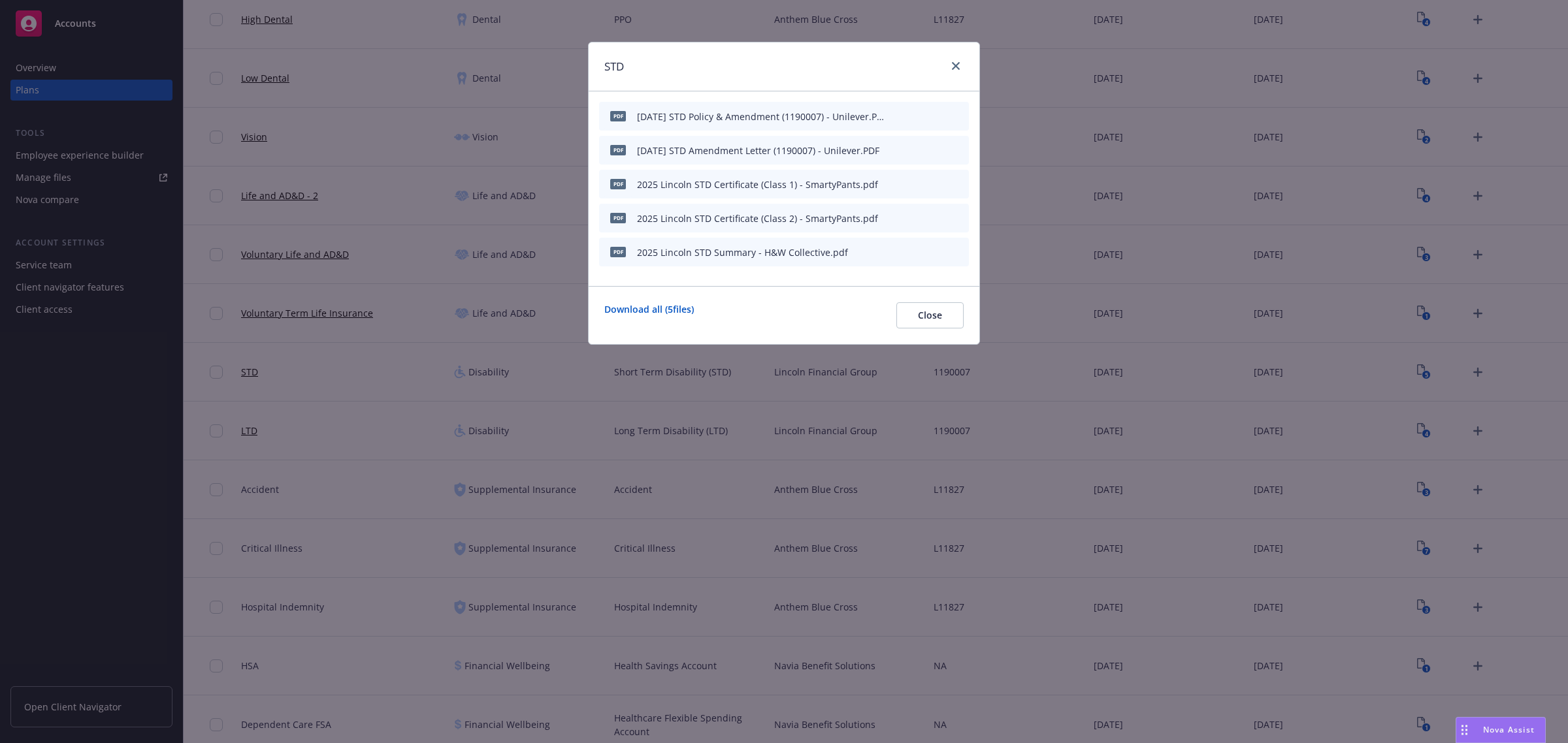
click at [954, 184] on icon "archive file" at bounding box center [957, 184] width 11 height 11
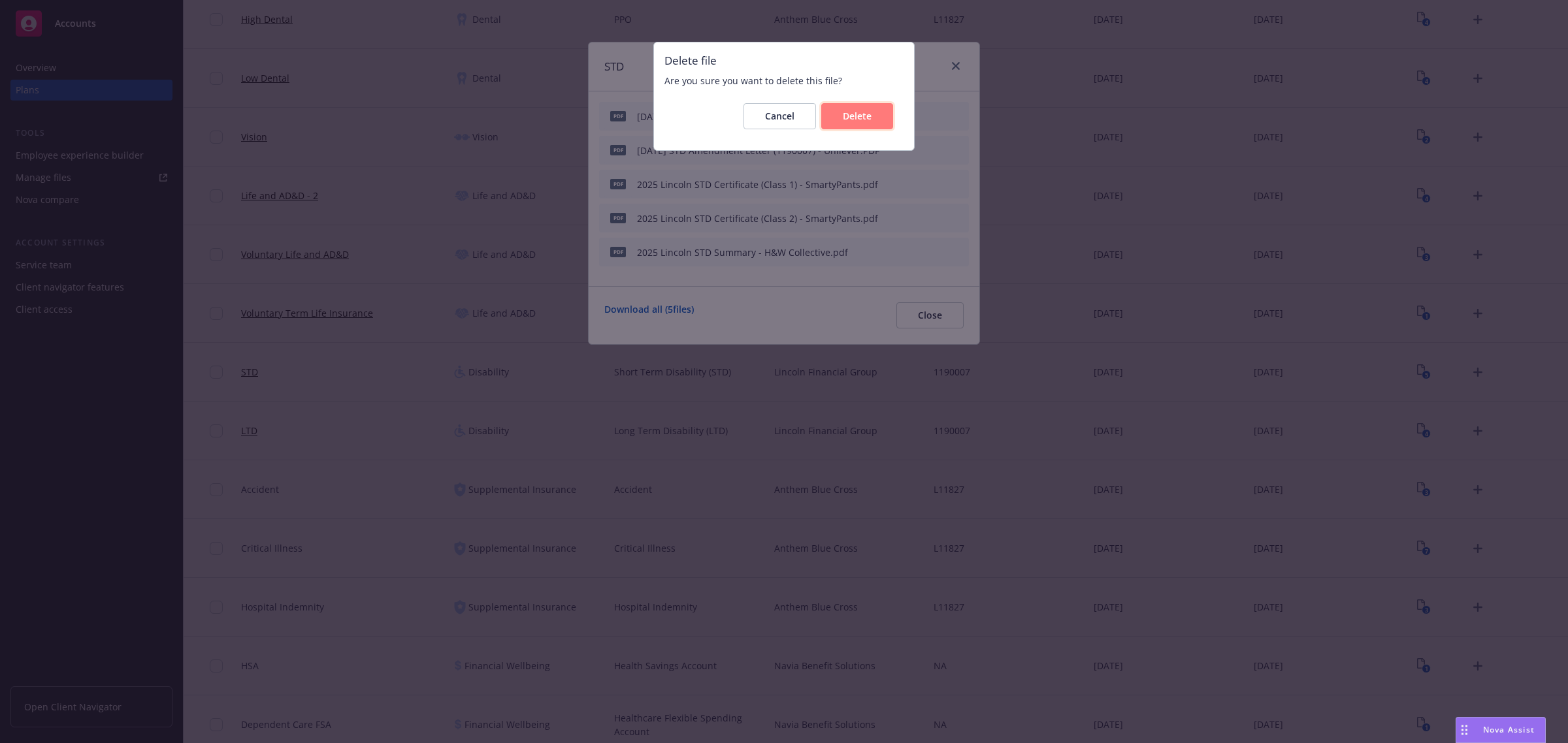
click at [887, 128] on button "Delete" at bounding box center [857, 116] width 71 height 26
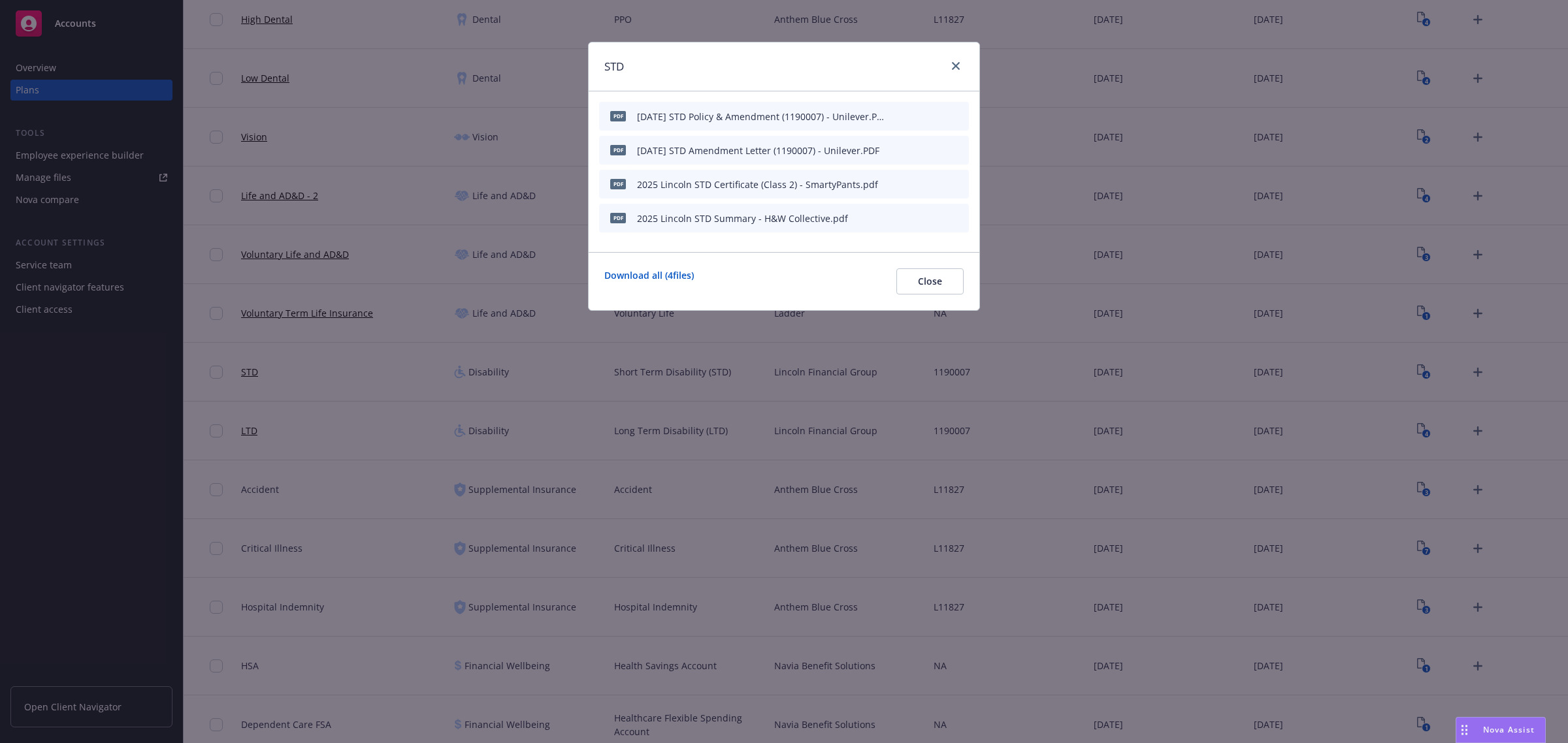
click at [955, 184] on icon "archive file" at bounding box center [957, 184] width 9 height 11
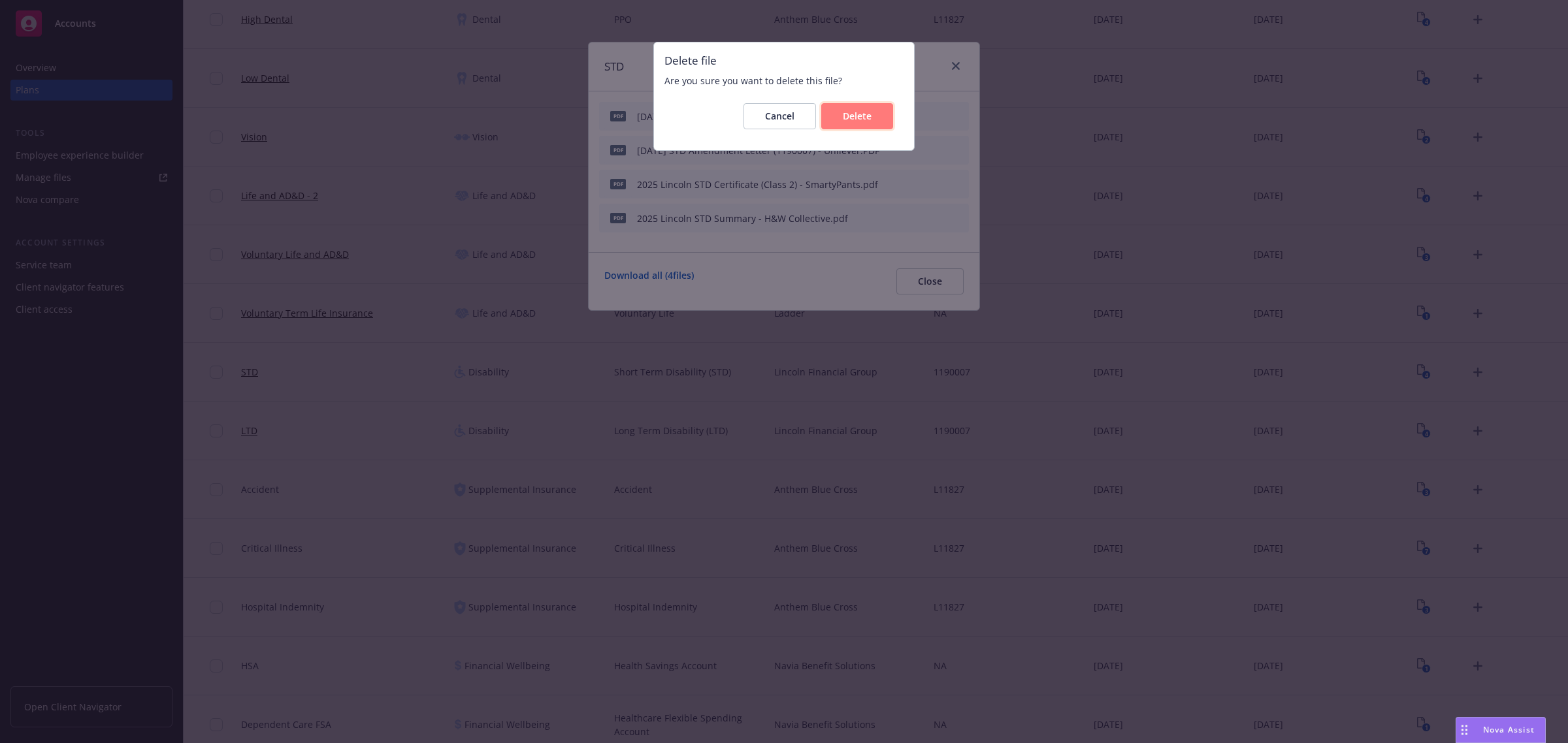
click at [861, 121] on span "Delete" at bounding box center [857, 116] width 29 height 13
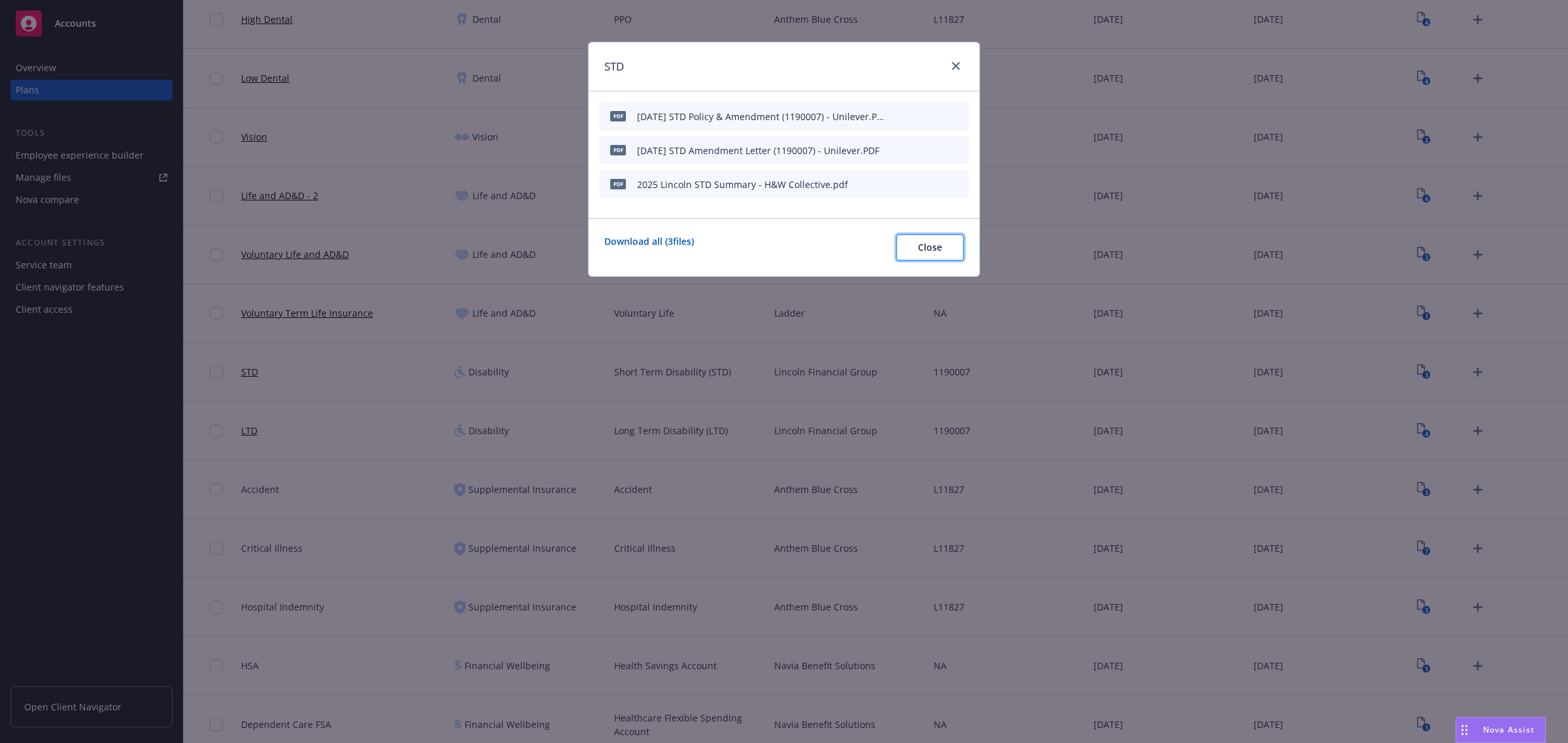
click at [928, 256] on button "Close" at bounding box center [930, 247] width 67 height 26
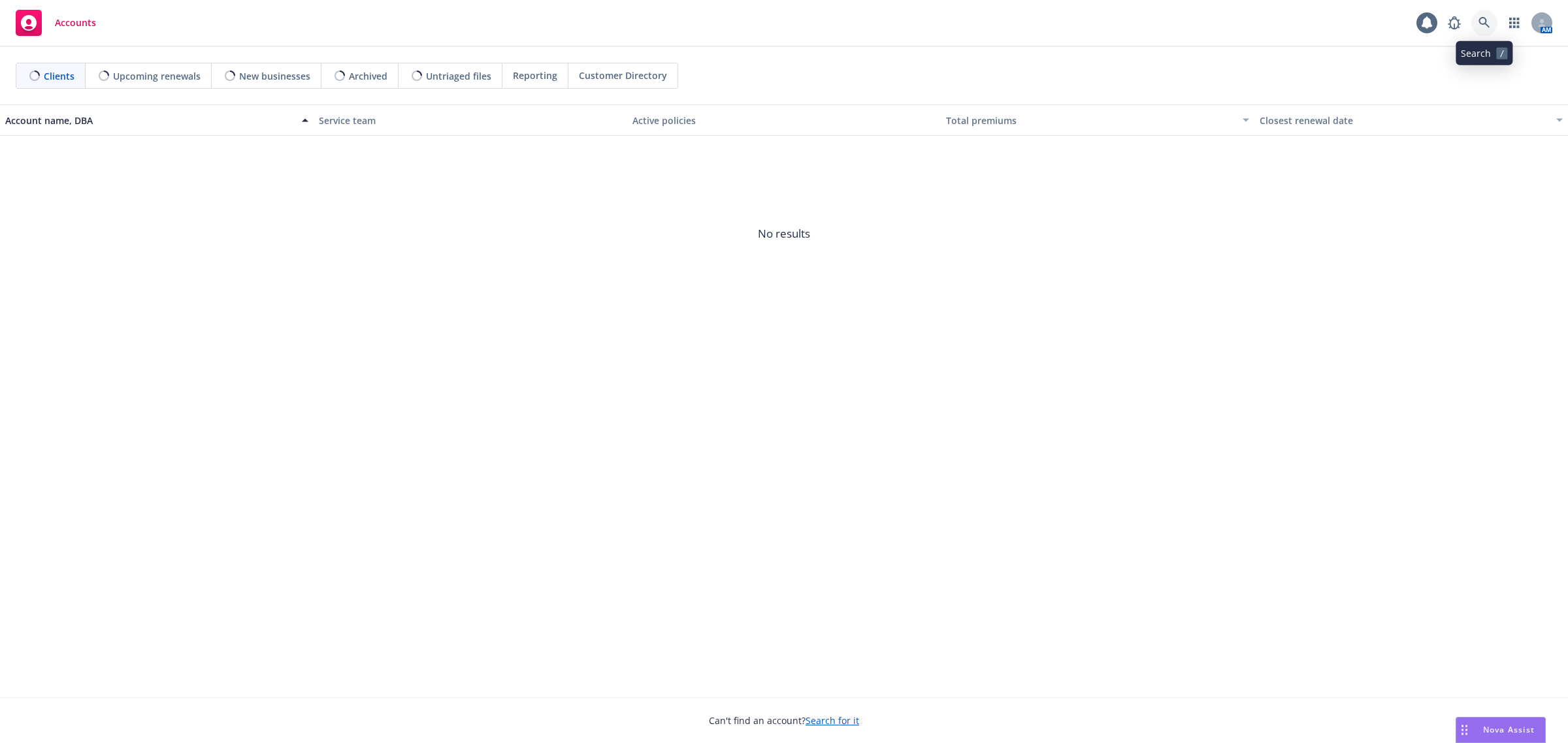
click at [1487, 15] on link at bounding box center [1483, 22] width 26 height 26
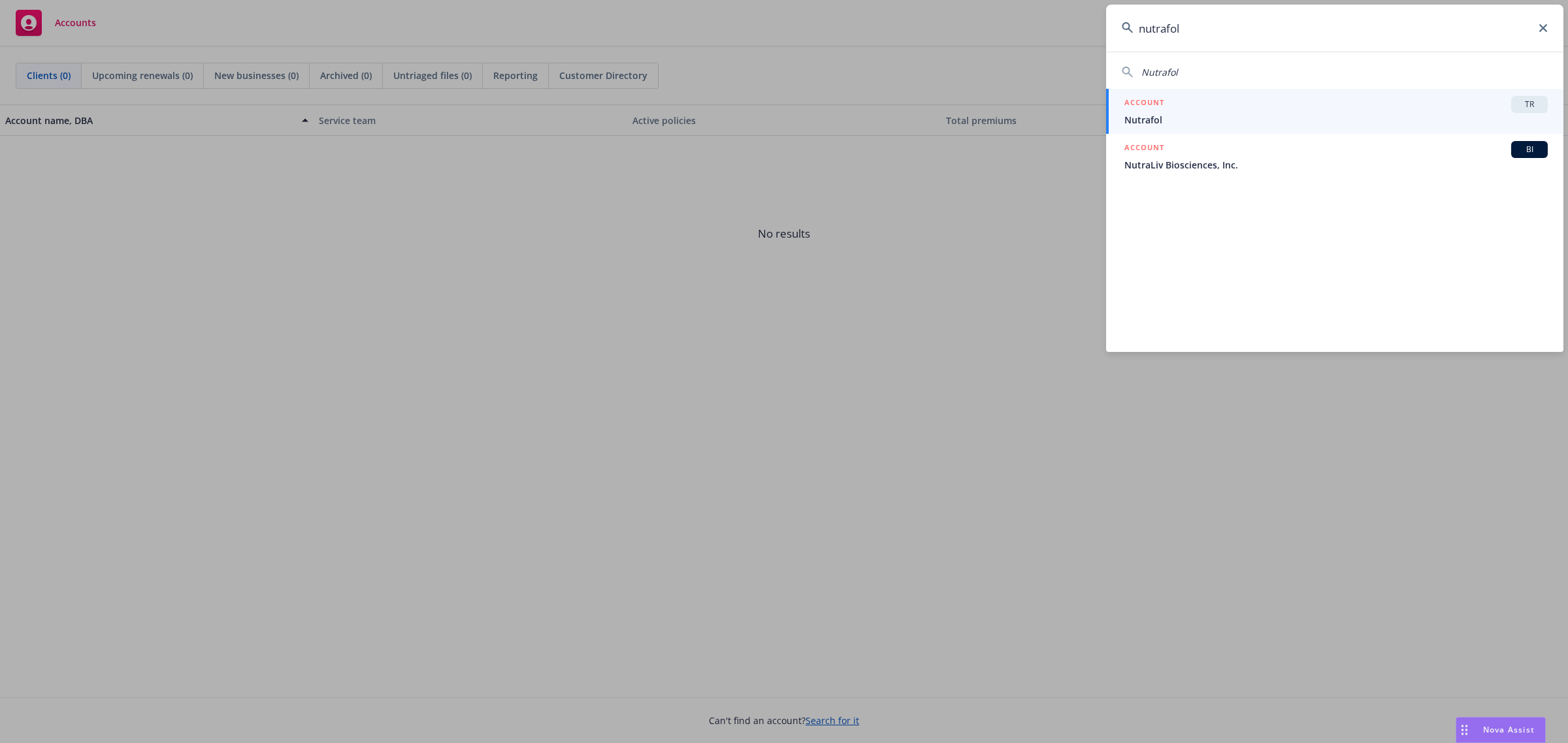
type input "nutrafol"
click at [1408, 106] on div "ACCOUNT TR" at bounding box center [1336, 104] width 423 height 17
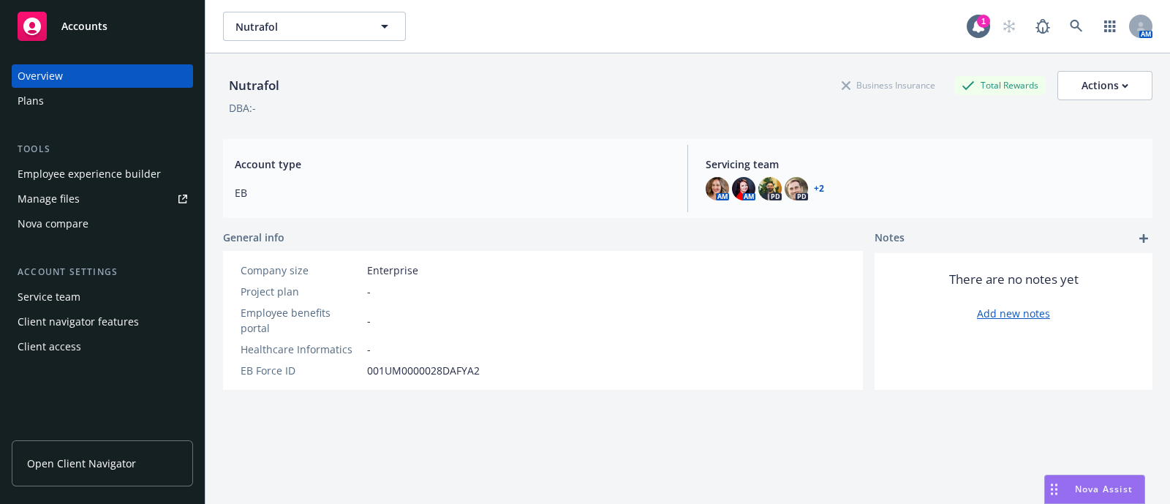
click at [59, 178] on div "Employee experience builder" at bounding box center [89, 173] width 143 height 23
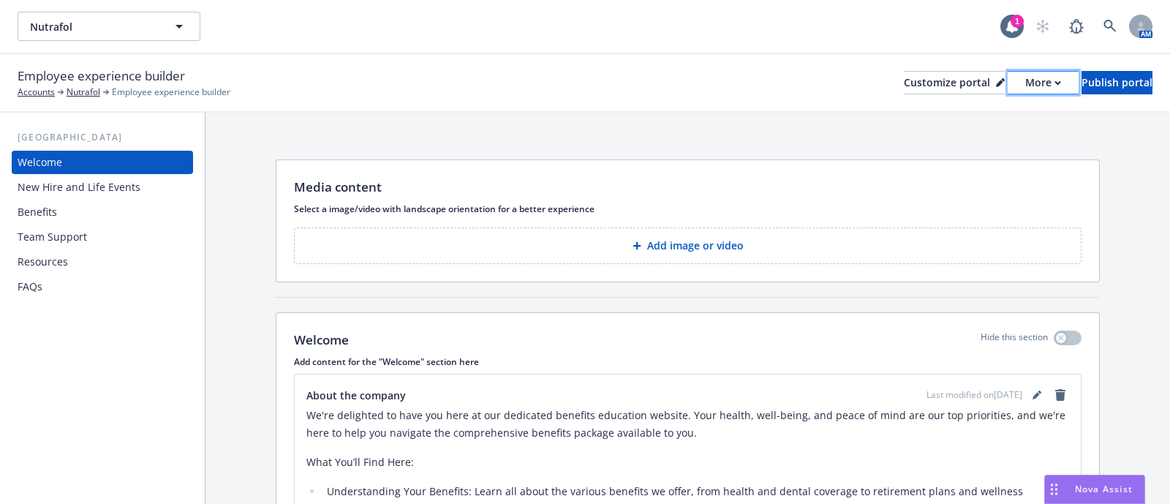
click at [1008, 71] on button "More" at bounding box center [1043, 82] width 71 height 23
click at [988, 140] on link "Copy portal link" at bounding box center [966, 144] width 133 height 29
